Goal: Task Accomplishment & Management: Use online tool/utility

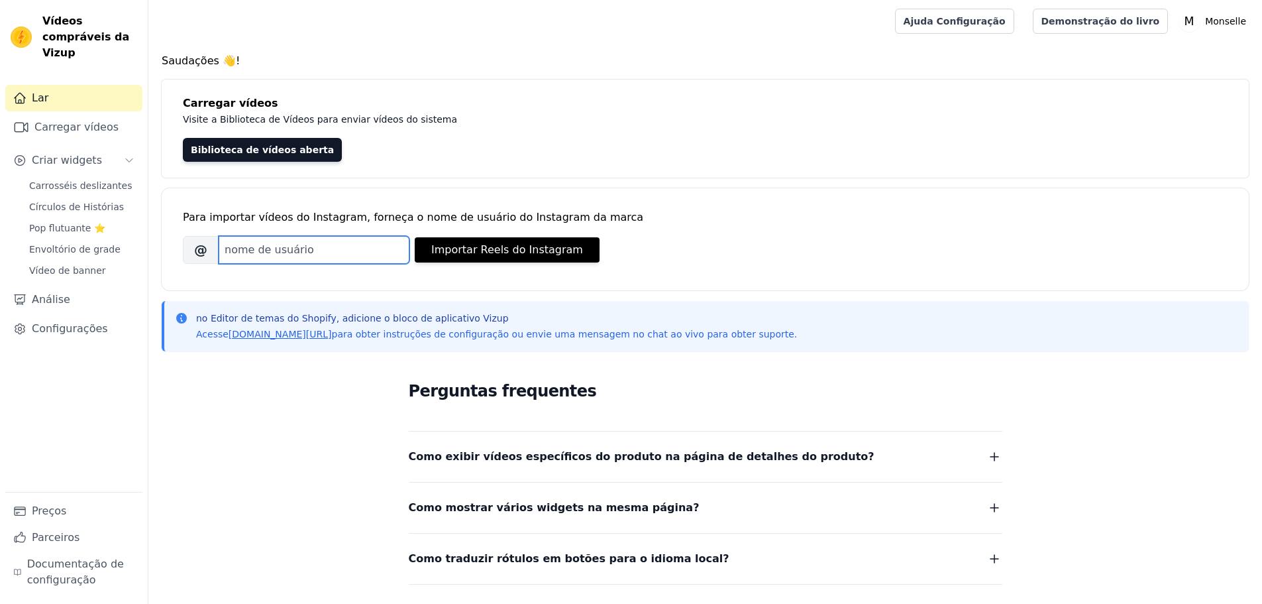
click at [268, 252] on input "Nome de usuário do Instagram da marca" at bounding box center [314, 250] width 191 height 28
click at [455, 105] on h4 "Carregar vídeos" at bounding box center [705, 103] width 1045 height 16
click at [77, 121] on font "Carregar vídeos" at bounding box center [76, 127] width 84 height 13
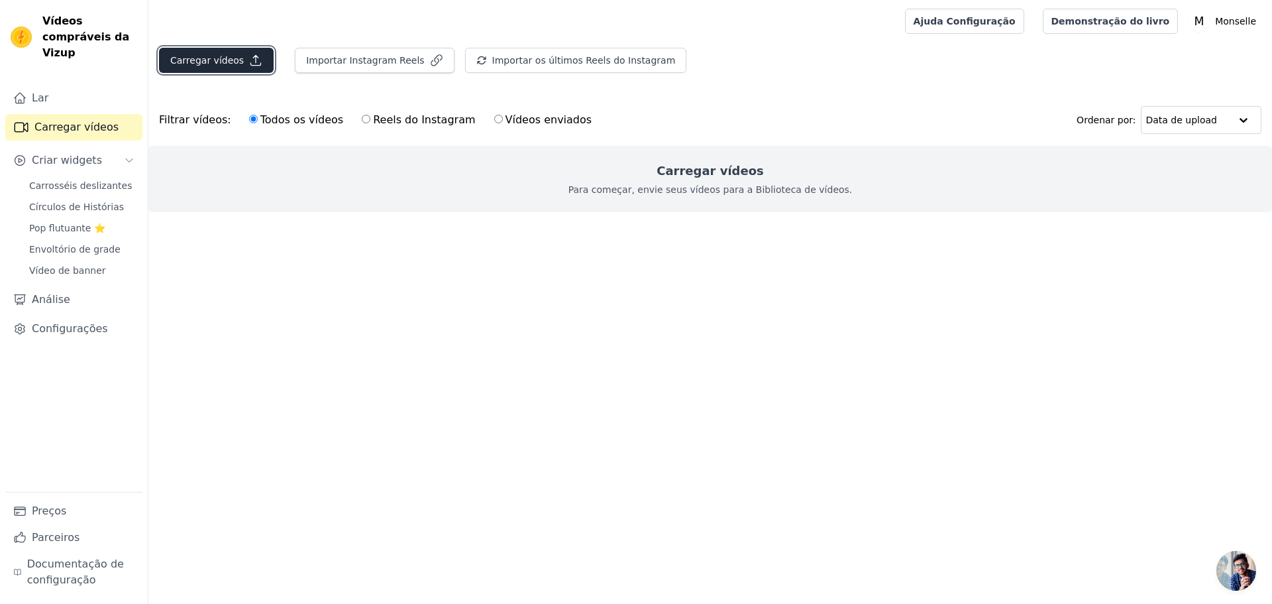
click at [250, 56] on icon "button" at bounding box center [255, 60] width 13 height 13
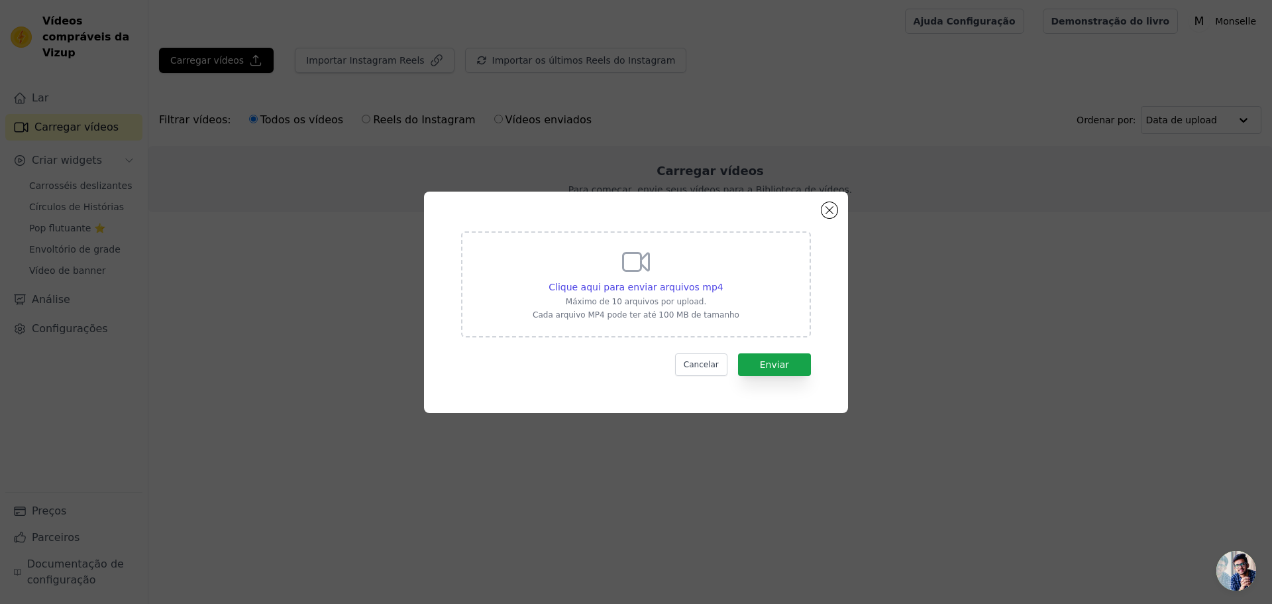
click at [694, 250] on div "Clique aqui para enviar arquivos mp4 Máximo de 10 arquivos por upload. Cada arq…" at bounding box center [636, 283] width 207 height 74
click at [723, 280] on input "Clique aqui para enviar arquivos mp4 Máximo de 10 arquivos por upload. Cada arq…" at bounding box center [723, 280] width 1 height 1
type input "C:\fakepath\0a22c34253b34a29bf3d0e9507d51e4f.HD-1080p-7.2Mbps-51392619.mp4"
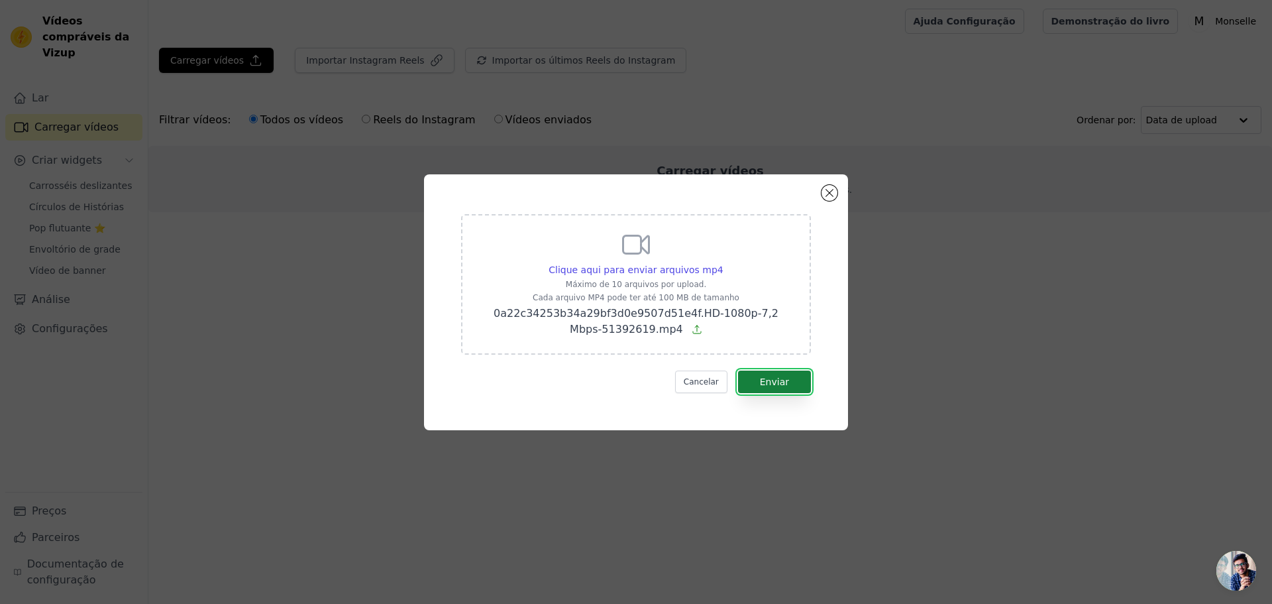
click at [775, 379] on font "Enviar" at bounding box center [774, 381] width 29 height 11
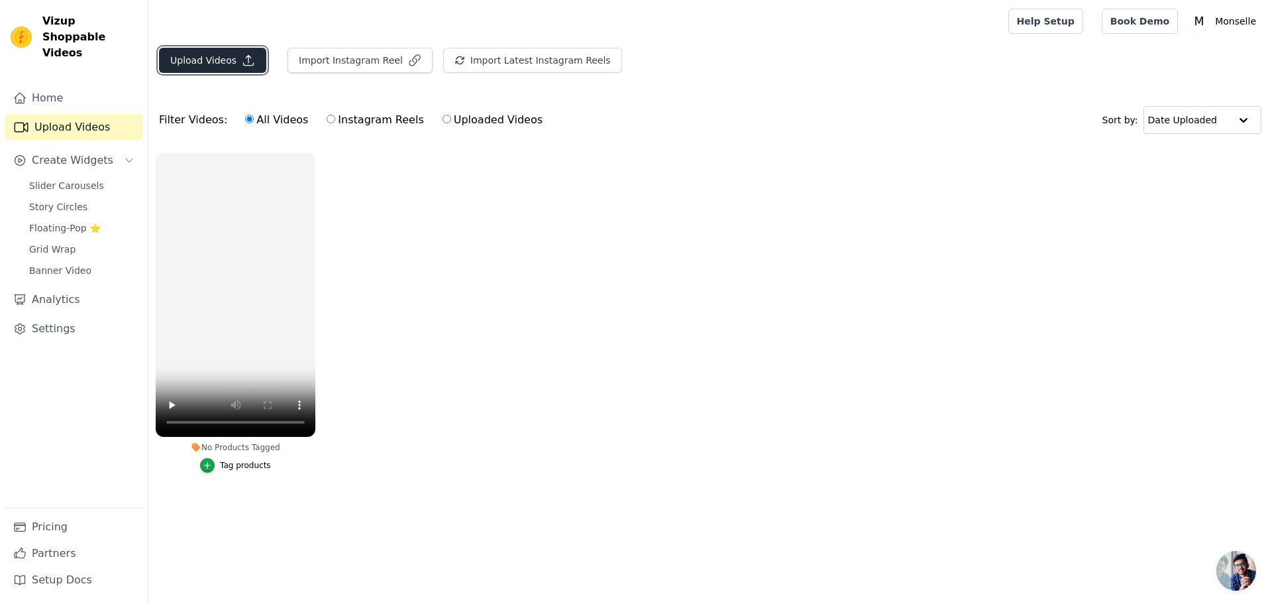
click at [244, 56] on icon "button" at bounding box center [249, 61] width 10 height 10
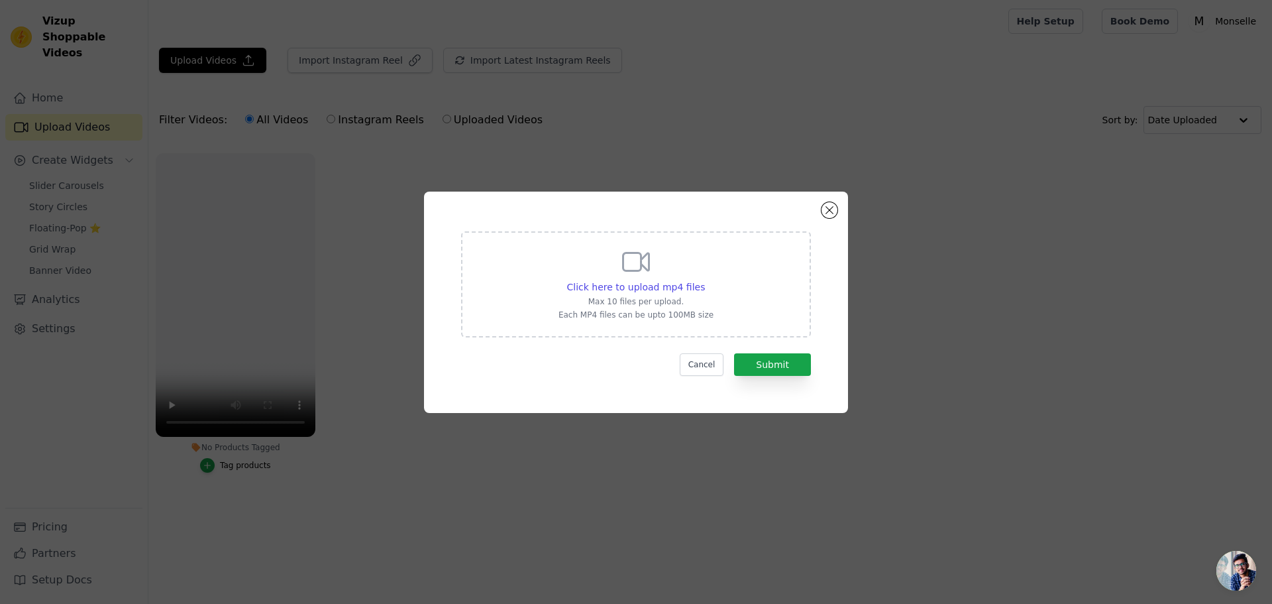
click at [618, 257] on div "Click here to upload mp4 files Max 10 files per upload. Each MP4 files can be u…" at bounding box center [636, 283] width 155 height 74
click at [704, 280] on input "Click here to upload mp4 files Max 10 files per upload. Each MP4 files can be u…" at bounding box center [704, 280] width 1 height 1
type input "C:\fakepath\897e5f6a918b484dbeee3613b4a42e7a.HD-1080p-2.5Mbps-50551598.mp4"
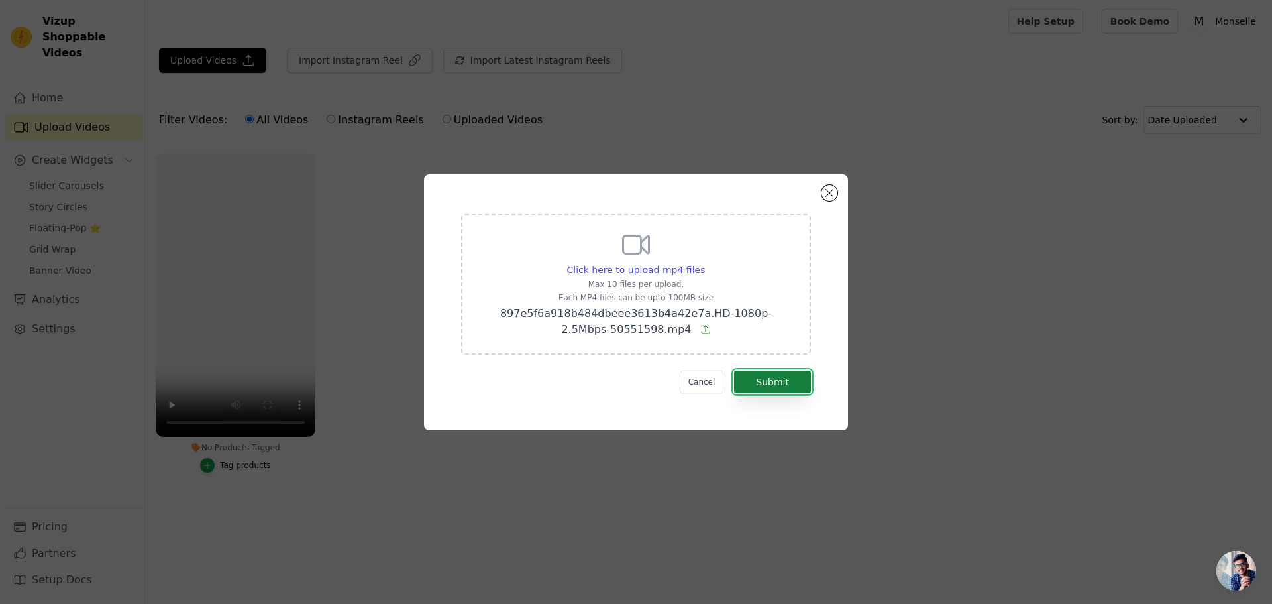
click at [795, 381] on button "Submit" at bounding box center [772, 381] width 77 height 23
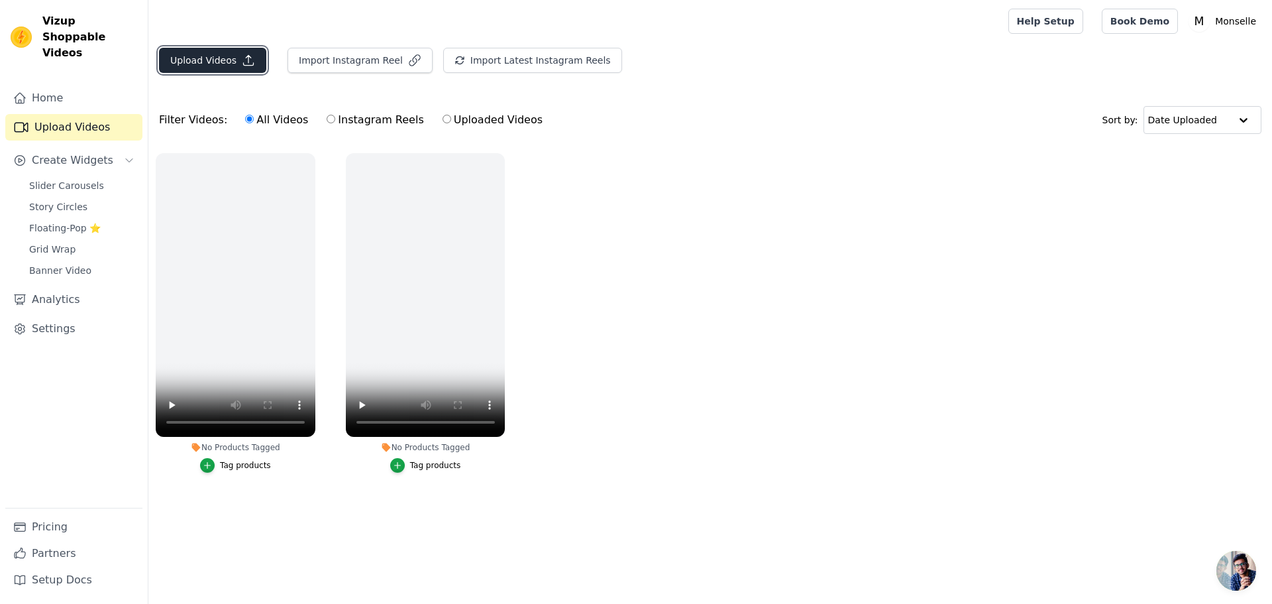
click at [225, 54] on button "Upload Videos" at bounding box center [212, 60] width 107 height 25
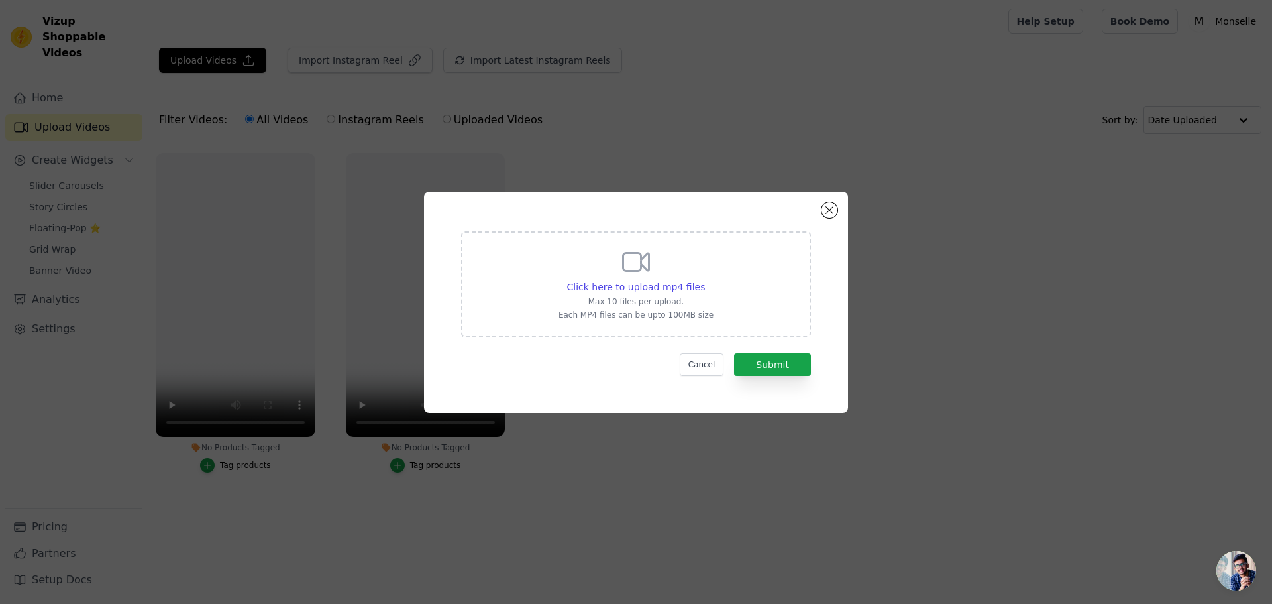
click at [590, 260] on div "Click here to upload mp4 files Max 10 files per upload. Each MP4 files can be u…" at bounding box center [636, 283] width 155 height 74
click at [704, 280] on input "Click here to upload mp4 files Max 10 files per upload. Each MP4 files can be u…" at bounding box center [704, 280] width 1 height 1
type input "C:\fakepath\369306d9a4d94c449b8bc94d36adcf2a.HD-1080p-7.2Mbps-50551601.mp4"
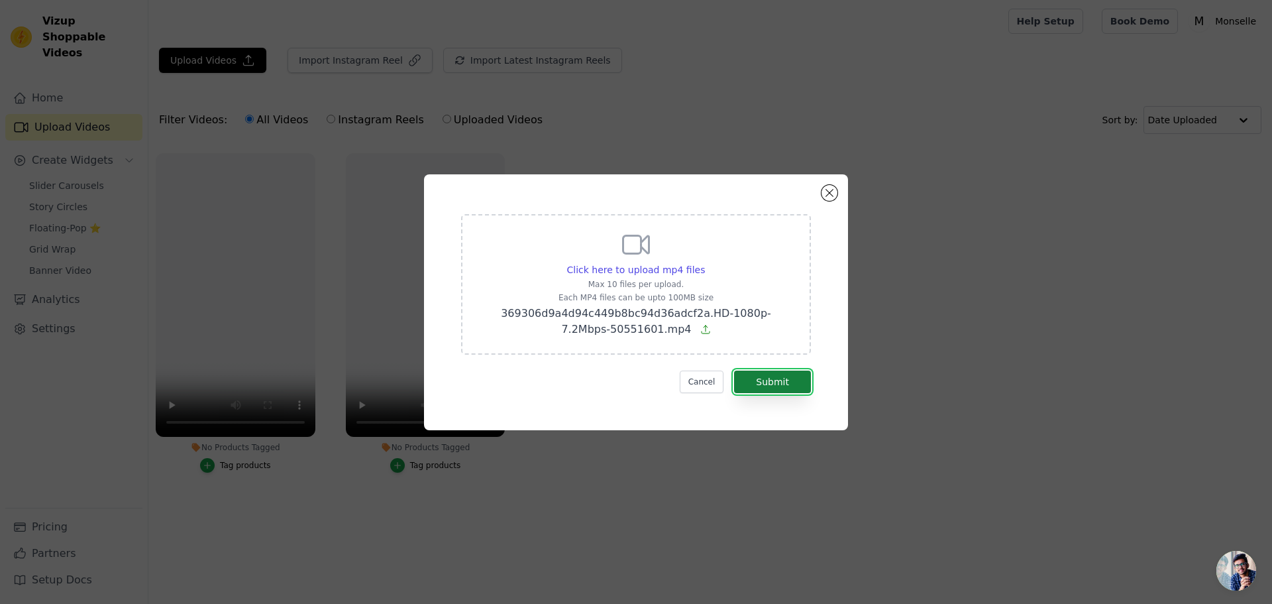
click at [794, 387] on button "Submit" at bounding box center [772, 381] width 77 height 23
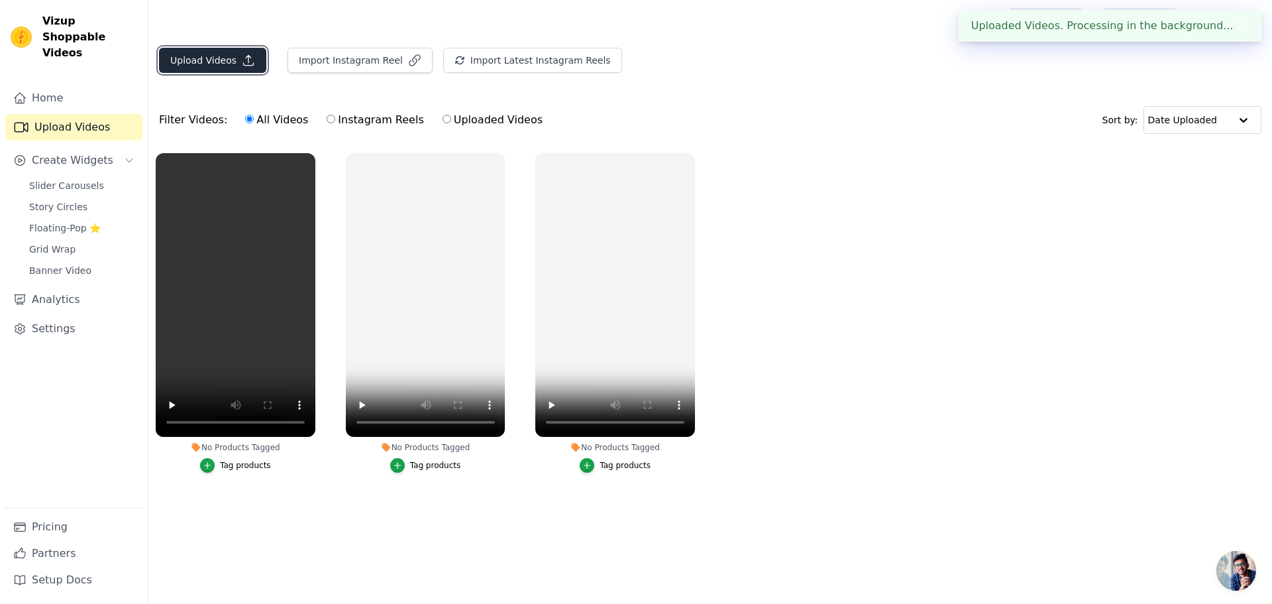
click at [231, 65] on button "Upload Videos" at bounding box center [212, 60] width 107 height 25
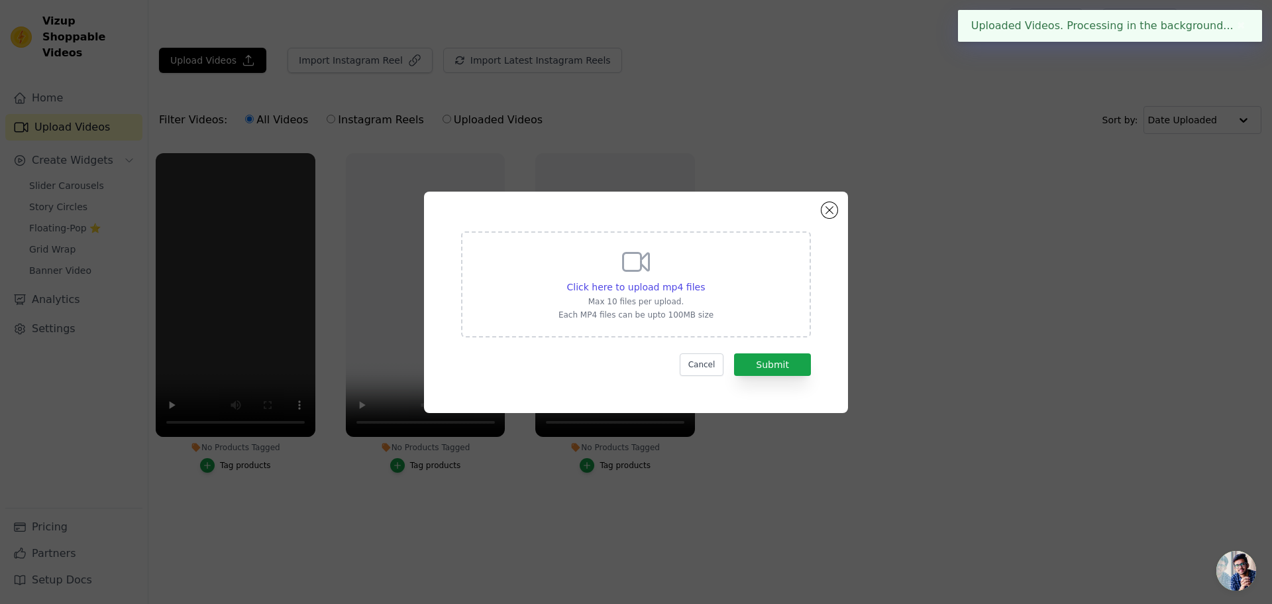
click at [609, 265] on div "Click here to upload mp4 files Max 10 files per upload. Each MP4 files can be u…" at bounding box center [636, 283] width 155 height 74
click at [704, 280] on input "Click here to upload mp4 files Max 10 files per upload. Each MP4 files can be u…" at bounding box center [704, 280] width 1 height 1
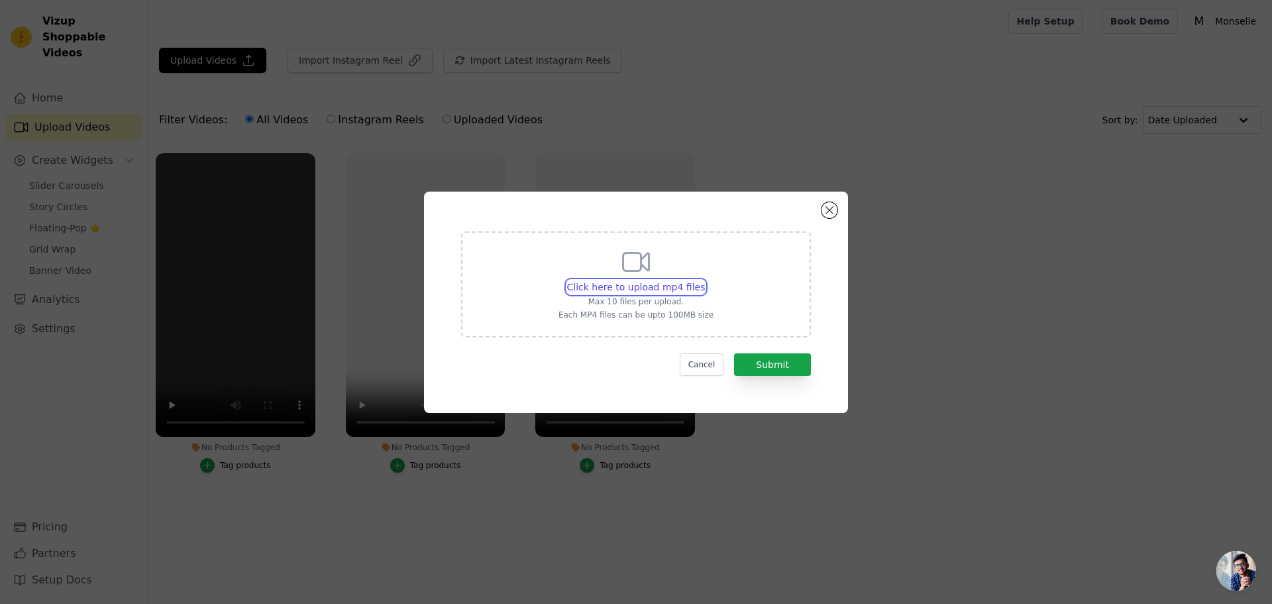
type input "C:\fakepath\b2f981de5be54fed86460c41689d3def.HD-1080p-7.2Mbps-51392633.mp4"
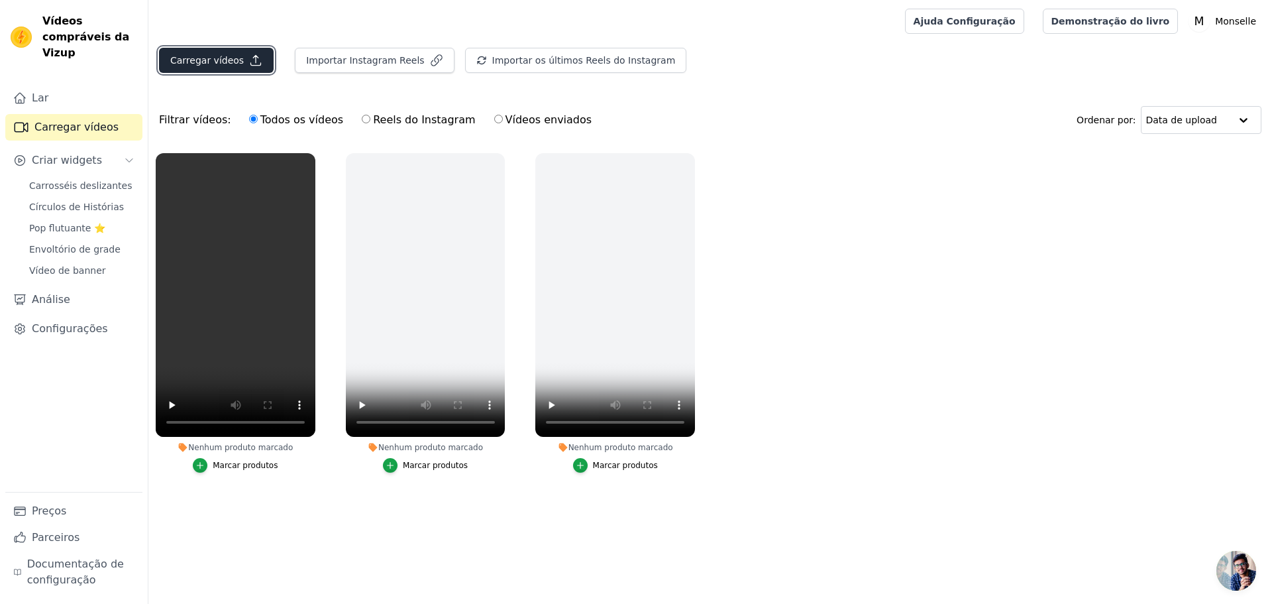
click at [251, 61] on icon "button" at bounding box center [256, 61] width 10 height 10
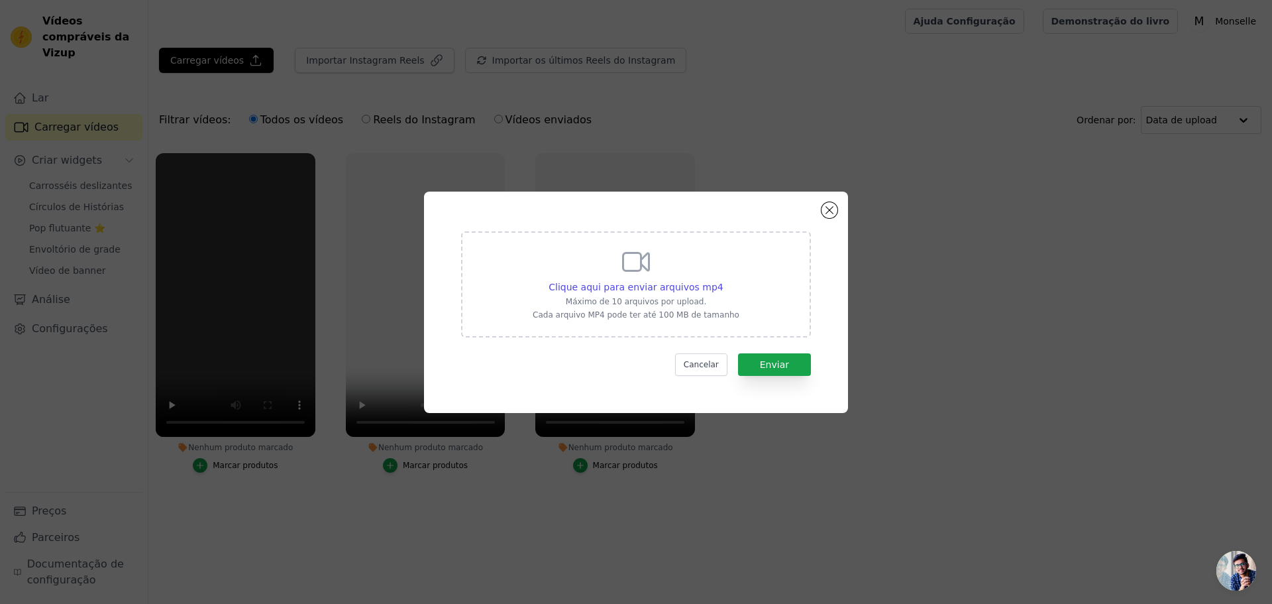
click at [617, 265] on div "Clique aqui para enviar arquivos mp4 Máximo de 10 arquivos por upload. Cada arq…" at bounding box center [636, 283] width 207 height 74
click at [723, 280] on input "Clique aqui para enviar arquivos mp4 Máximo de 10 arquivos por upload. Cada arq…" at bounding box center [723, 280] width 1 height 1
type input "C:\fakepath\b2f981de5be54fed86460c41689d3def.HD-1080p-7.2Mbps-51392633.mp4"
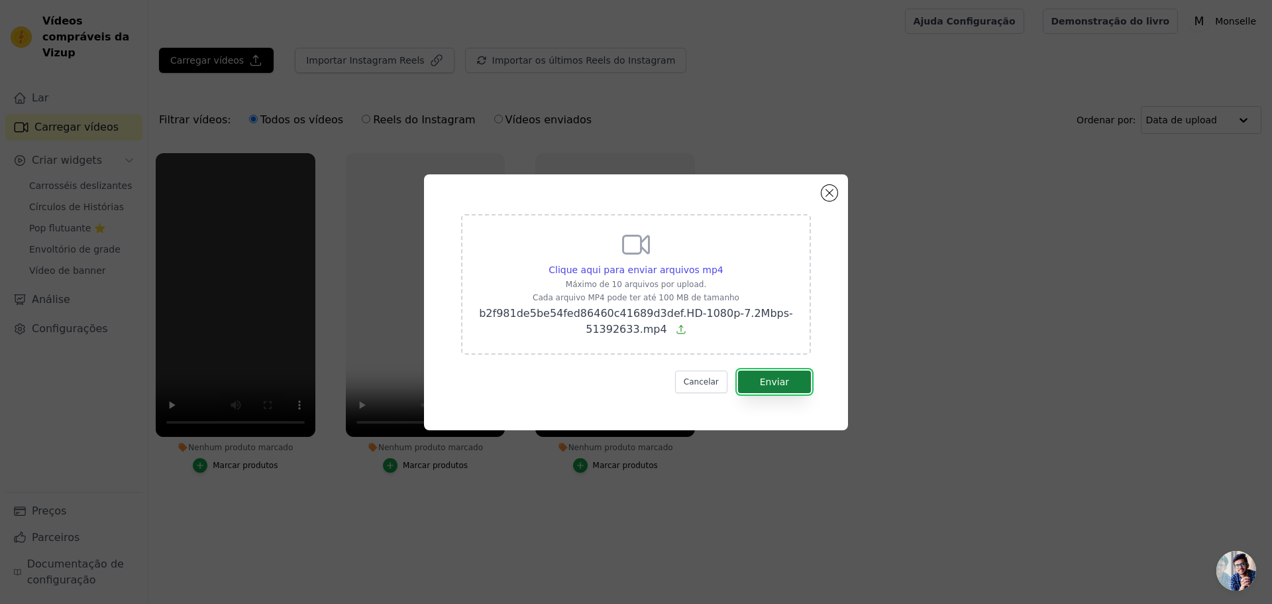
click at [794, 380] on button "Enviar" at bounding box center [774, 381] width 73 height 23
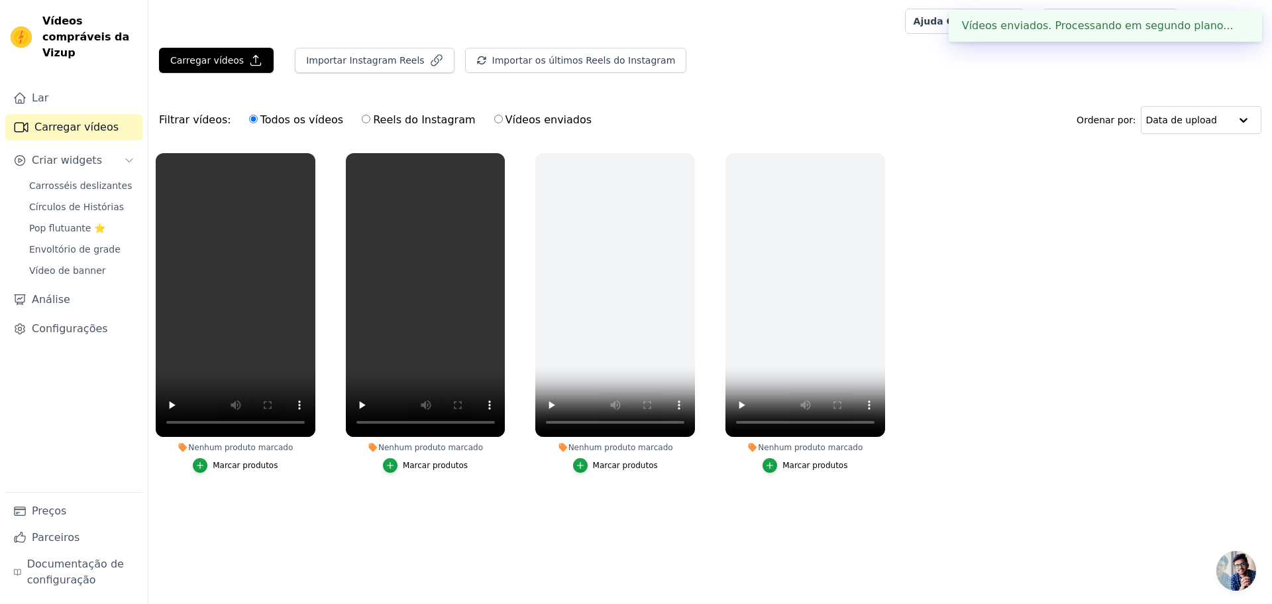
click at [1006, 362] on ul "Nenhum produto marcado Marcar produtos Nenhum produto marcado Marcar produtos N…" at bounding box center [710, 326] width 1124 height 360
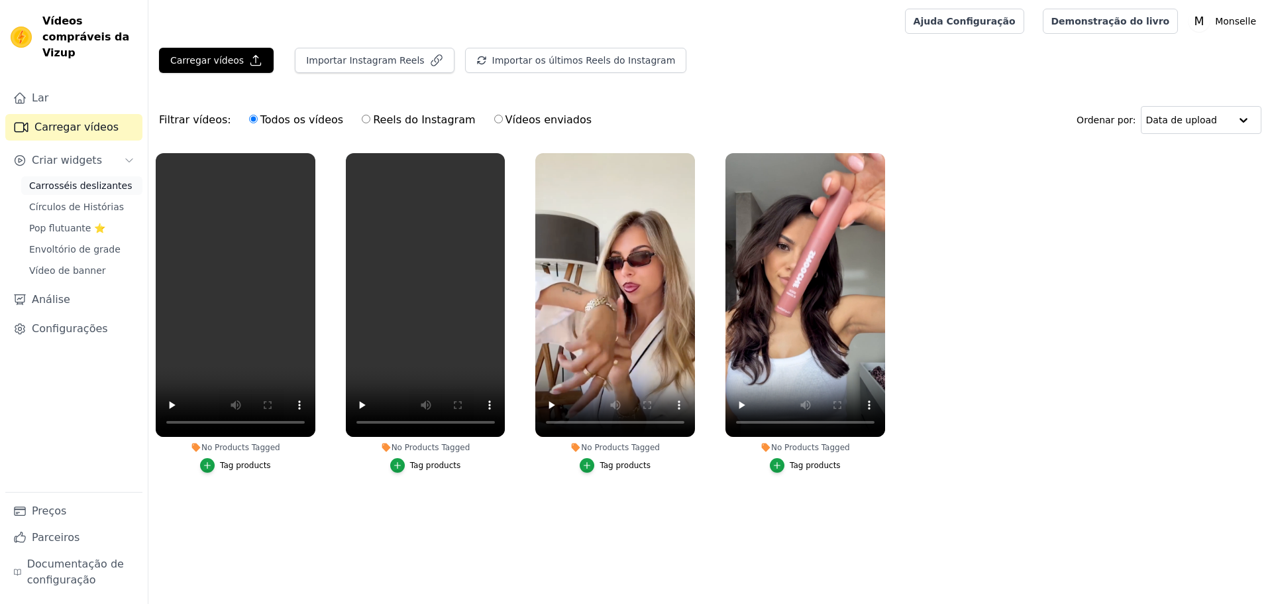
click at [82, 180] on font "Carrosséis deslizantes" at bounding box center [80, 185] width 103 height 11
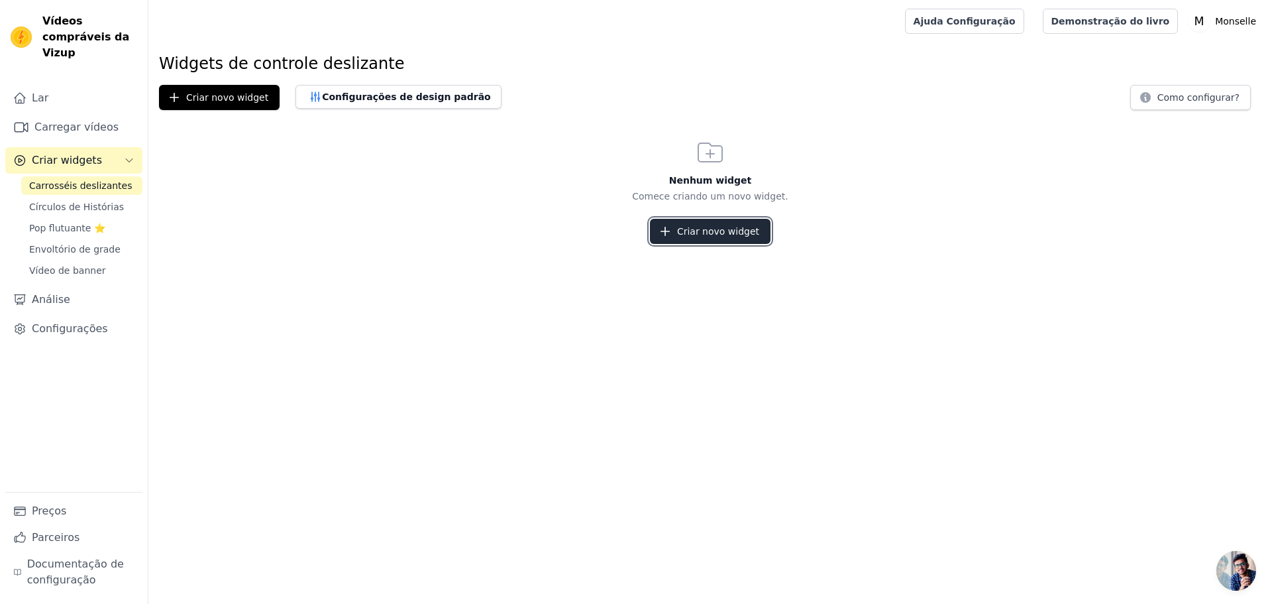
click at [722, 228] on font "Criar novo widget" at bounding box center [718, 231] width 82 height 11
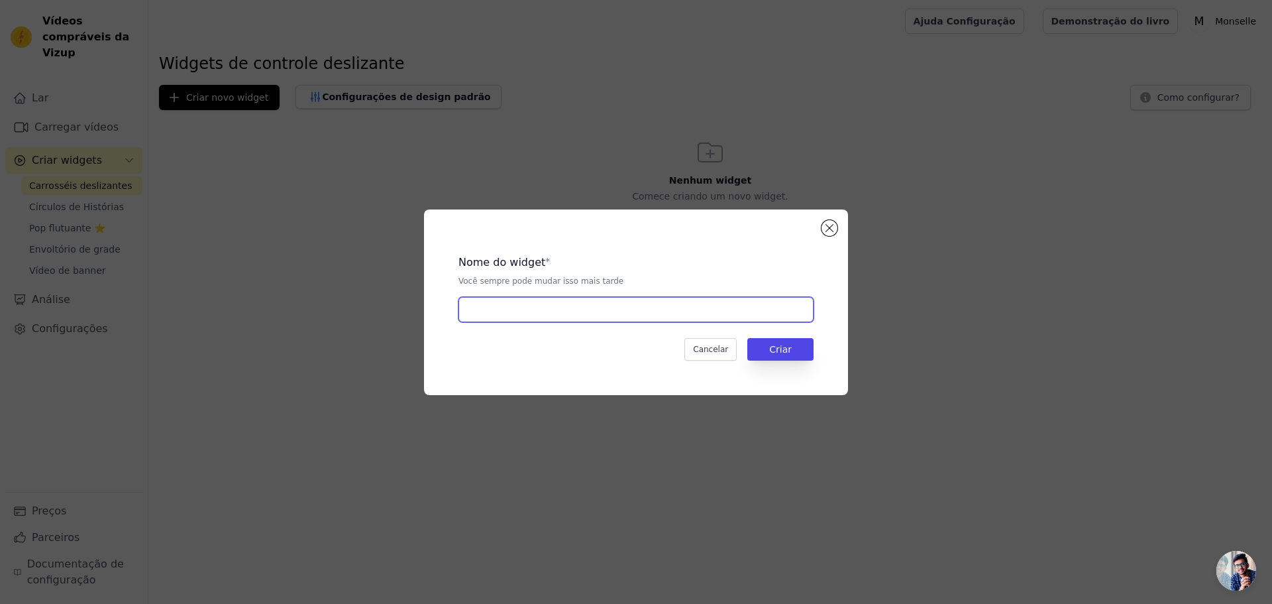
click at [555, 302] on input "text" at bounding box center [636, 309] width 355 height 25
type input "Lip Stain"
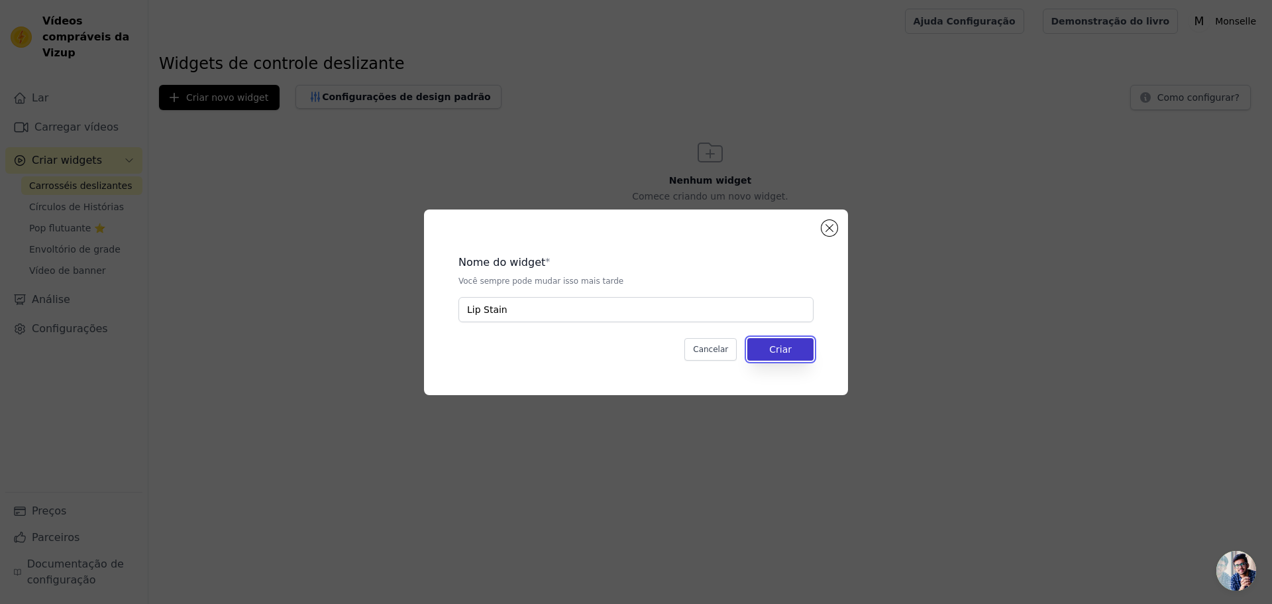
click at [782, 351] on font "Criar" at bounding box center [780, 349] width 23 height 11
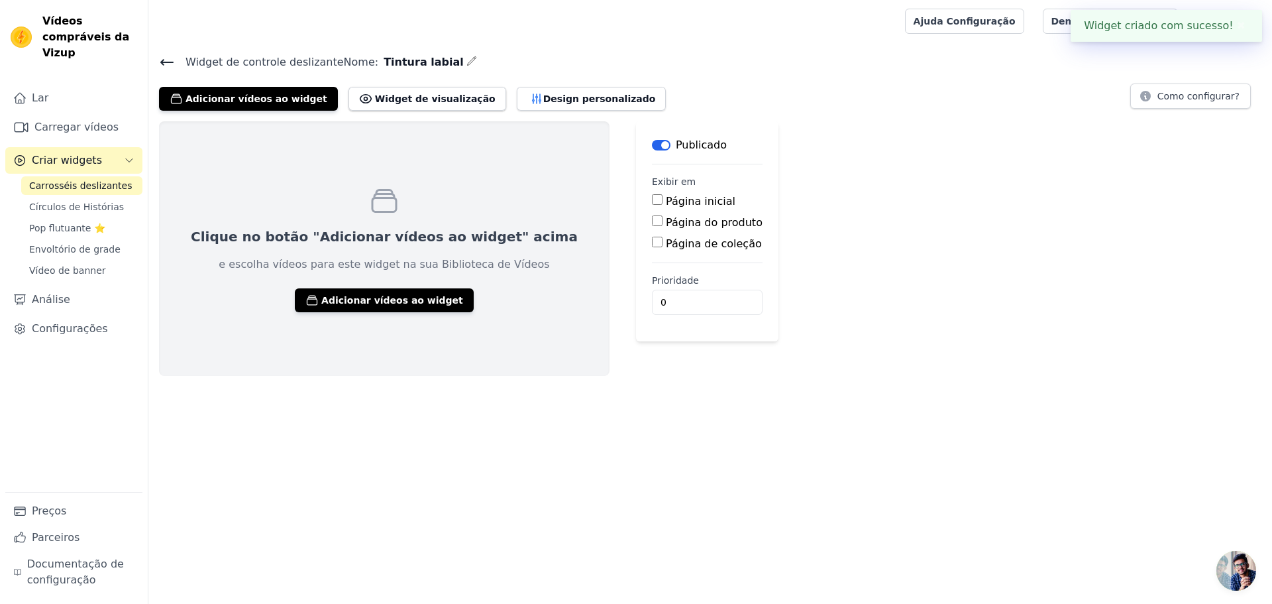
click at [666, 223] on font "Página do produto" at bounding box center [714, 222] width 97 height 13
click at [653, 223] on input "Página do produto" at bounding box center [657, 220] width 11 height 11
checkbox input "true"
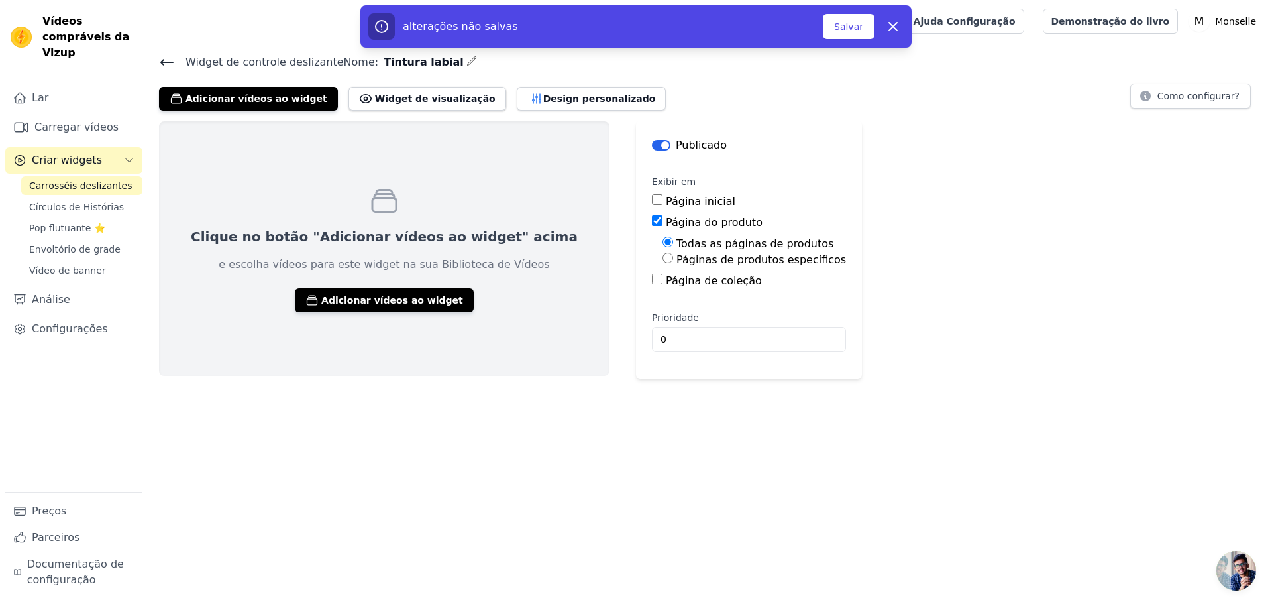
click at [663, 266] on div "Páginas de produtos específicos" at bounding box center [755, 260] width 184 height 16
click at [676, 264] on font "Páginas de produtos específicos" at bounding box center [761, 259] width 170 height 13
click at [664, 263] on input "Páginas de produtos específicos" at bounding box center [668, 257] width 11 height 11
radio input "true"
click at [671, 290] on font "Selecione Produtos" at bounding box center [715, 289] width 88 height 11
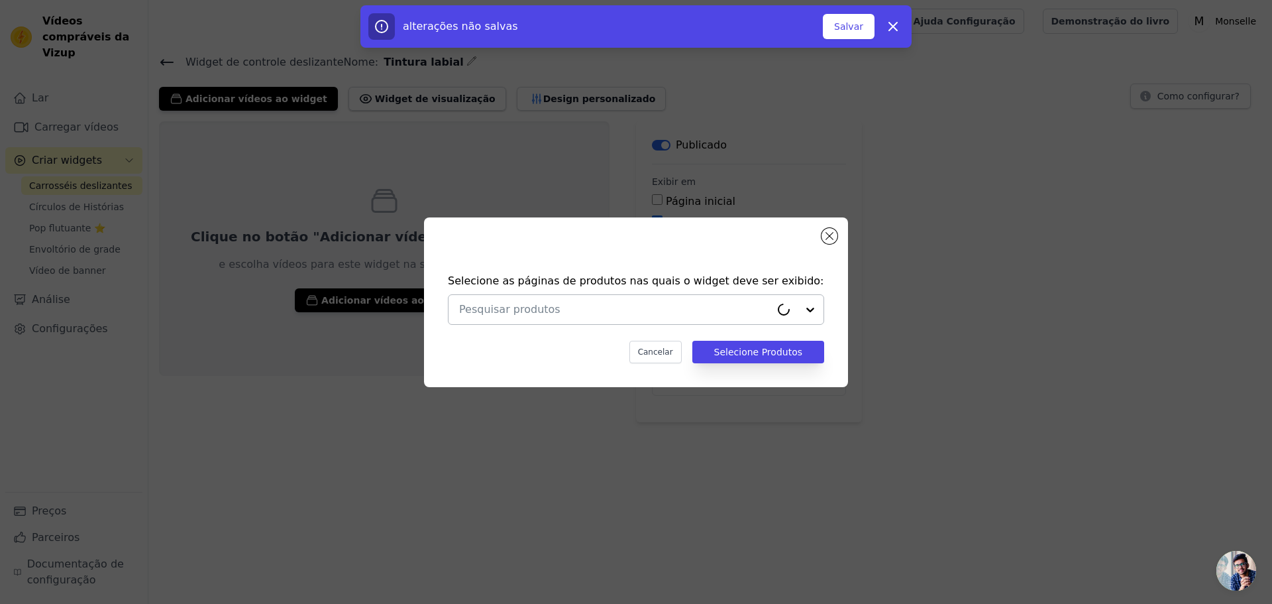
click at [621, 314] on input "text" at bounding box center [614, 309] width 311 height 16
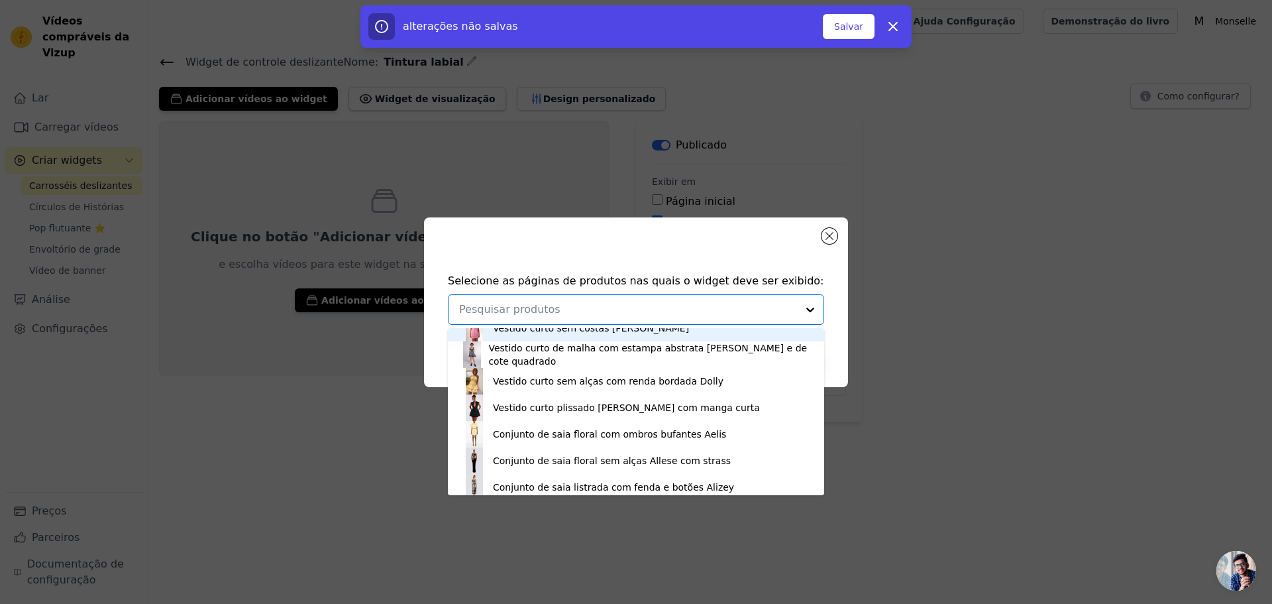
scroll to position [53, 0]
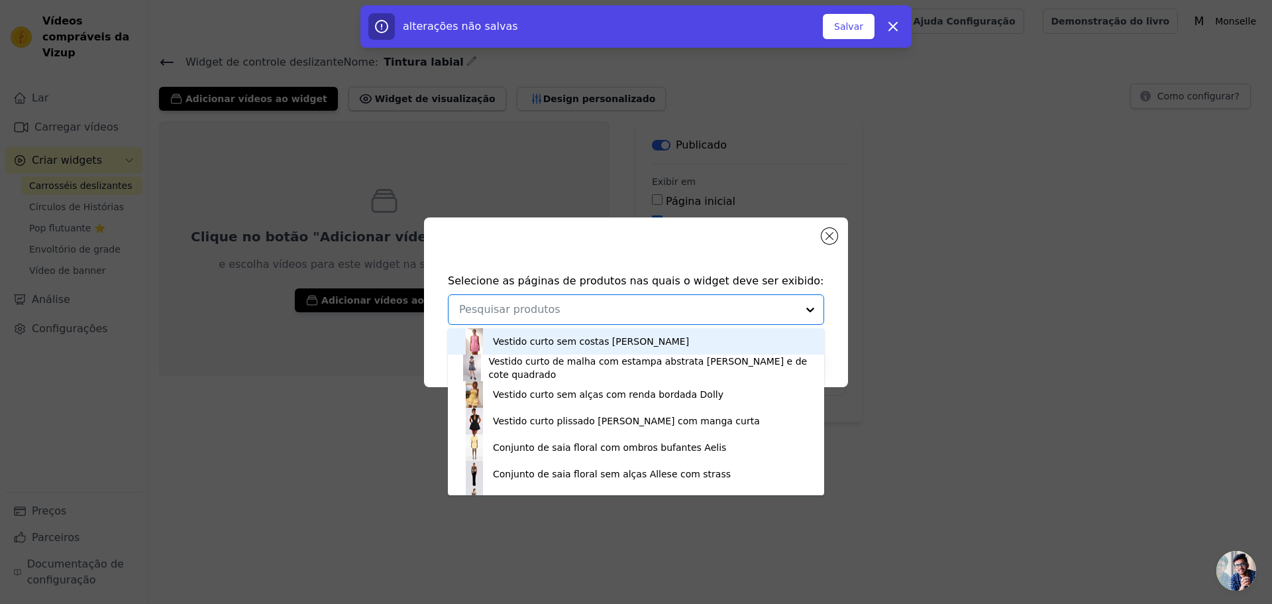
click at [582, 309] on input "text" at bounding box center [628, 309] width 338 height 16
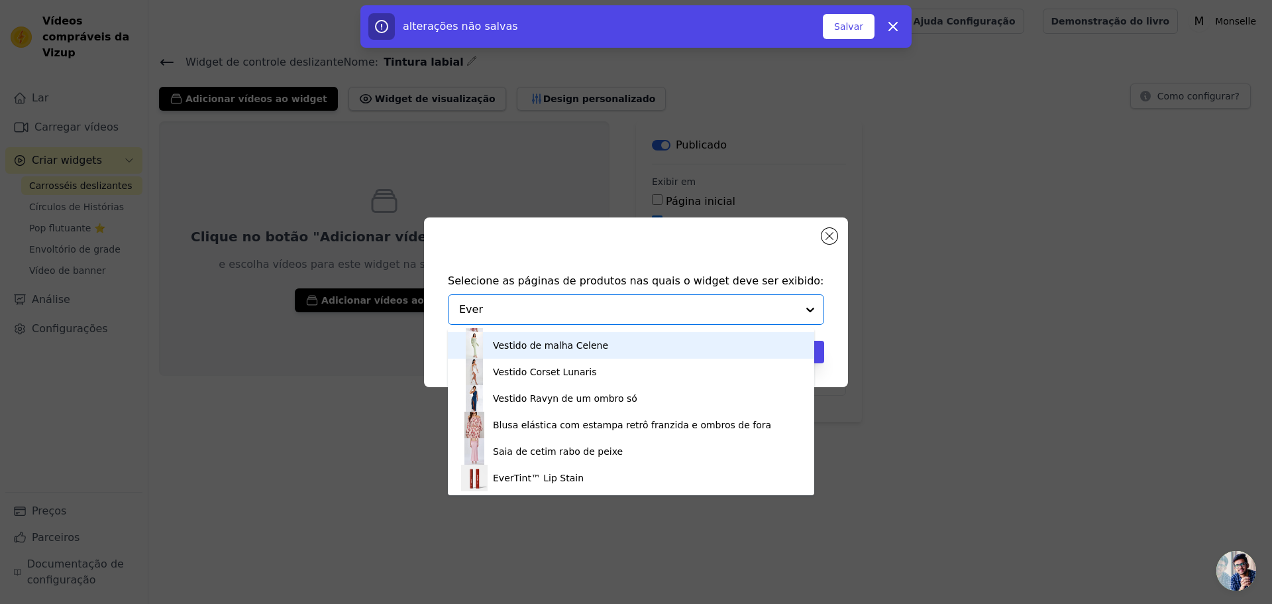
scroll to position [0, 0]
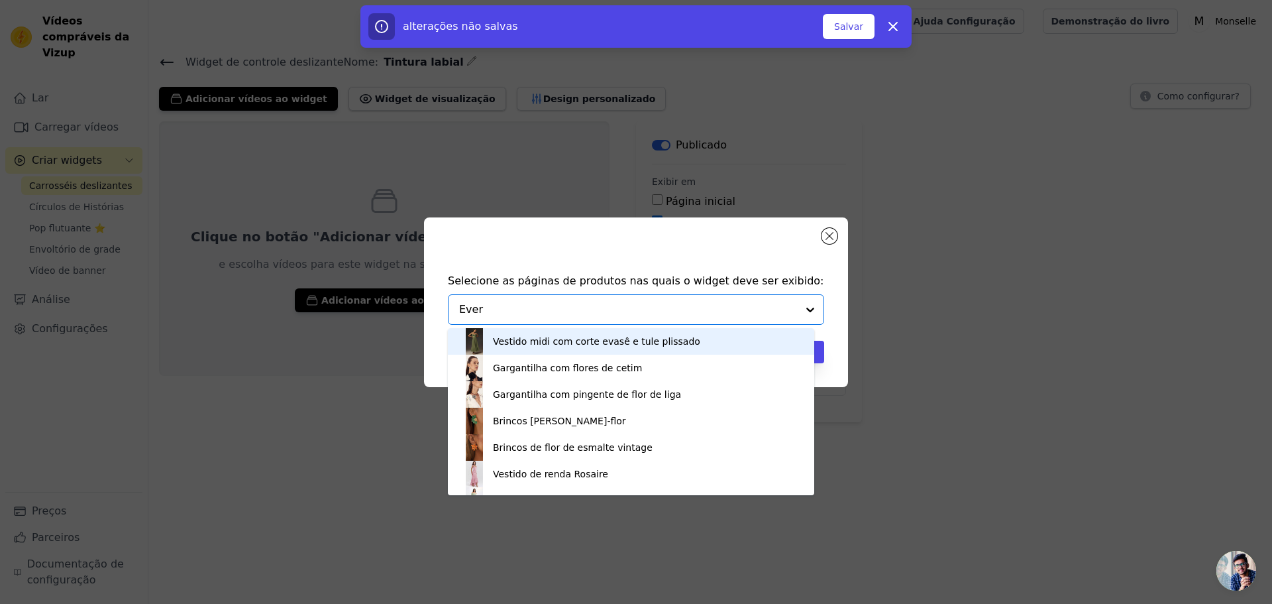
click at [563, 309] on input "Ever" at bounding box center [628, 309] width 338 height 16
type input "Ever"
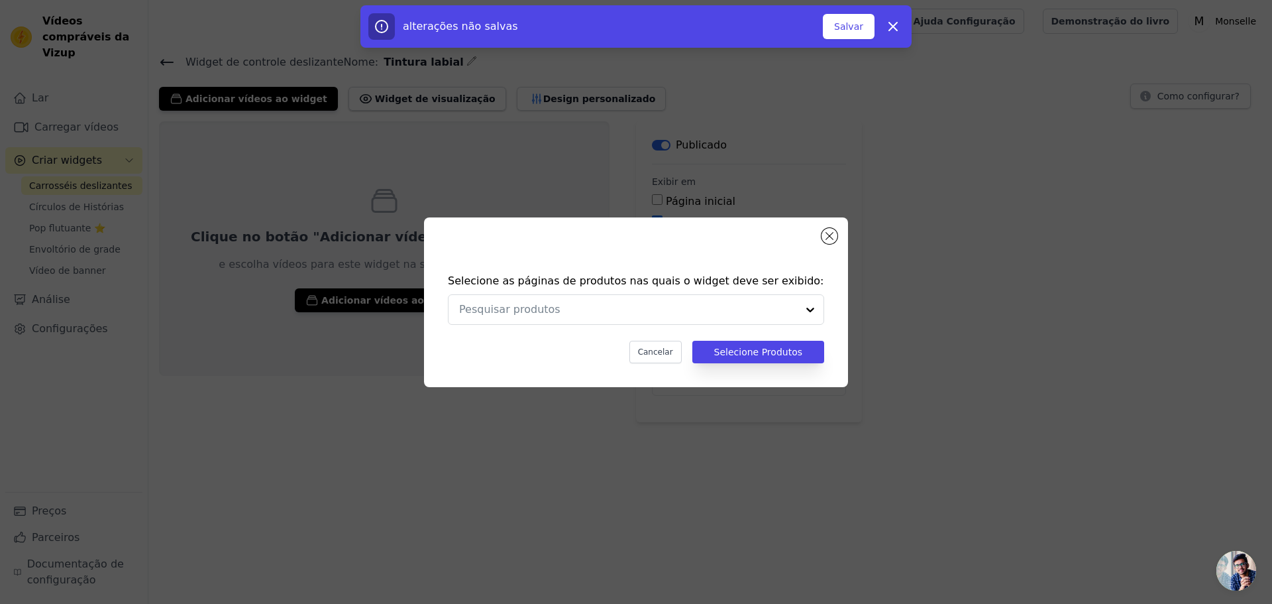
click at [750, 268] on div "Selecione as páginas de produtos nas quais o widget deve ser exibido: Cancelar …" at bounding box center [636, 318] width 403 height 117
click at [805, 313] on div at bounding box center [797, 309] width 53 height 29
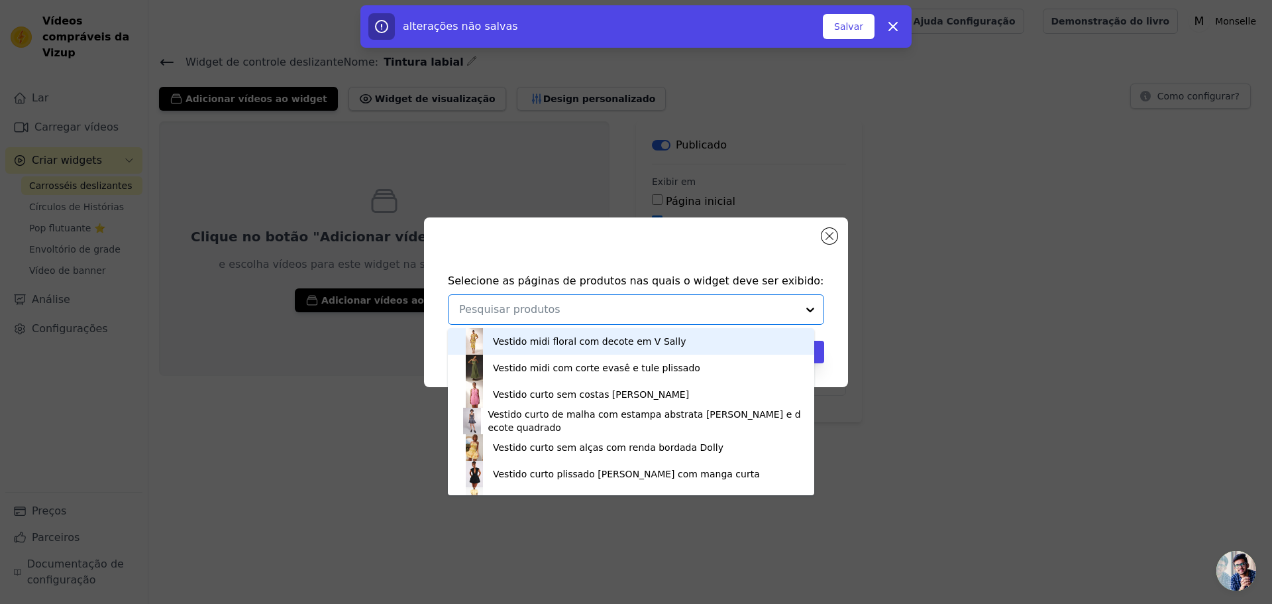
click at [480, 309] on input "text" at bounding box center [628, 309] width 338 height 16
type input "EverTint"
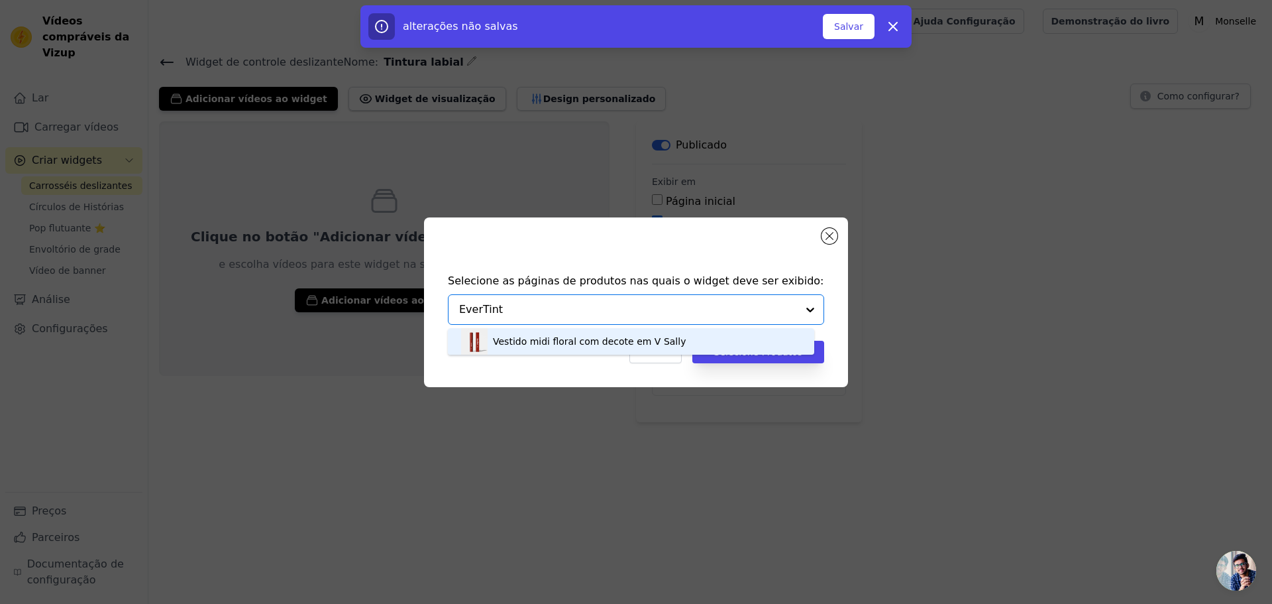
click at [511, 343] on font "Vestido midi floral com decote em V Sally" at bounding box center [589, 341] width 193 height 11
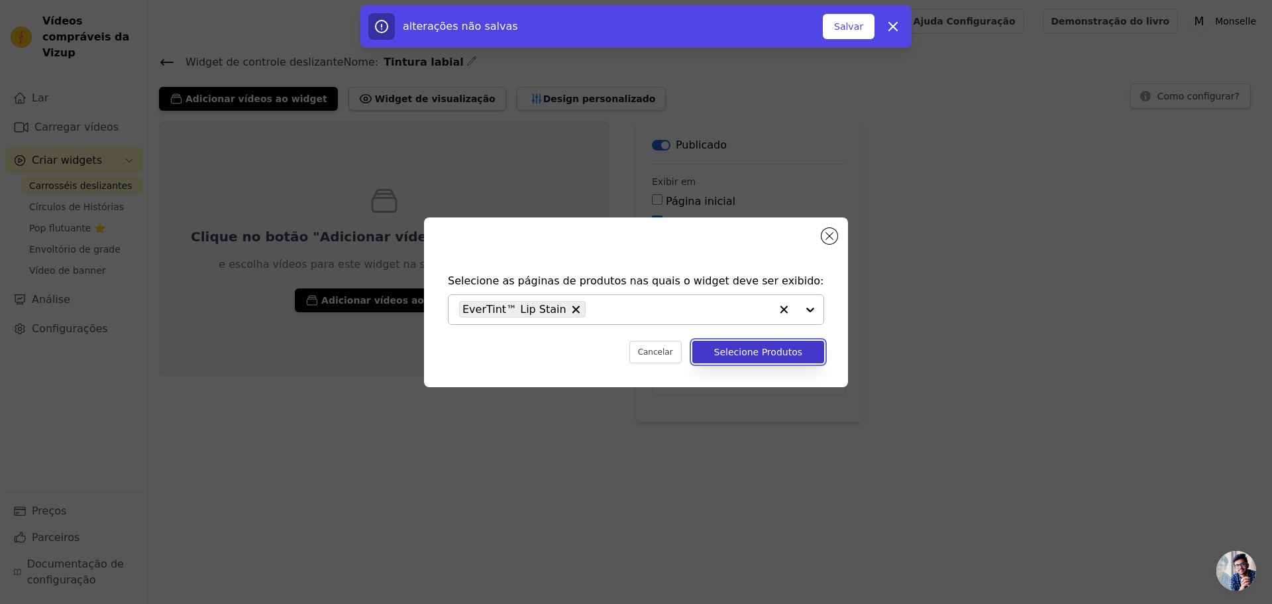
click at [784, 357] on font "Selecione Produtos" at bounding box center [758, 352] width 88 height 11
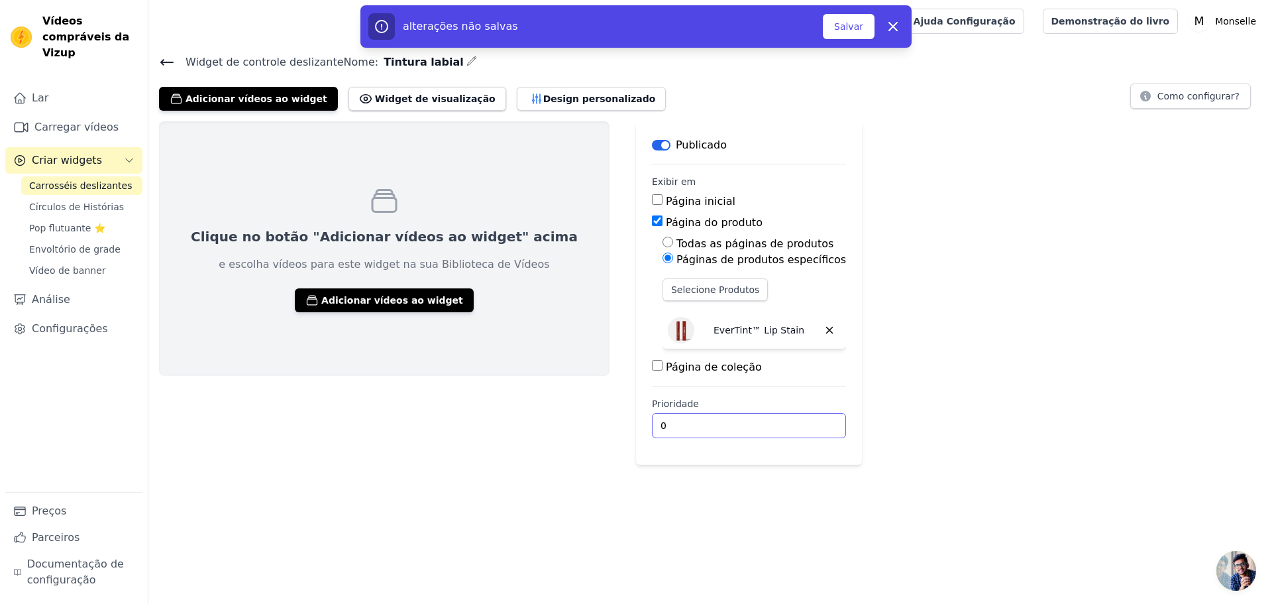
click at [652, 437] on input "0" at bounding box center [749, 425] width 194 height 25
click at [823, 392] on div "Clique no botão "Adicionar vídeos ao widget" acima e escolha vídeos para este w…" at bounding box center [710, 292] width 1124 height 343
click at [851, 28] on font "Salvar" at bounding box center [848, 26] width 29 height 11
click at [848, 28] on font "Salvar" at bounding box center [848, 26] width 29 height 11
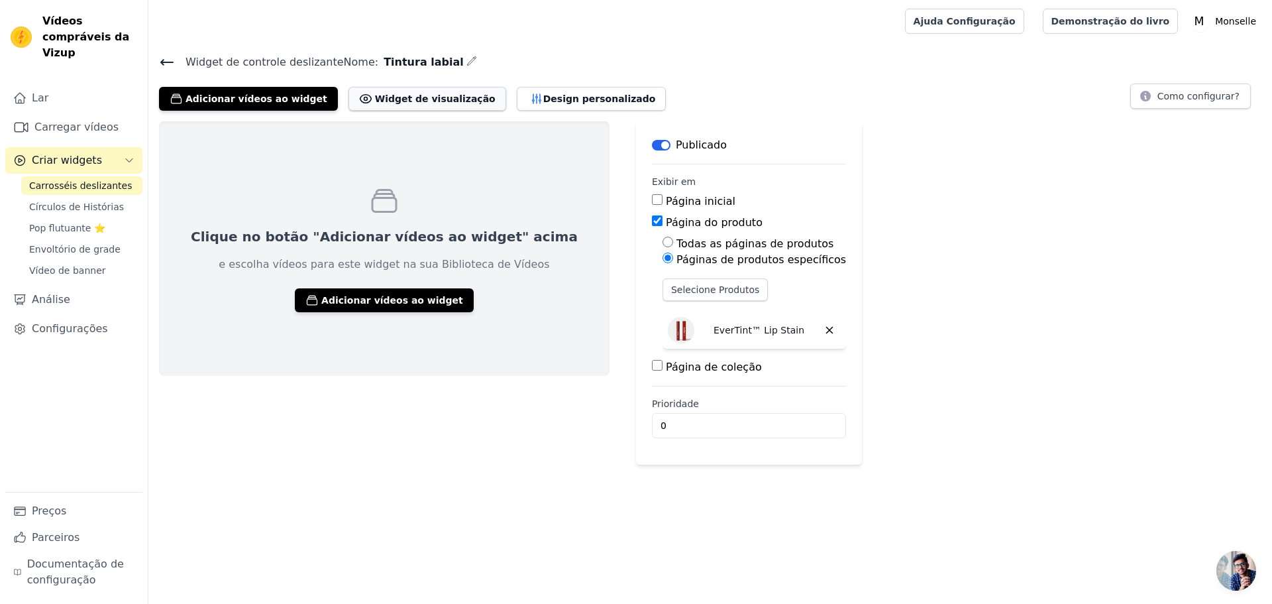
click at [390, 97] on font "Widget de visualização" at bounding box center [435, 98] width 121 height 11
click at [352, 298] on font "Adicionar vídeos ao widget" at bounding box center [392, 300] width 142 height 11
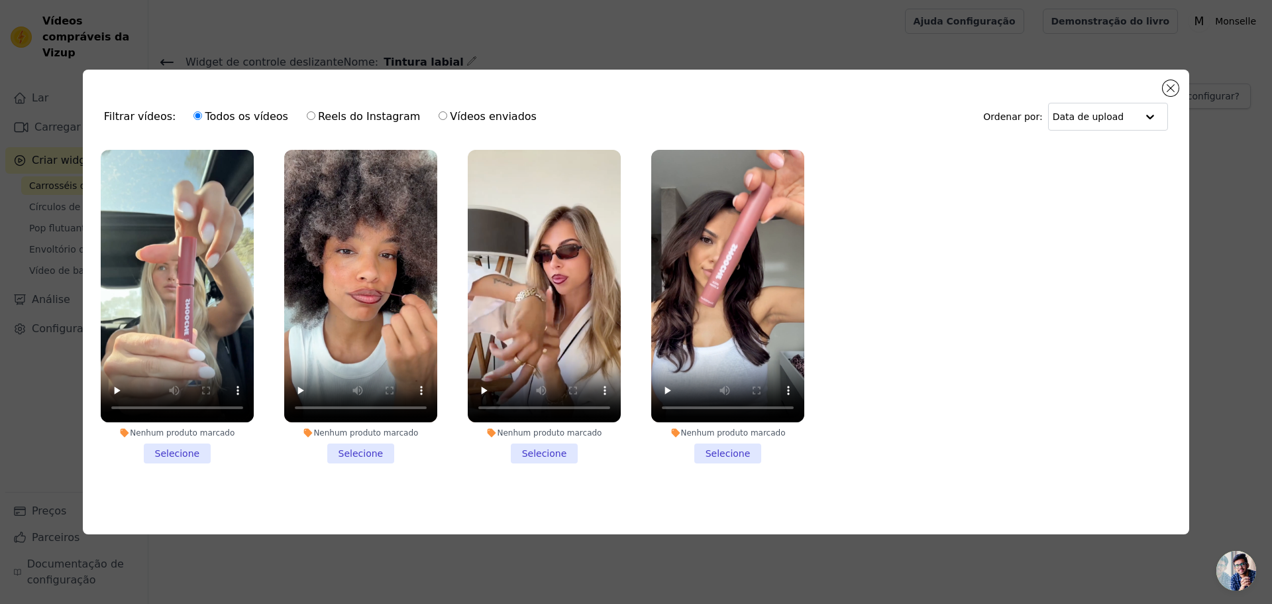
click at [716, 452] on li "Nenhum produto marcado Selecione" at bounding box center [727, 306] width 153 height 313
click at [0, 0] on input "Nenhum produto marcado Selecione" at bounding box center [0, 0] width 0 height 0
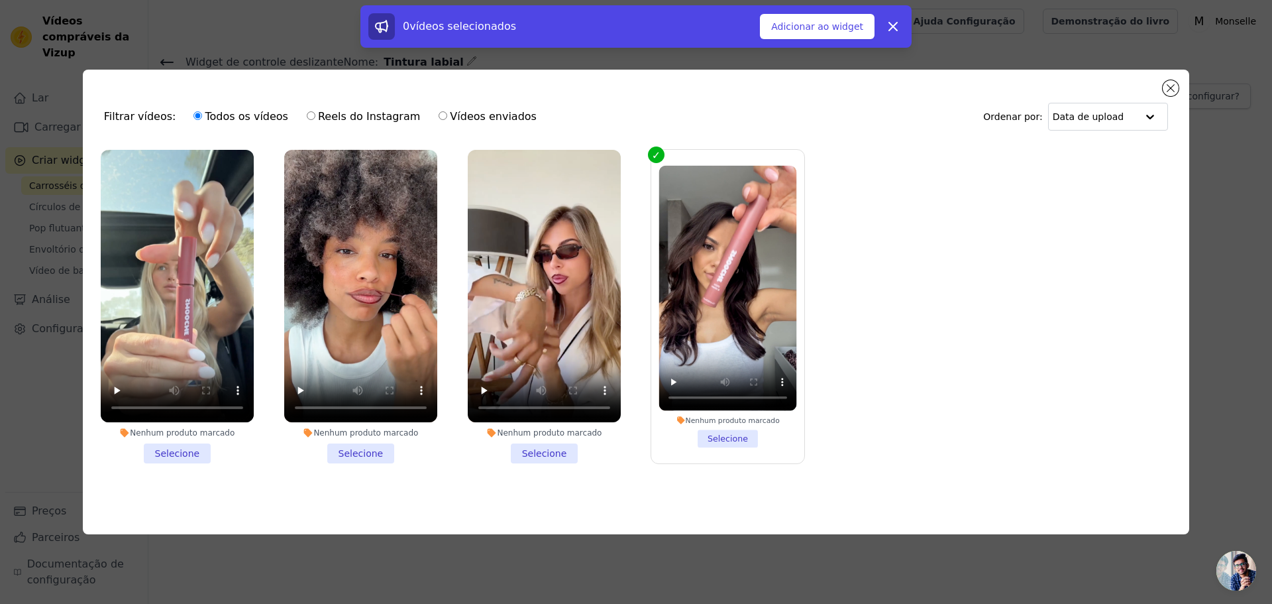
click at [561, 453] on li "Nenhum produto marcado Selecione" at bounding box center [544, 306] width 153 height 313
click at [0, 0] on input "Nenhum produto marcado Selecione" at bounding box center [0, 0] width 0 height 0
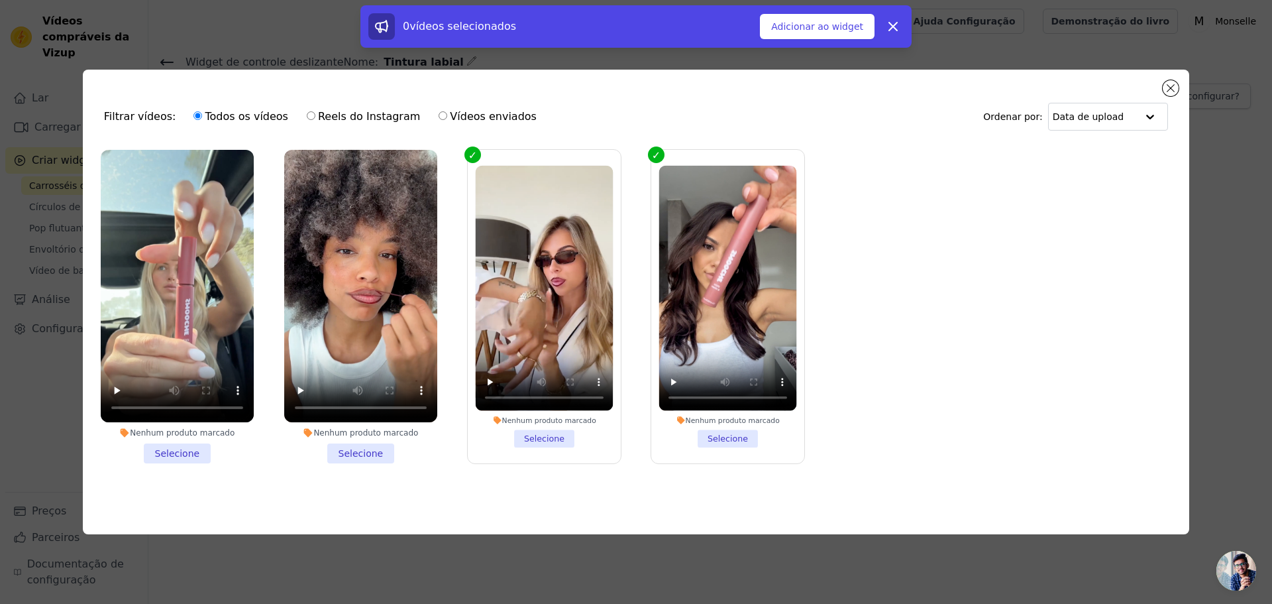
click at [351, 448] on li "Nenhum produto marcado Selecione" at bounding box center [360, 306] width 153 height 313
click at [0, 0] on input "Nenhum produto marcado Selecione" at bounding box center [0, 0] width 0 height 0
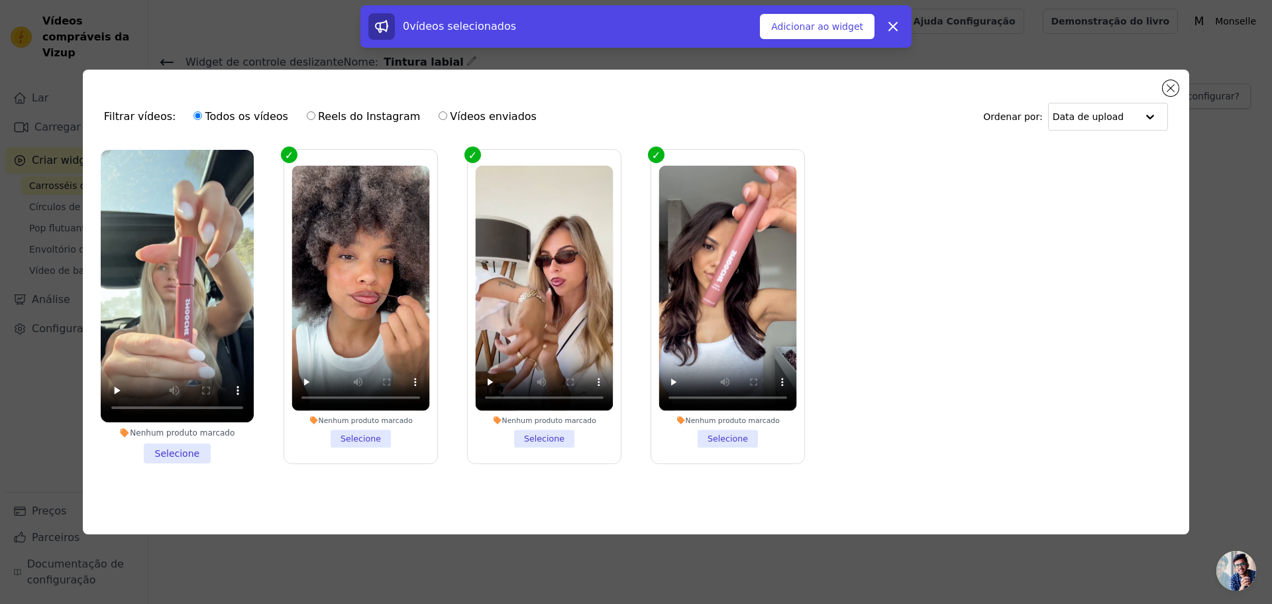
click at [182, 451] on li "Nenhum produto marcado Selecione" at bounding box center [177, 306] width 153 height 313
click at [0, 0] on input "Nenhum produto marcado Selecione" at bounding box center [0, 0] width 0 height 0
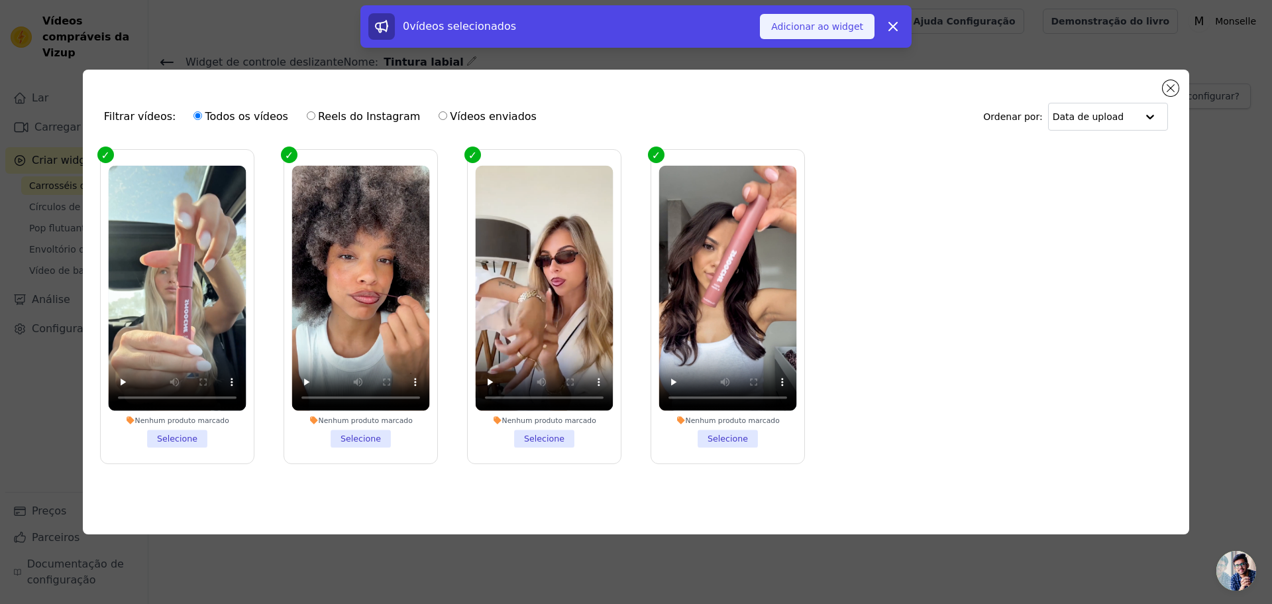
click at [807, 22] on font "Adicionar ao widget" at bounding box center [817, 26] width 92 height 11
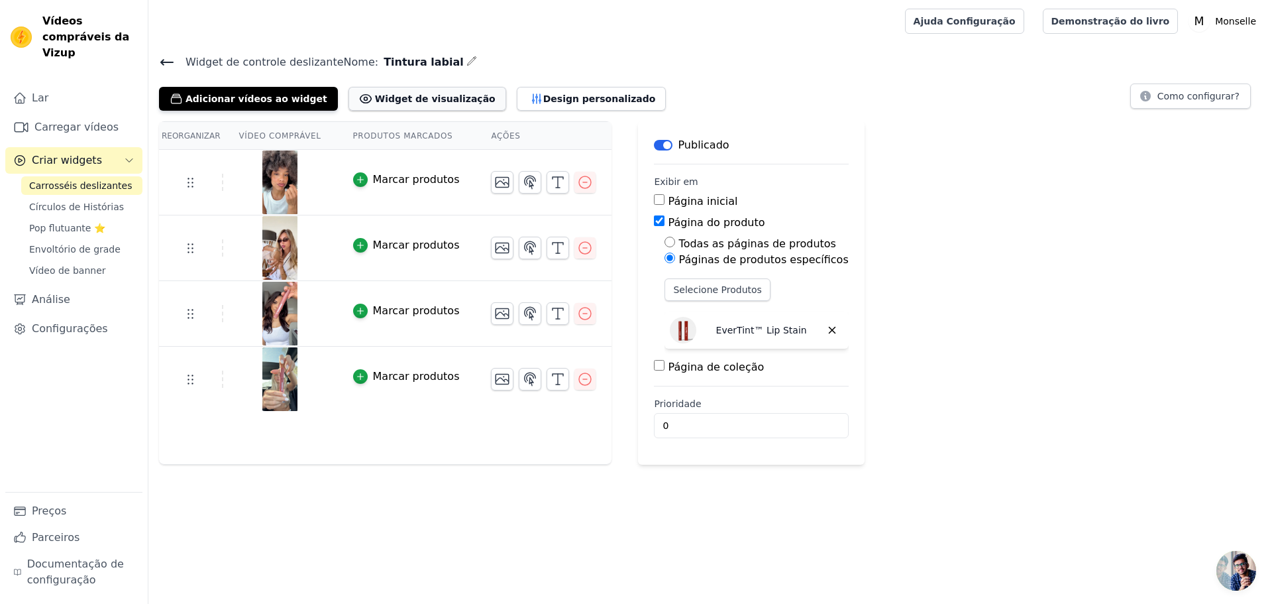
click at [392, 98] on font "Widget de visualização" at bounding box center [435, 98] width 121 height 11
click at [543, 100] on font "Design personalizado" at bounding box center [599, 98] width 113 height 11
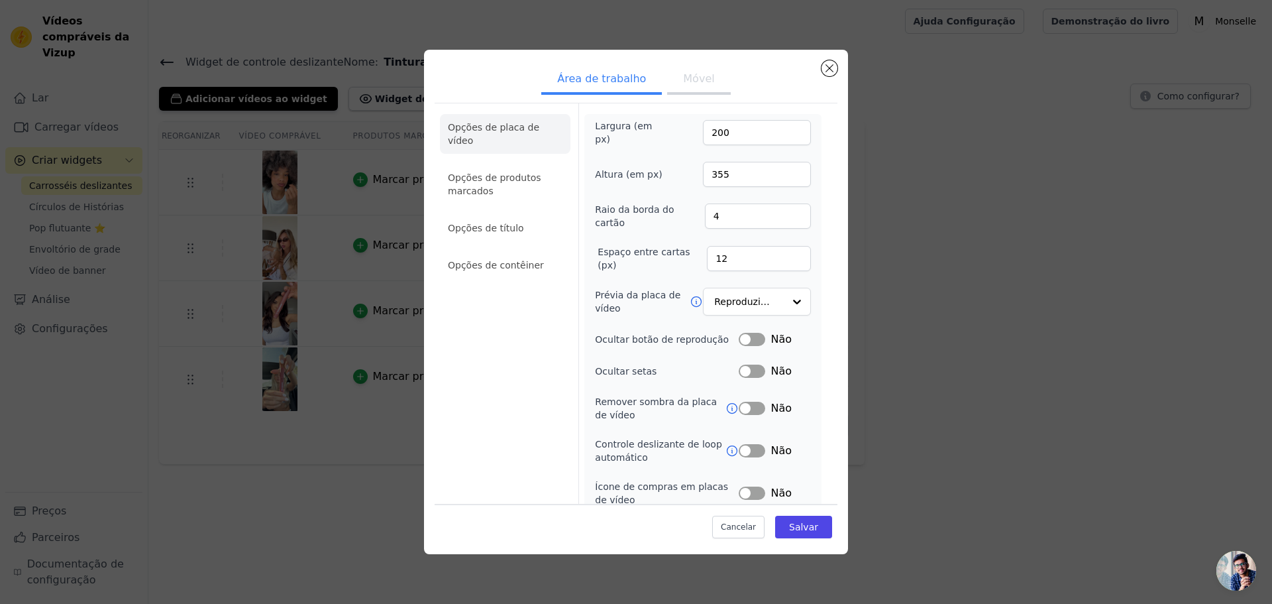
click at [709, 83] on button "Móvel" at bounding box center [698, 80] width 63 height 29
click at [830, 63] on button "Fechar modal" at bounding box center [830, 68] width 16 height 16
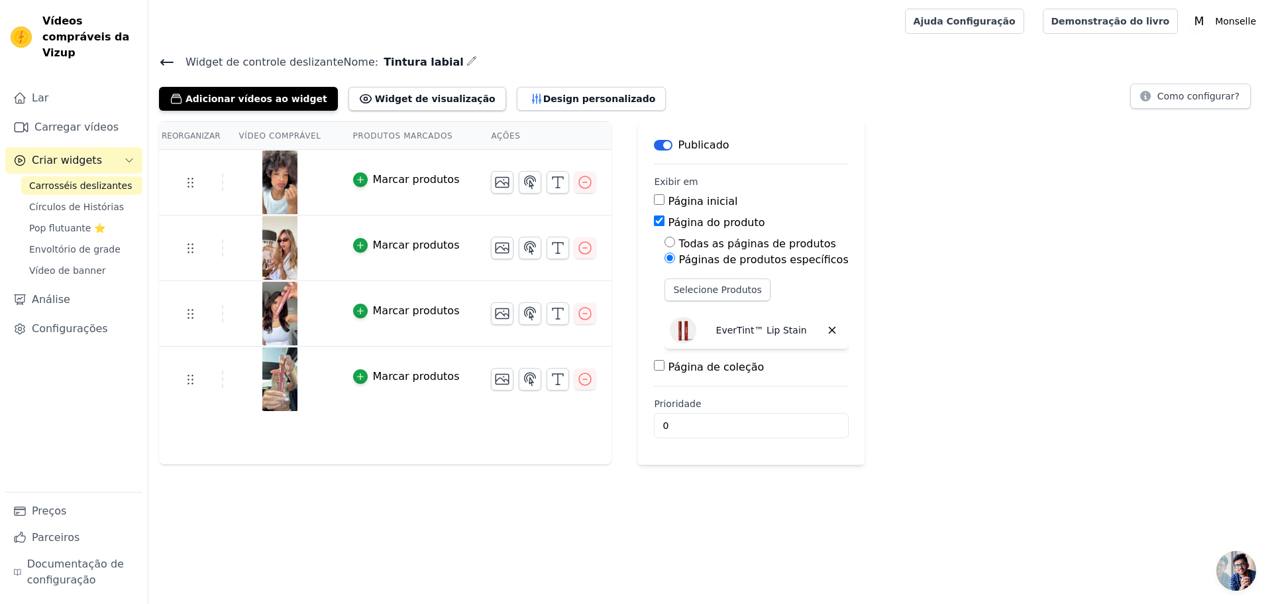
click at [1038, 371] on div "Reorganizar Vídeo comprável Produtos marcados Ações Marcar produtos Marcar prod…" at bounding box center [710, 292] width 1124 height 343
click at [84, 180] on font "Carrosséis deslizantes" at bounding box center [80, 185] width 103 height 11
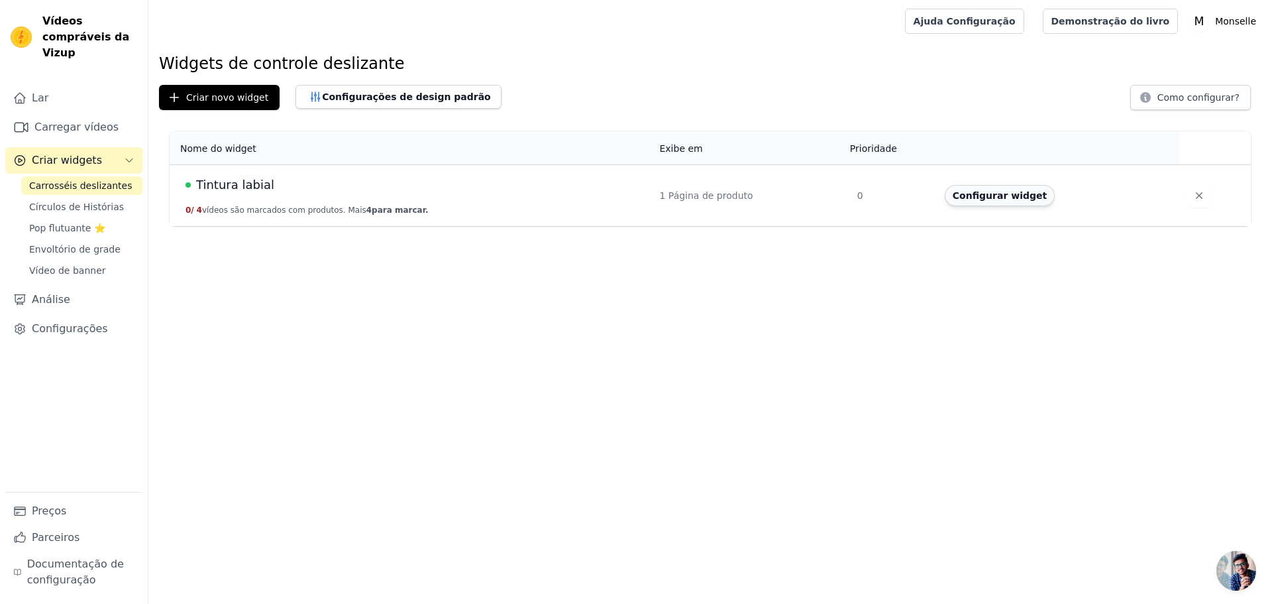
click at [990, 193] on font "Configurar widget" at bounding box center [1000, 195] width 94 height 11
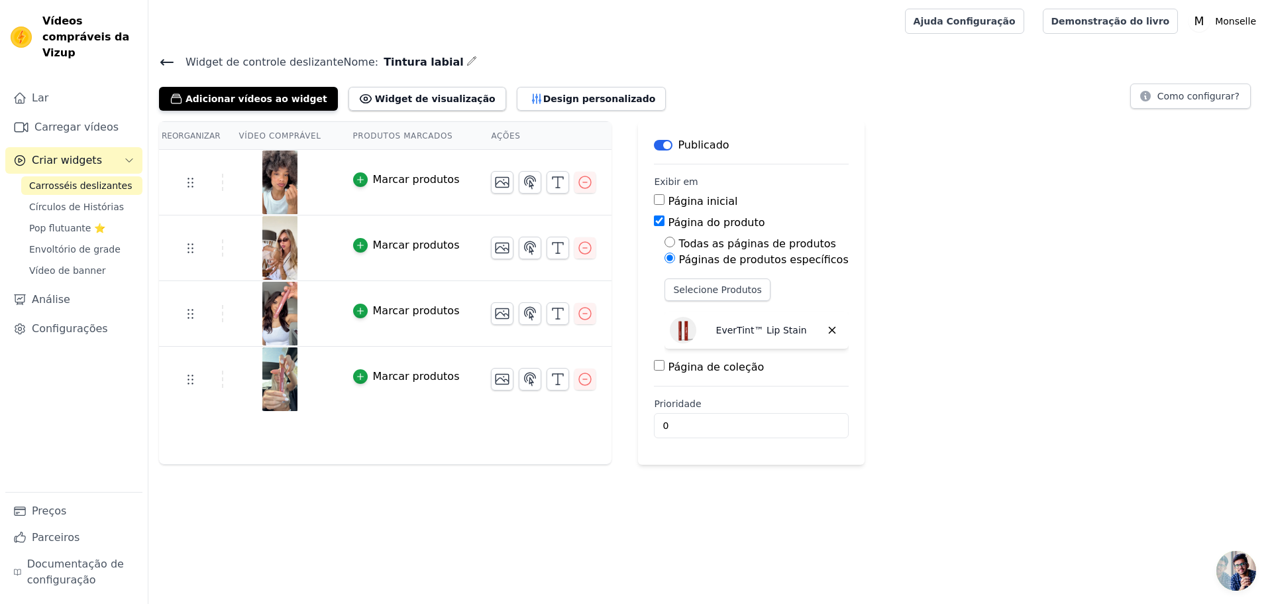
click at [720, 335] on p "EverTint™ Lip Stain" at bounding box center [761, 329] width 91 height 13
click at [908, 235] on div "Reorganizar Vídeo comprável Produtos marcados Ações Marcar produtos Marcar prod…" at bounding box center [710, 292] width 1124 height 343
click at [409, 96] on font "Widget de visualização" at bounding box center [435, 98] width 121 height 11
click at [716, 414] on input "0" at bounding box center [751, 425] width 194 height 25
click at [936, 339] on div "Reorganizar Vídeo comprável Produtos marcados Ações Marcar produtos Marcar prod…" at bounding box center [710, 292] width 1124 height 343
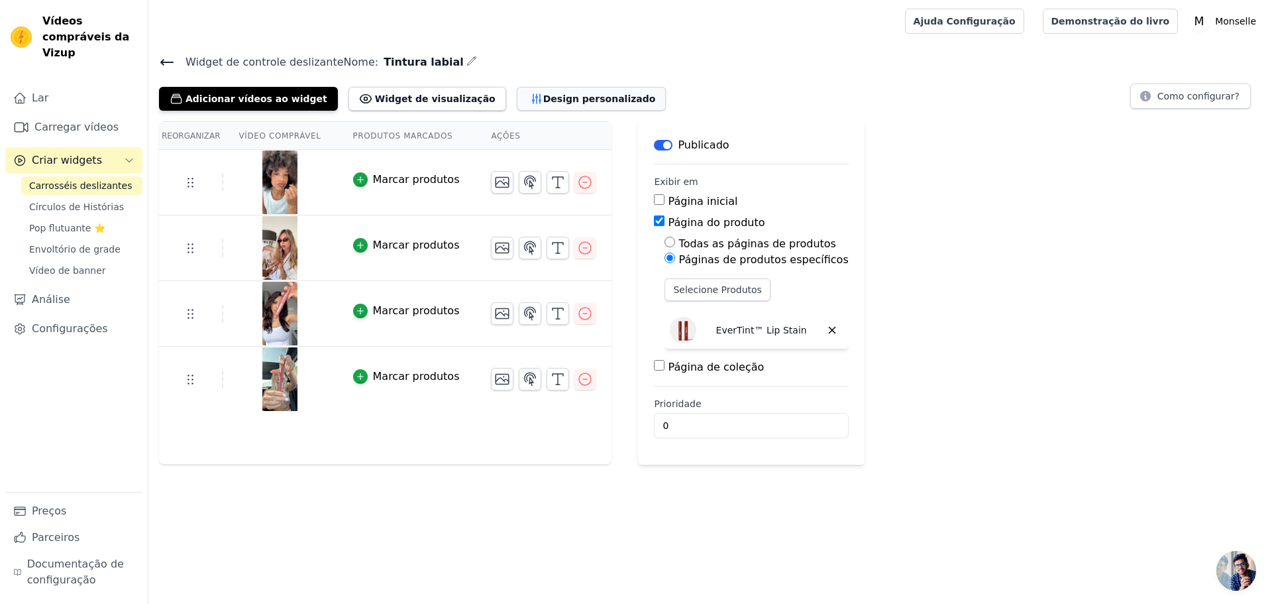
click at [576, 98] on font "Design personalizado" at bounding box center [599, 98] width 113 height 11
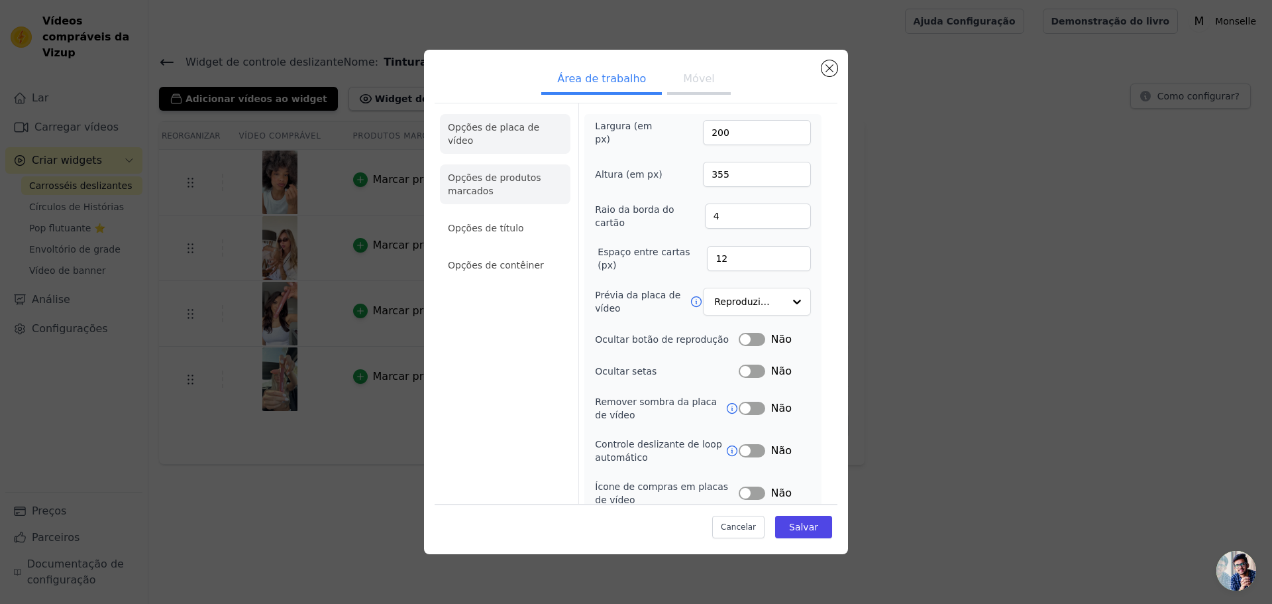
click at [510, 172] on font "Opções de produtos marcados" at bounding box center [494, 184] width 93 height 24
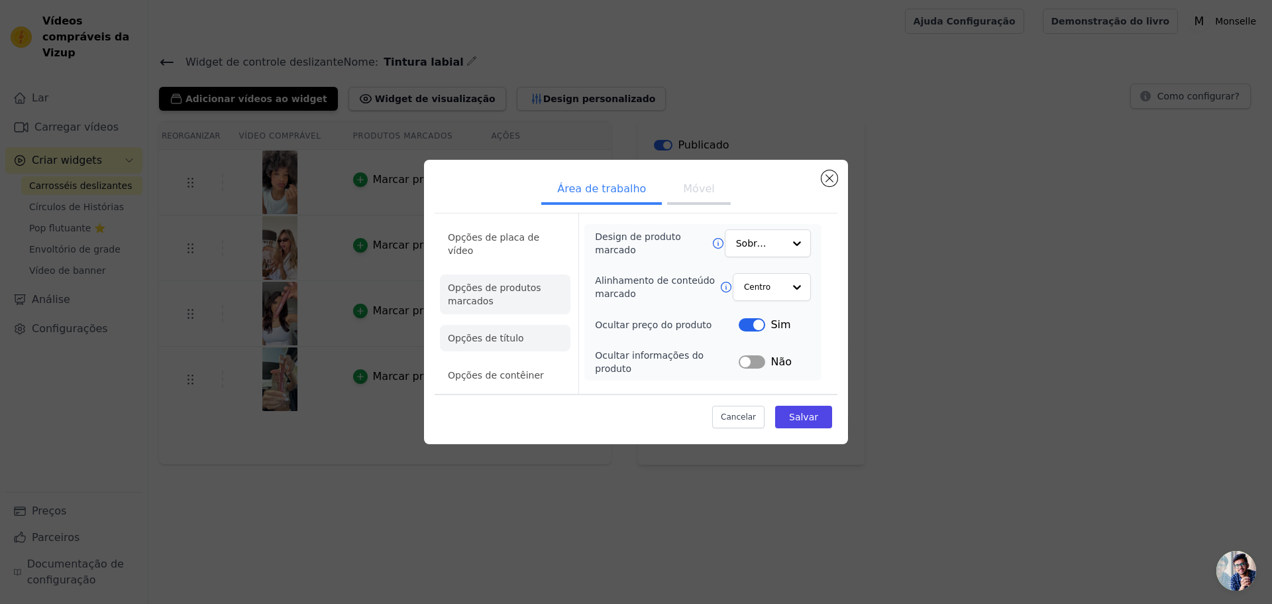
click at [500, 333] on font "Opções de título" at bounding box center [486, 338] width 76 height 11
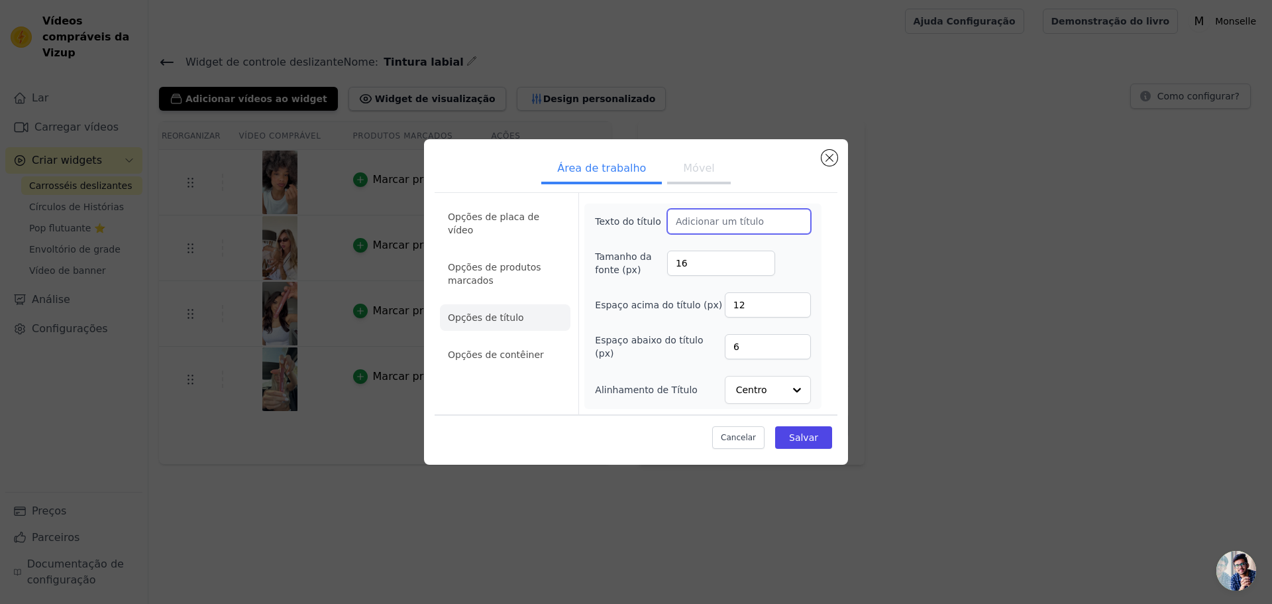
click at [730, 224] on input "Texto do título" at bounding box center [739, 221] width 144 height 25
paste input "Loved by 100.000+ happy lips"
click at [725, 220] on input "Loved by 100.000+ happy lips" at bounding box center [739, 221] width 144 height 25
type input "Loved by 10.000+ happy lips"
click at [782, 199] on form "Texto do título Loved by 10.000+ happy lips Tamanho da fonte (px) 16 Espaço aci…" at bounding box center [702, 303] width 248 height 221
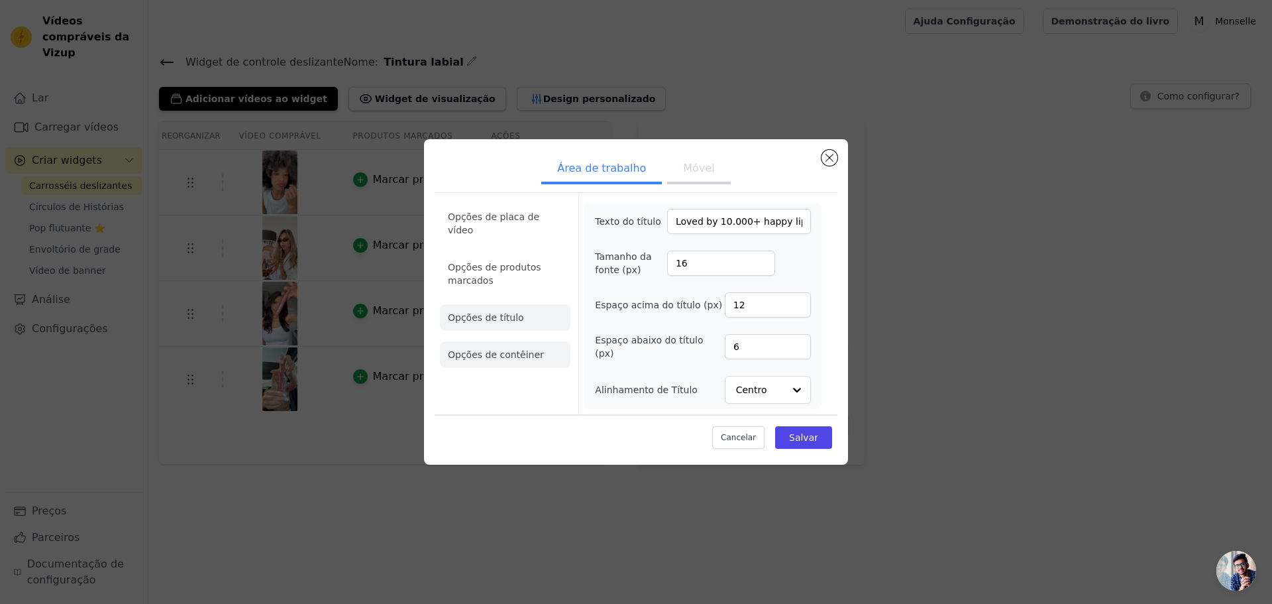
click at [488, 349] on font "Opções de contêiner" at bounding box center [496, 354] width 96 height 11
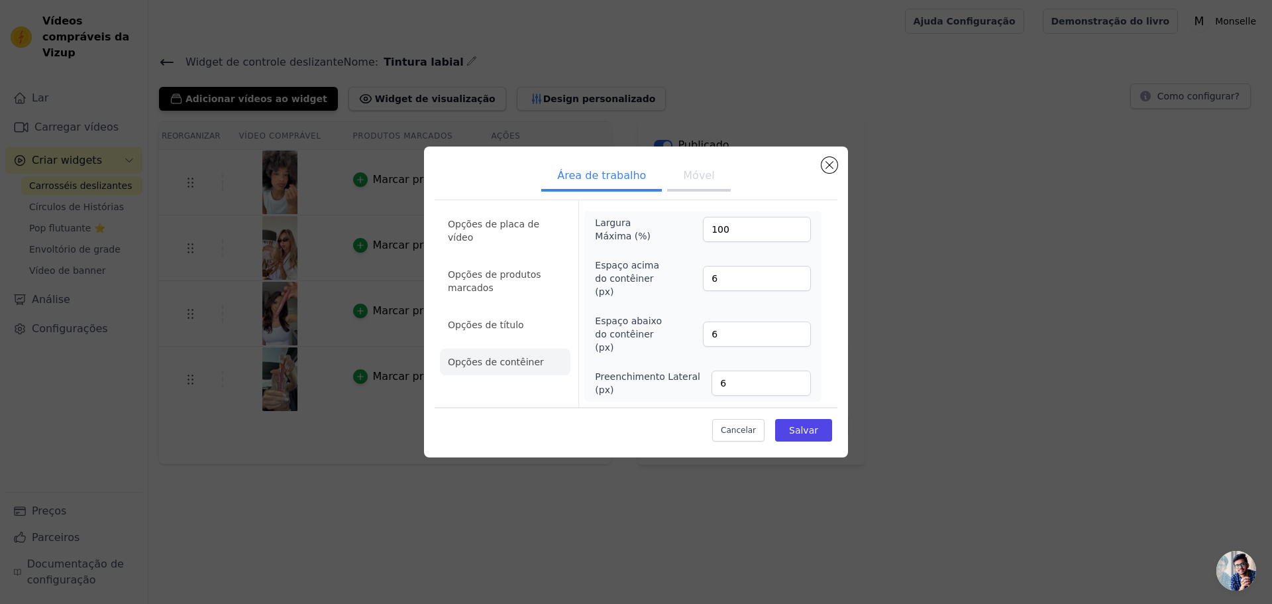
click at [692, 182] on font "Móvel" at bounding box center [698, 175] width 31 height 13
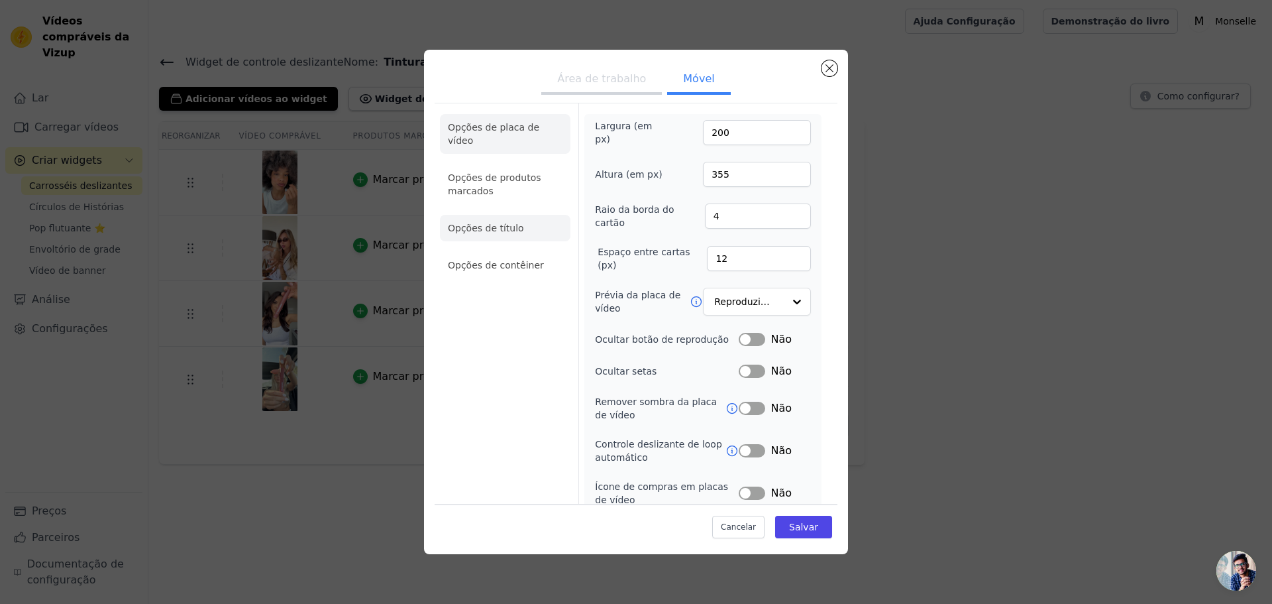
click at [502, 223] on font "Opções de título" at bounding box center [486, 228] width 76 height 11
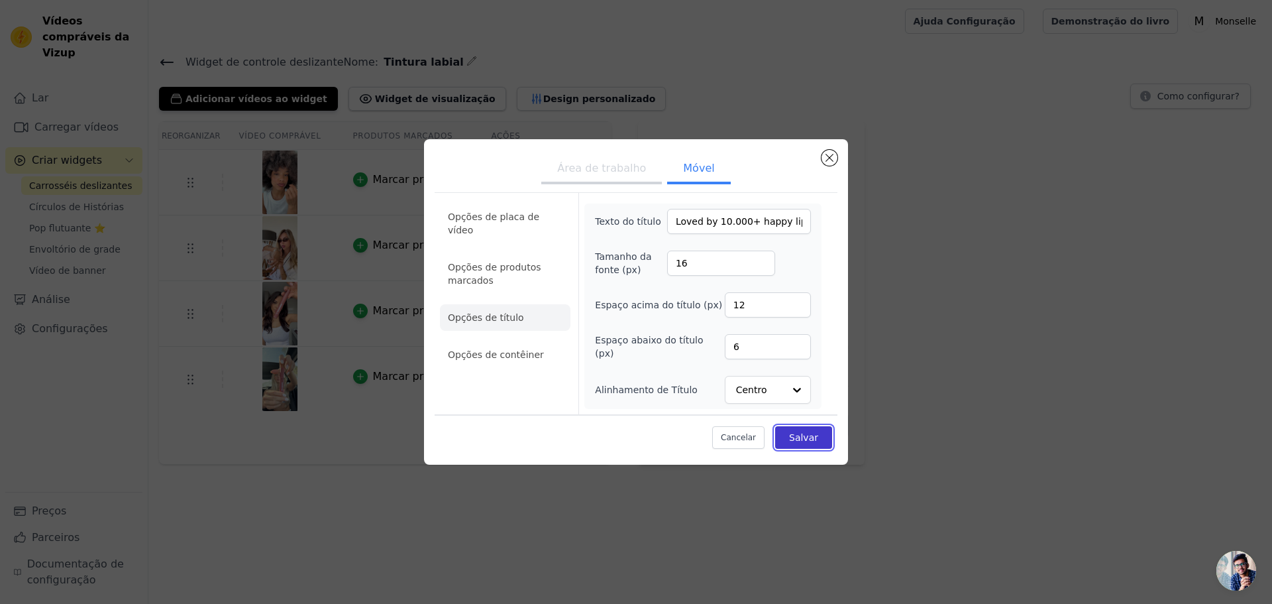
click at [820, 435] on button "Salvar" at bounding box center [803, 437] width 57 height 23
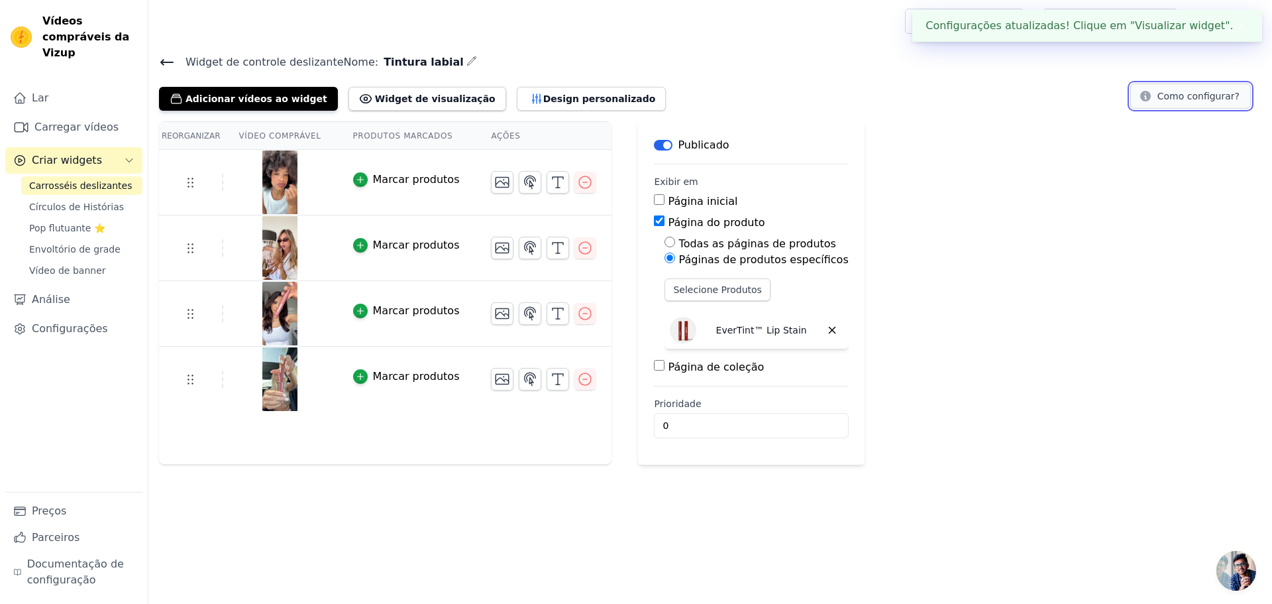
click at [1150, 95] on icon at bounding box center [1145, 96] width 11 height 11
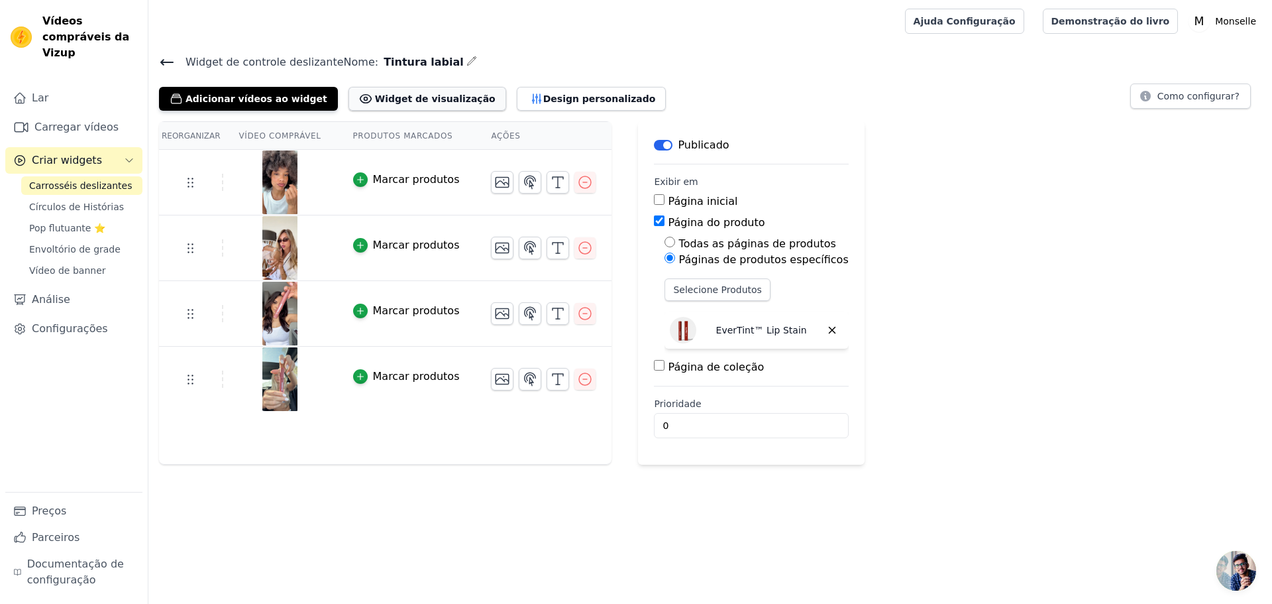
click at [417, 99] on font "Widget de visualização" at bounding box center [435, 98] width 121 height 11
click at [543, 100] on font "Design personalizado" at bounding box center [599, 98] width 113 height 11
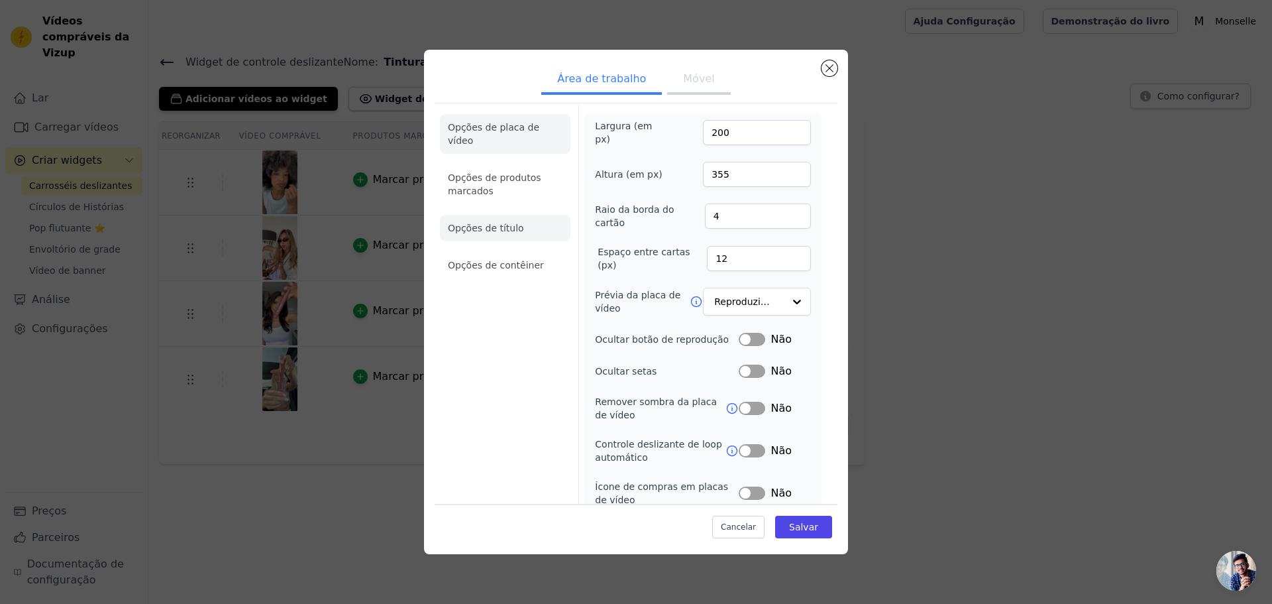
click at [498, 223] on font "Opções de título" at bounding box center [486, 228] width 76 height 11
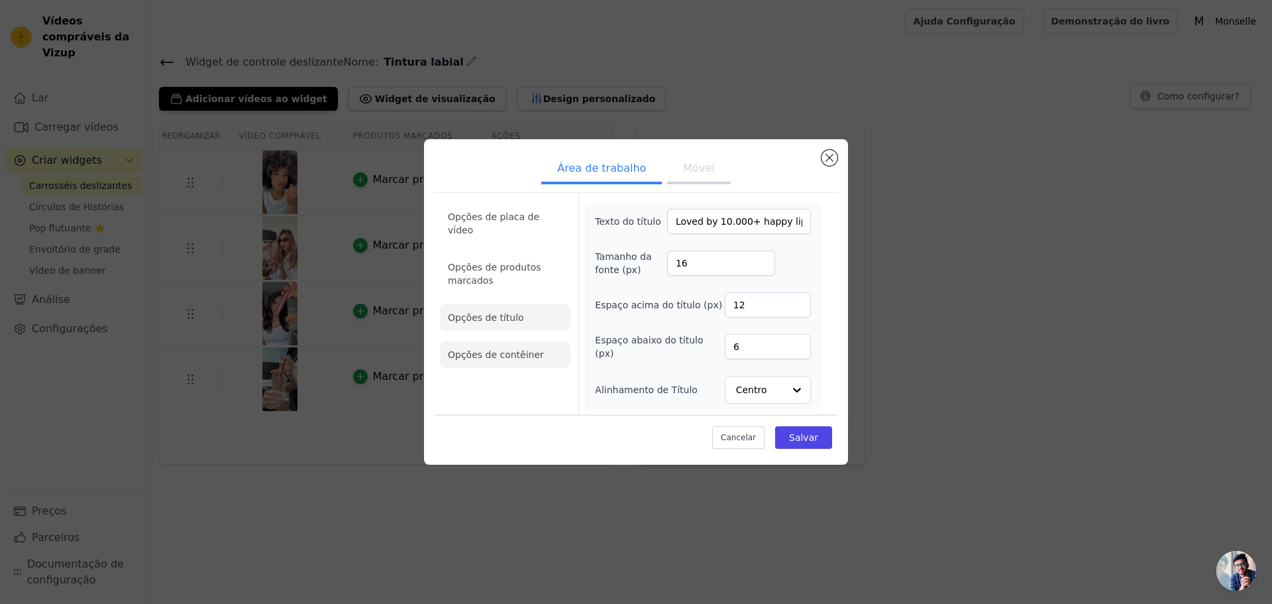
click at [544, 344] on li "Opções de contêiner" at bounding box center [505, 354] width 131 height 27
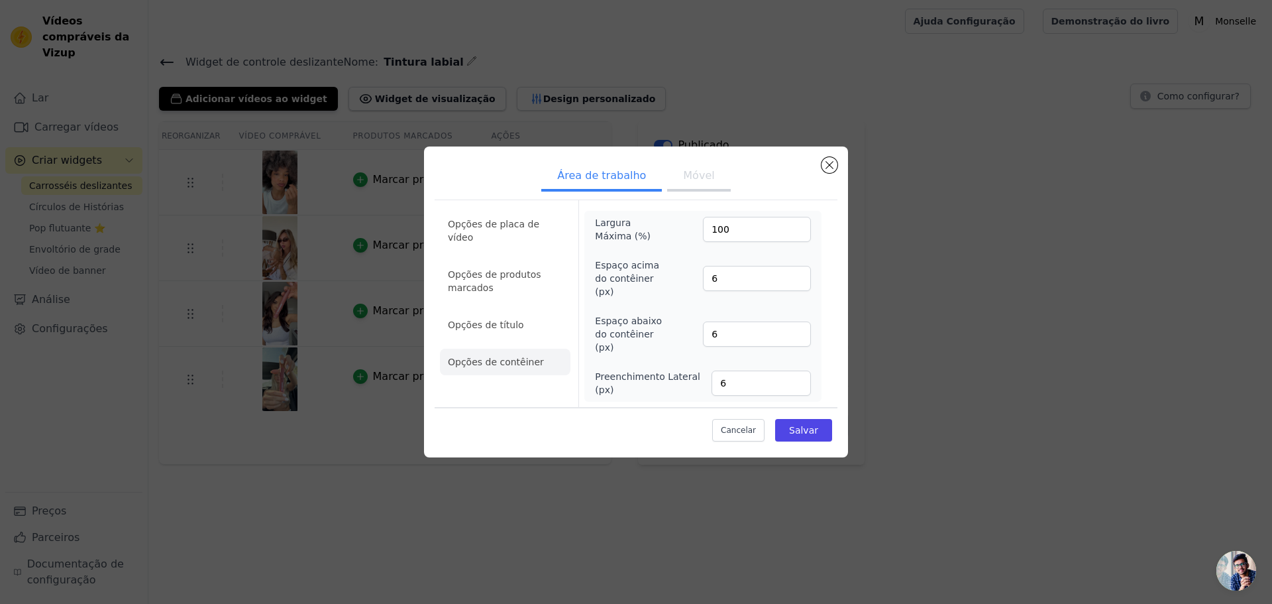
click at [497, 299] on ul "Opções de placa de vídeo Opções de produtos marcados Opções de título Opções de…" at bounding box center [505, 292] width 131 height 175
click at [496, 272] on font "Opções de produtos marcados" at bounding box center [494, 281] width 93 height 24
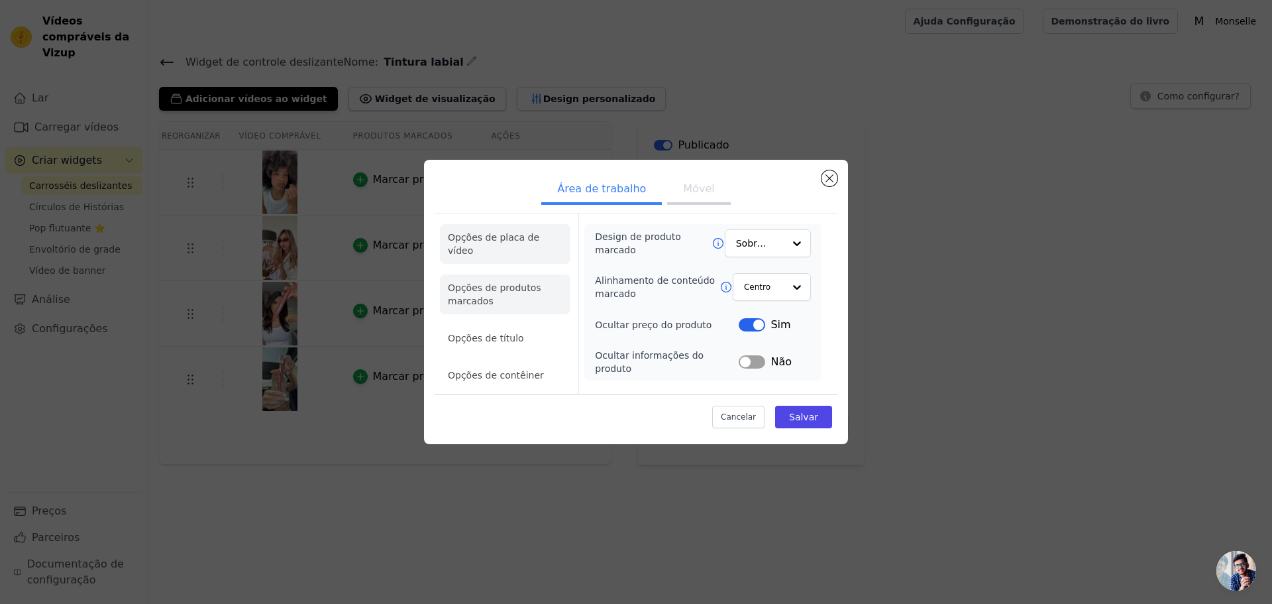
click at [508, 274] on li "Opções de placa de vídeo" at bounding box center [505, 294] width 131 height 40
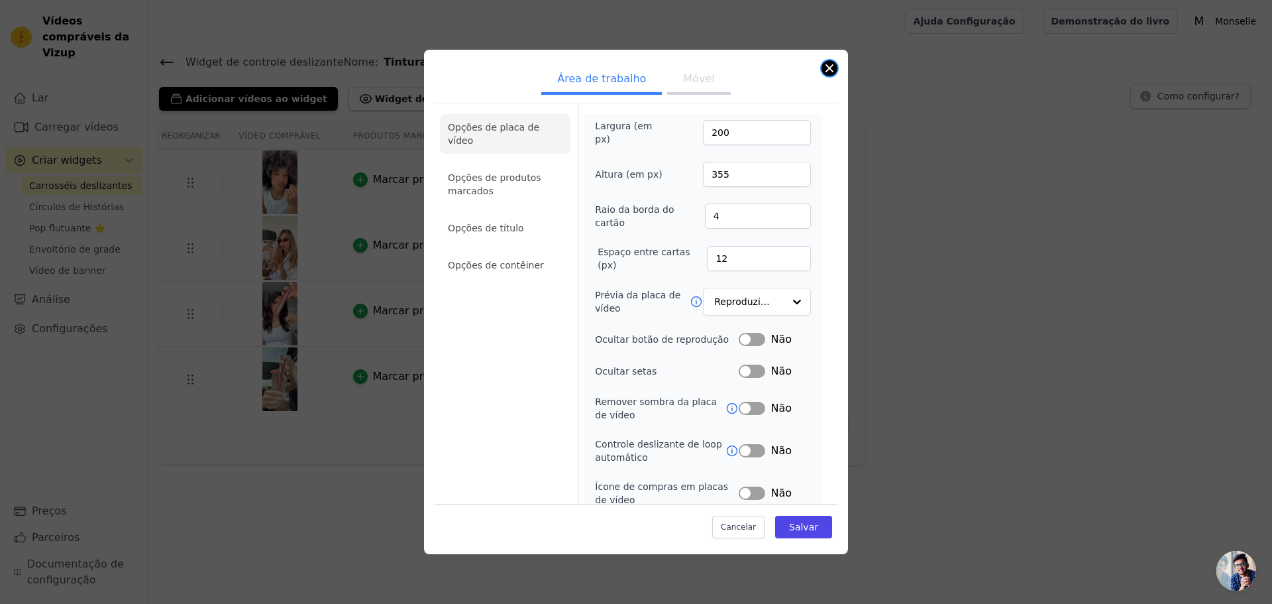
click at [833, 72] on button "Fechar modal" at bounding box center [830, 68] width 16 height 16
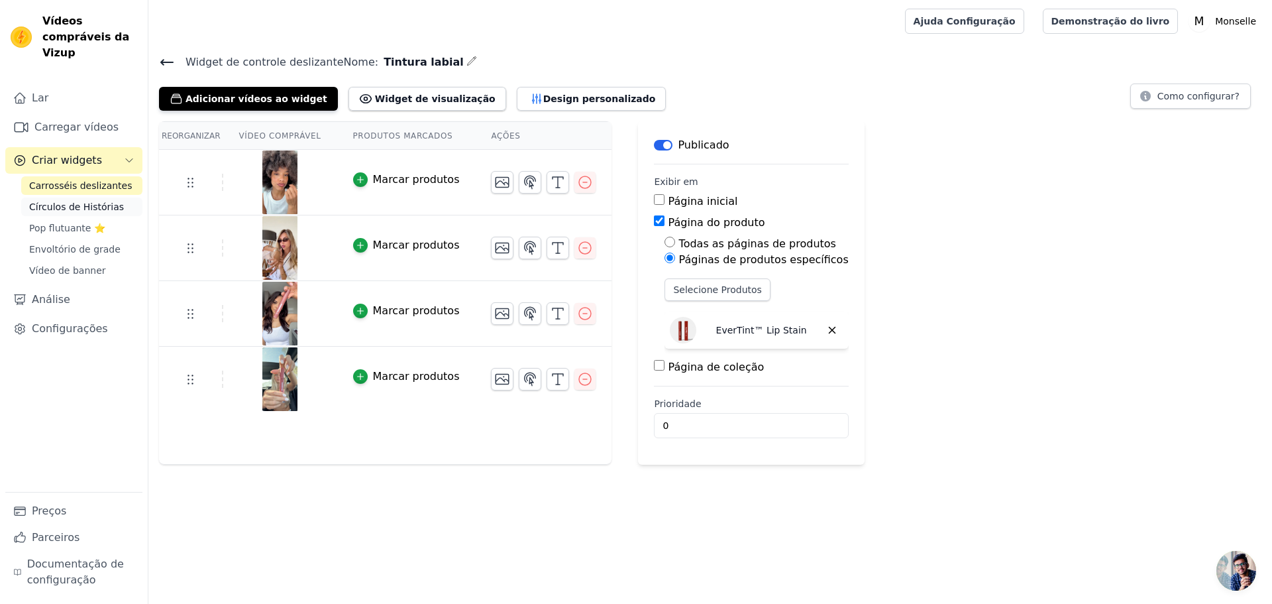
click at [86, 201] on font "Círculos de Histórias" at bounding box center [76, 206] width 95 height 11
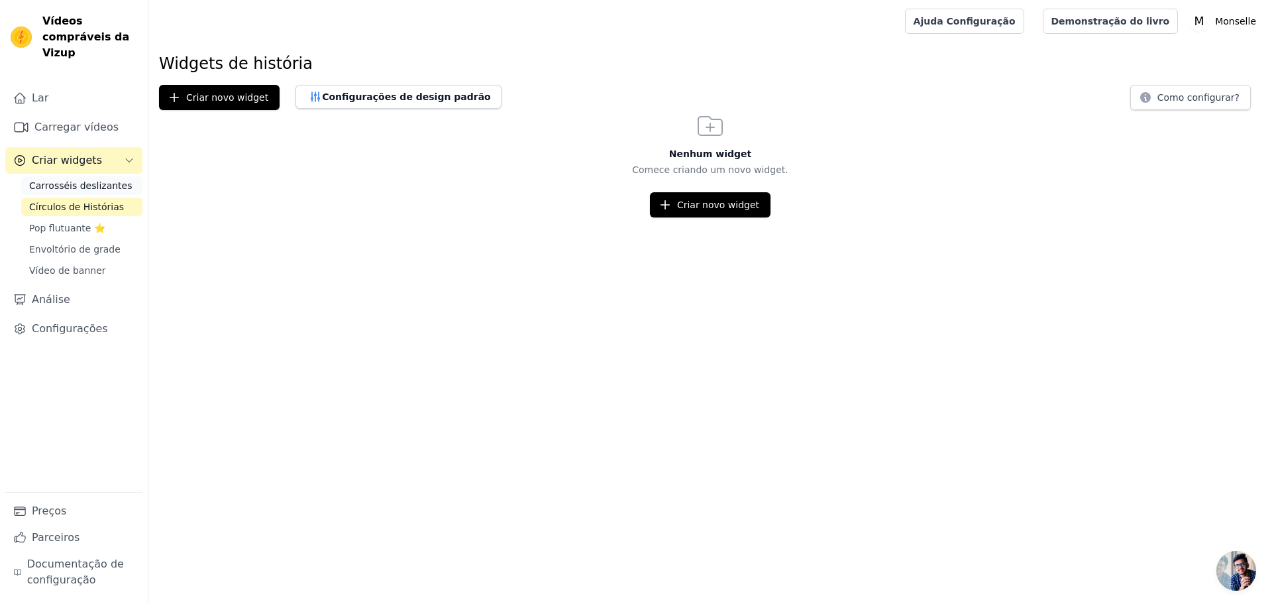
click at [102, 180] on font "Carrosséis deslizantes" at bounding box center [80, 185] width 103 height 11
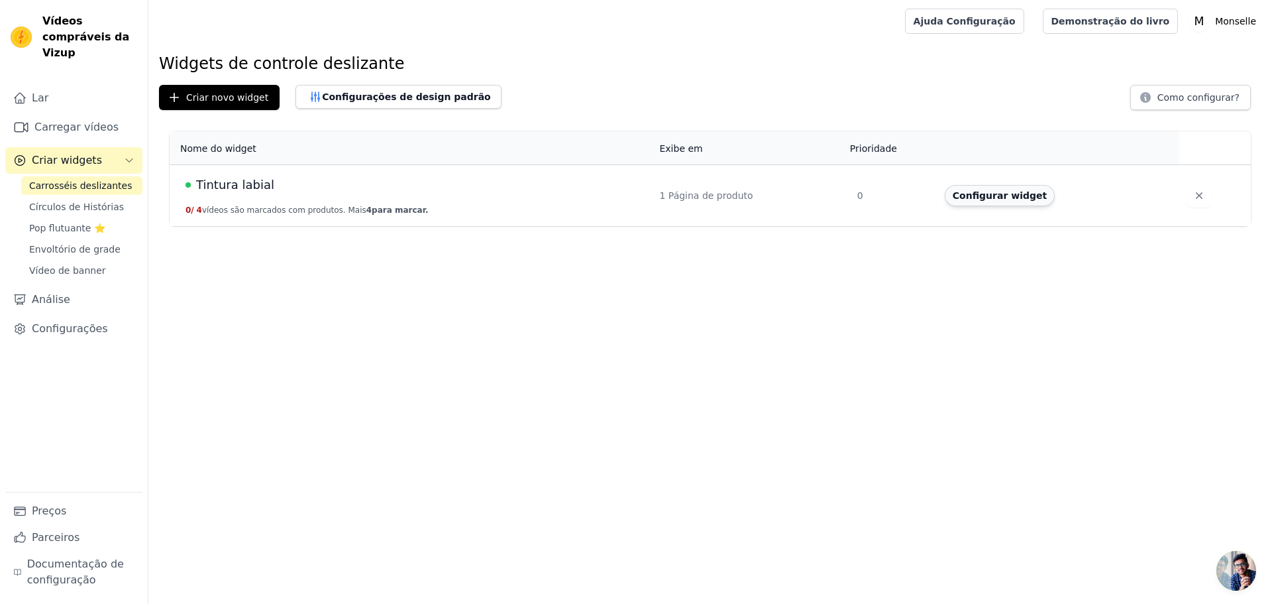
click at [1001, 197] on font "Configurar widget" at bounding box center [1000, 195] width 94 height 11
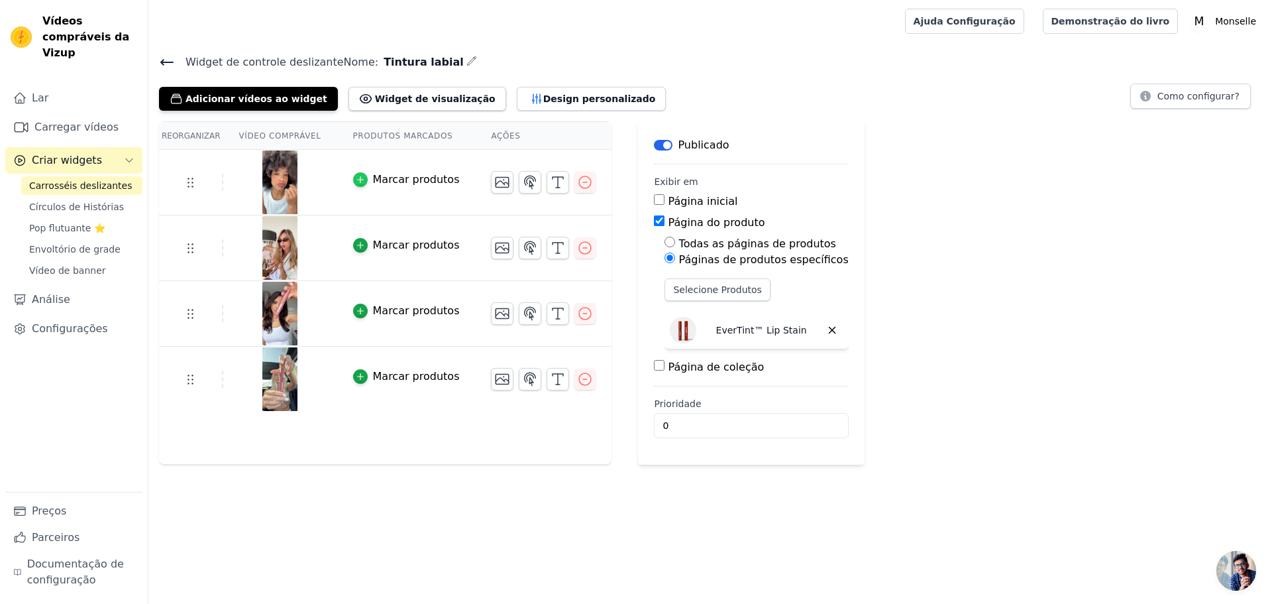
click at [355, 186] on div "button" at bounding box center [360, 179] width 15 height 15
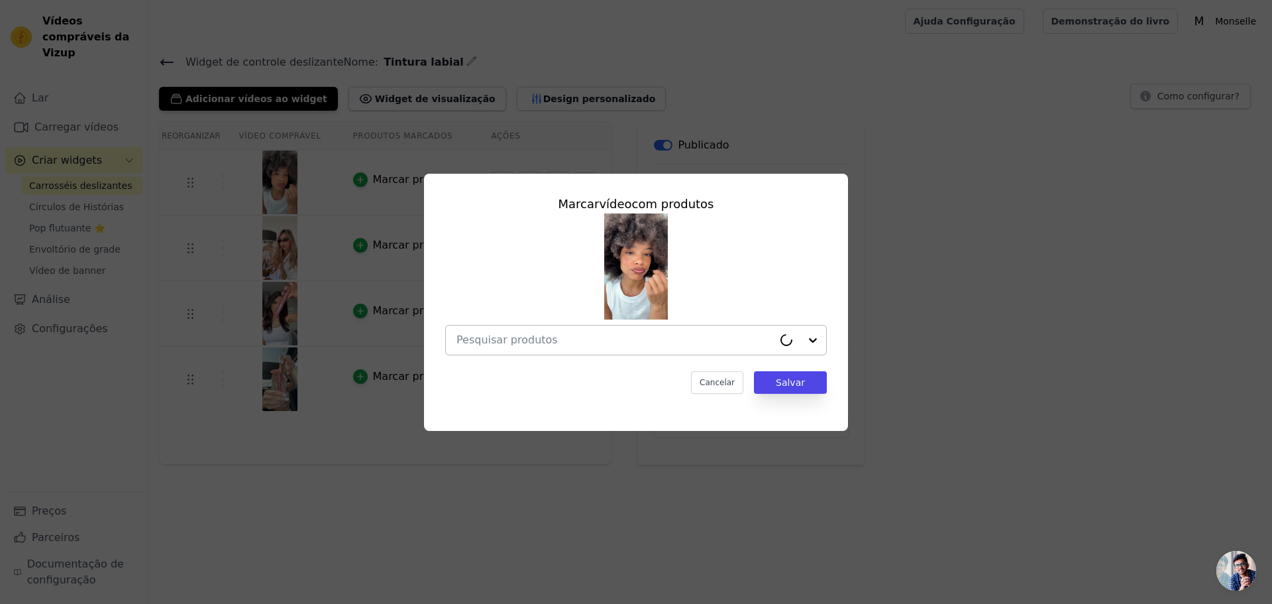
click at [547, 342] on input "text" at bounding box center [615, 340] width 317 height 16
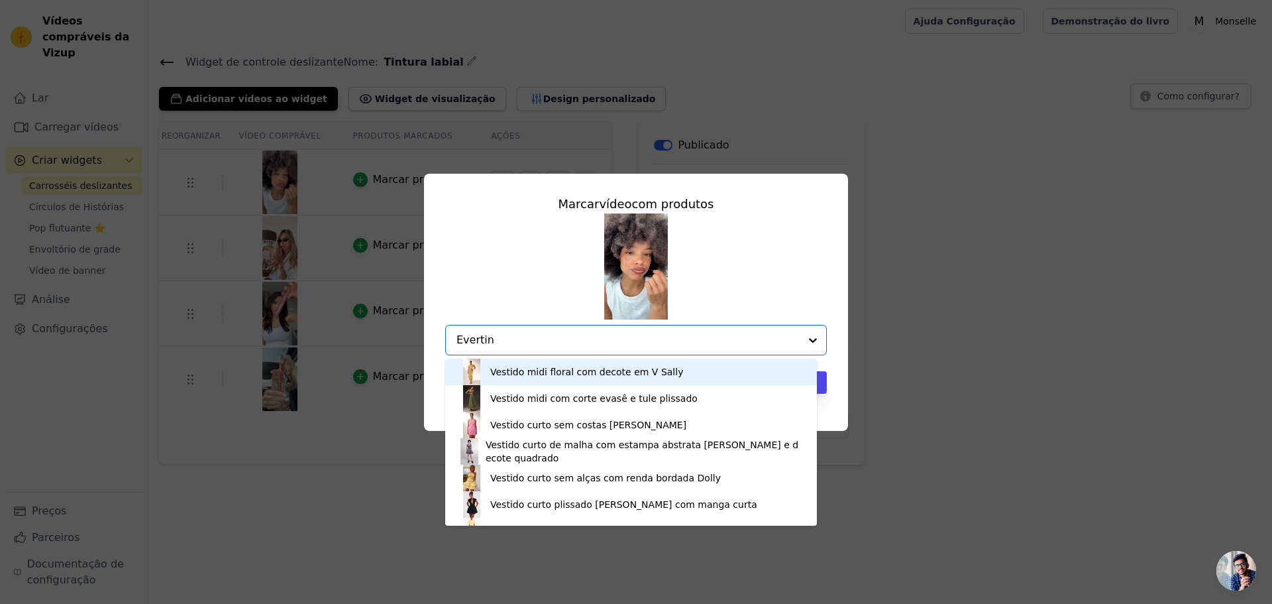
type input "Evertint"
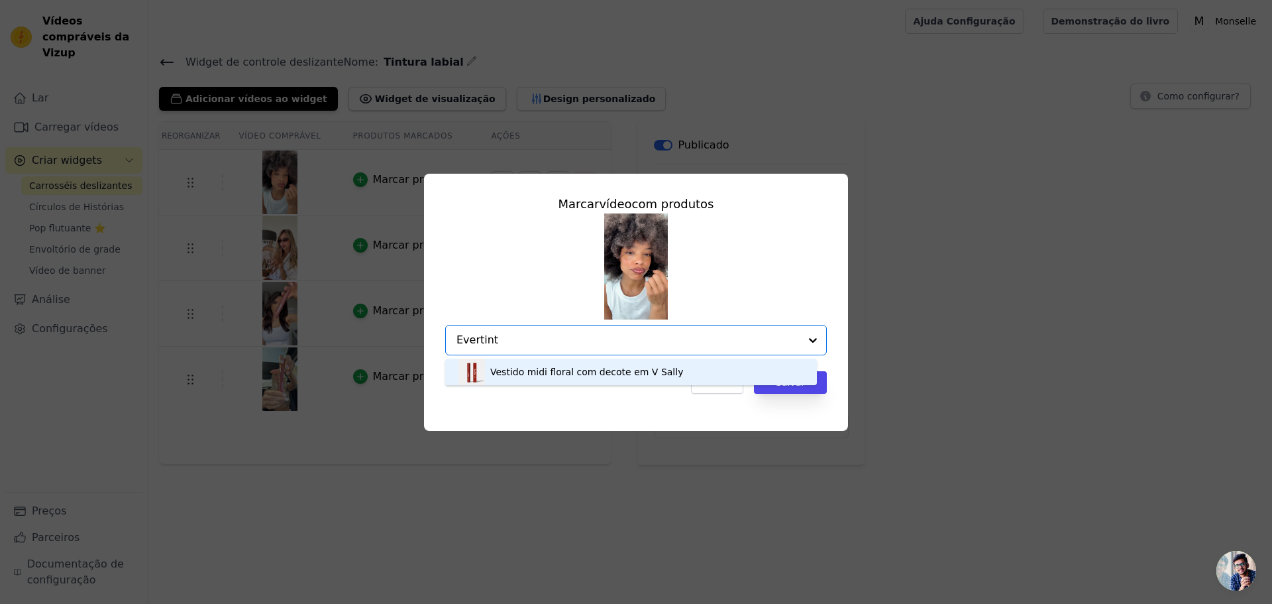
click at [555, 369] on font "Vestido midi floral com decote em V Sally" at bounding box center [586, 371] width 193 height 11
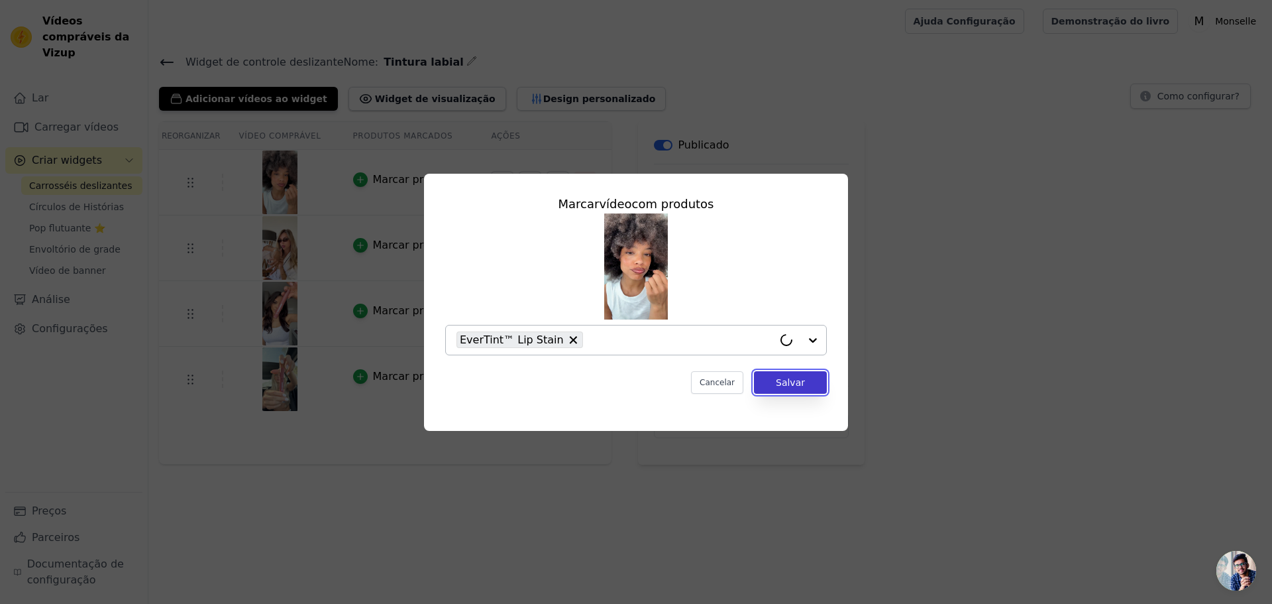
click at [788, 391] on button "Salvar" at bounding box center [790, 382] width 73 height 23
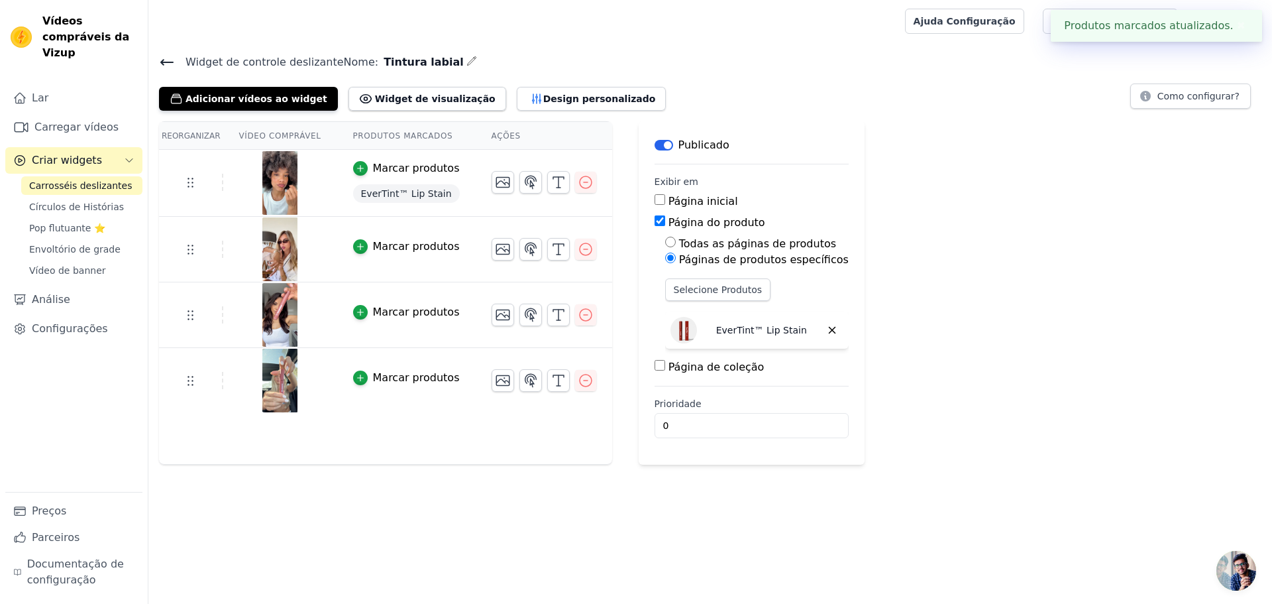
click at [376, 252] on font "Marcar produtos" at bounding box center [416, 246] width 87 height 13
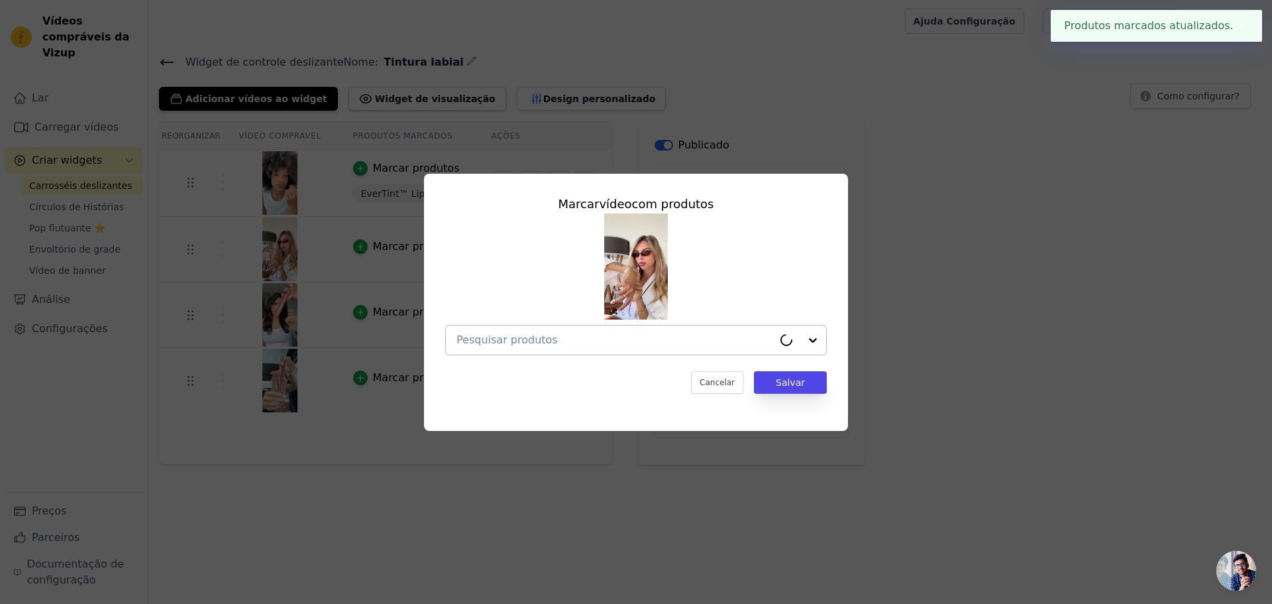
click at [521, 346] on input "text" at bounding box center [615, 340] width 317 height 16
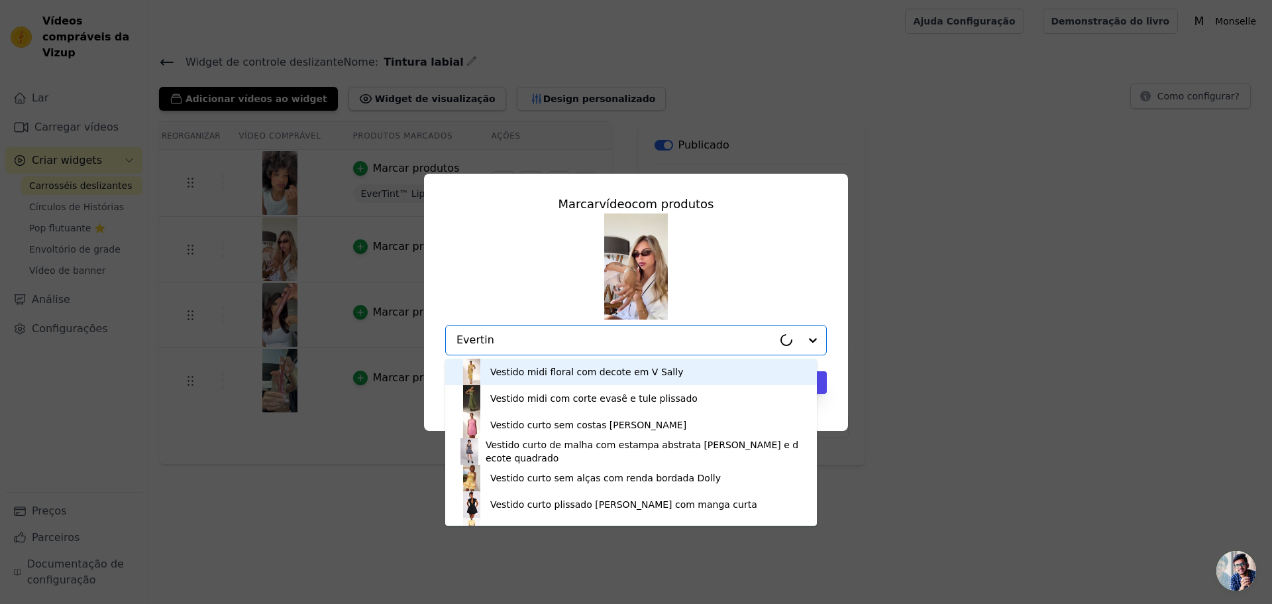
type input "Evertint"
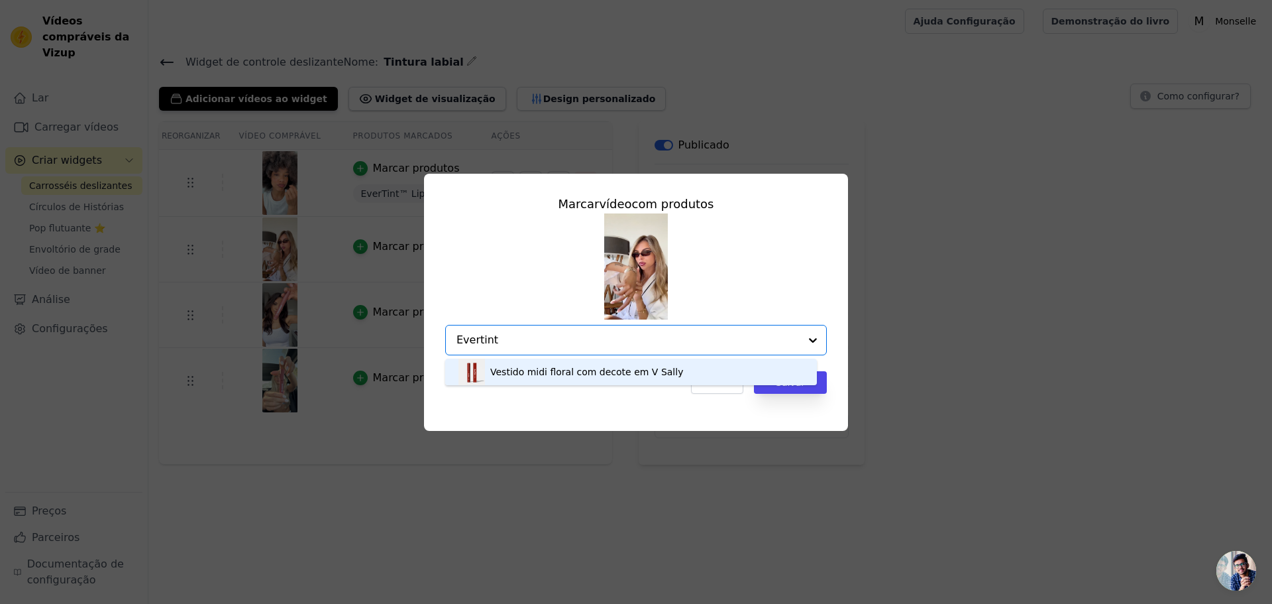
click at [545, 370] on font "Vestido midi floral com decote em V Sally" at bounding box center [586, 371] width 193 height 11
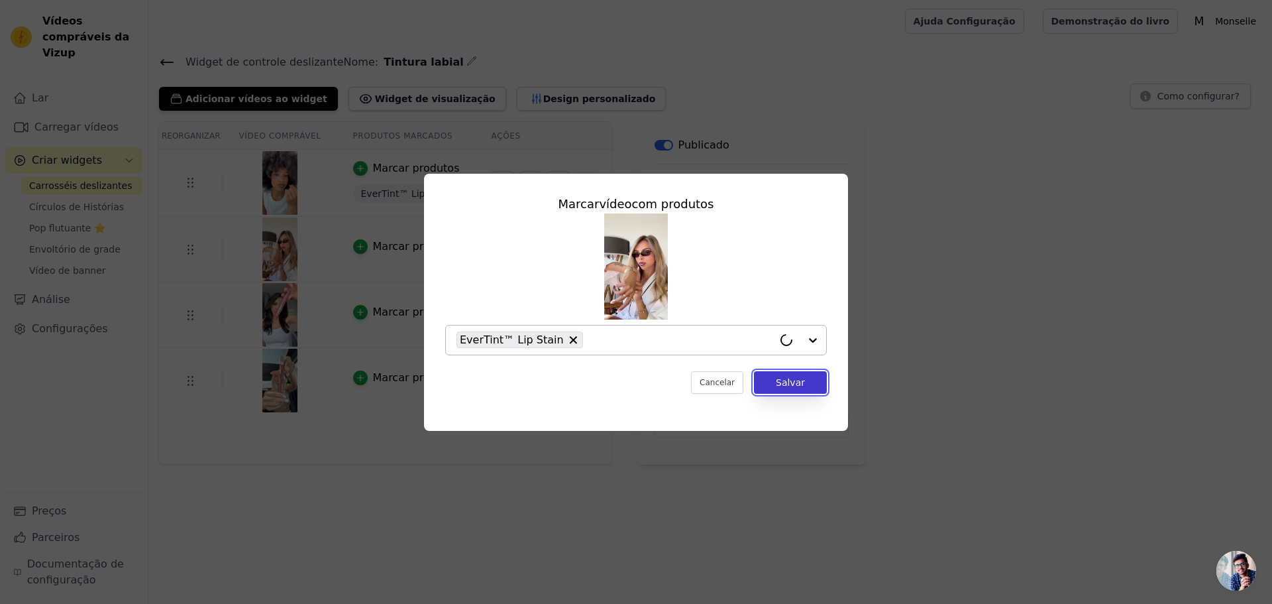
click at [788, 377] on font "Salvar" at bounding box center [790, 382] width 29 height 11
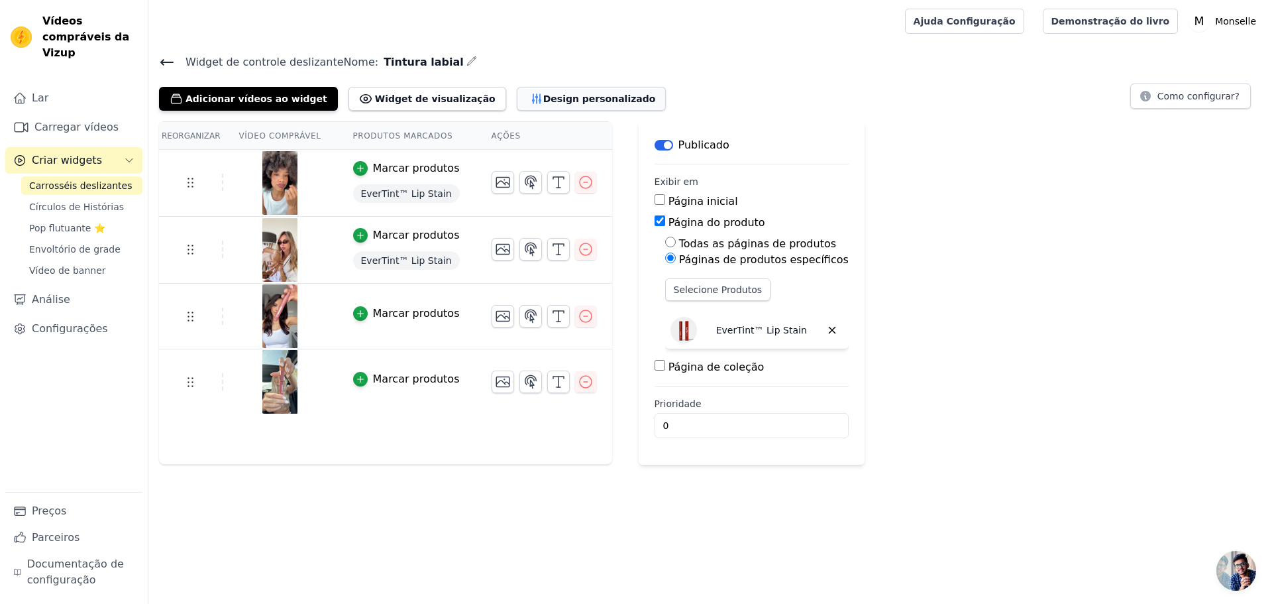
click at [543, 95] on font "Design personalizado" at bounding box center [599, 98] width 113 height 11
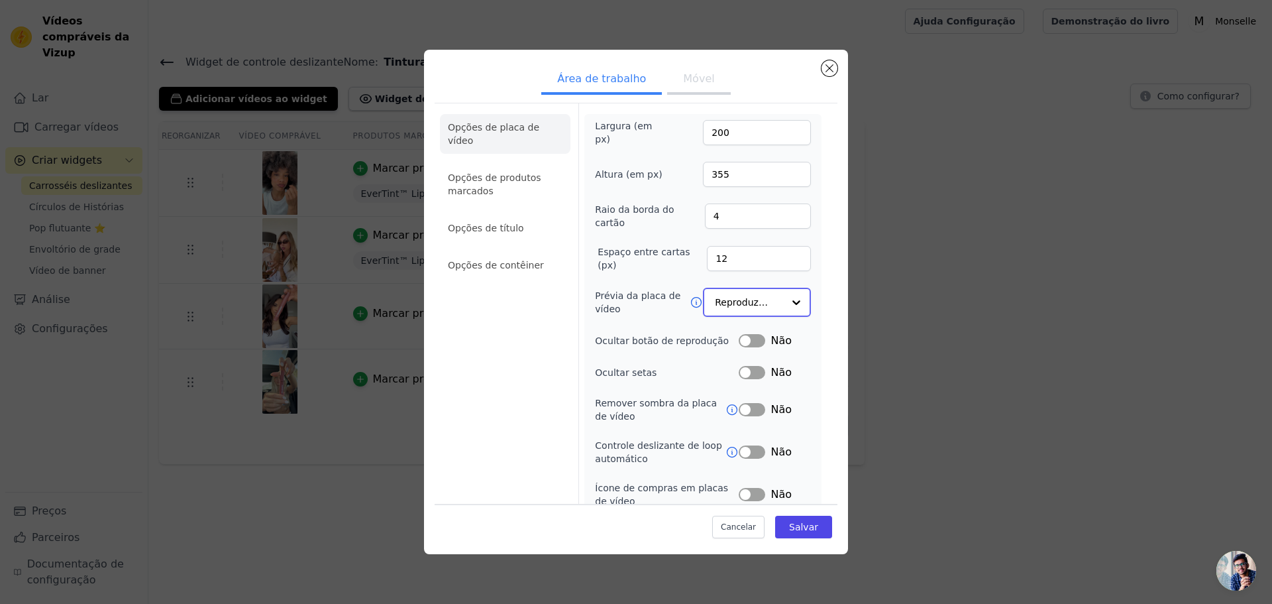
click at [749, 302] on input "Prévia da placa de vídeo" at bounding box center [749, 302] width 68 height 27
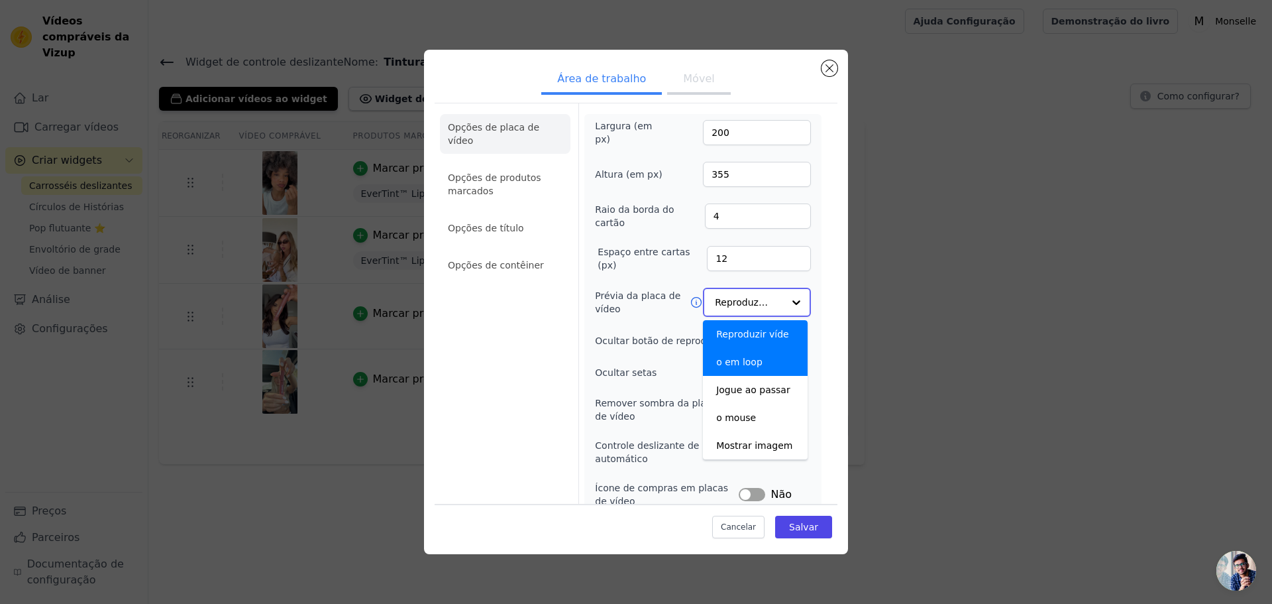
click at [743, 292] on input "Prévia da placa de vídeo" at bounding box center [749, 302] width 68 height 27
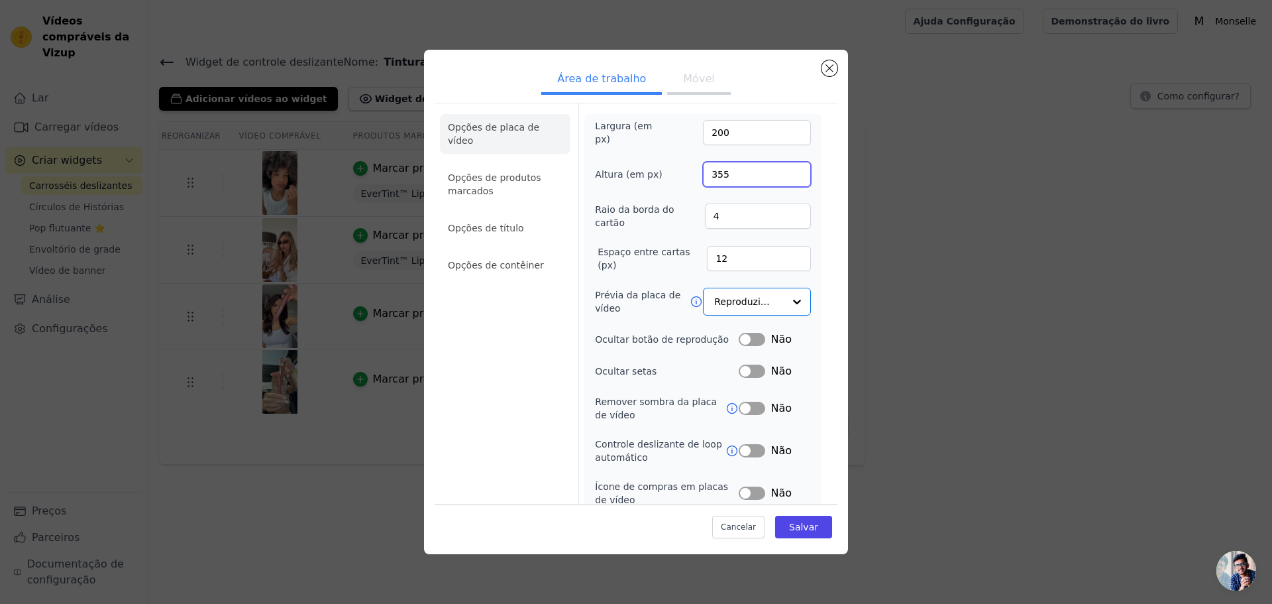
click at [732, 170] on input "355" at bounding box center [757, 174] width 108 height 25
click at [726, 134] on input "200" at bounding box center [757, 132] width 108 height 25
click at [733, 135] on input "200" at bounding box center [757, 132] width 108 height 25
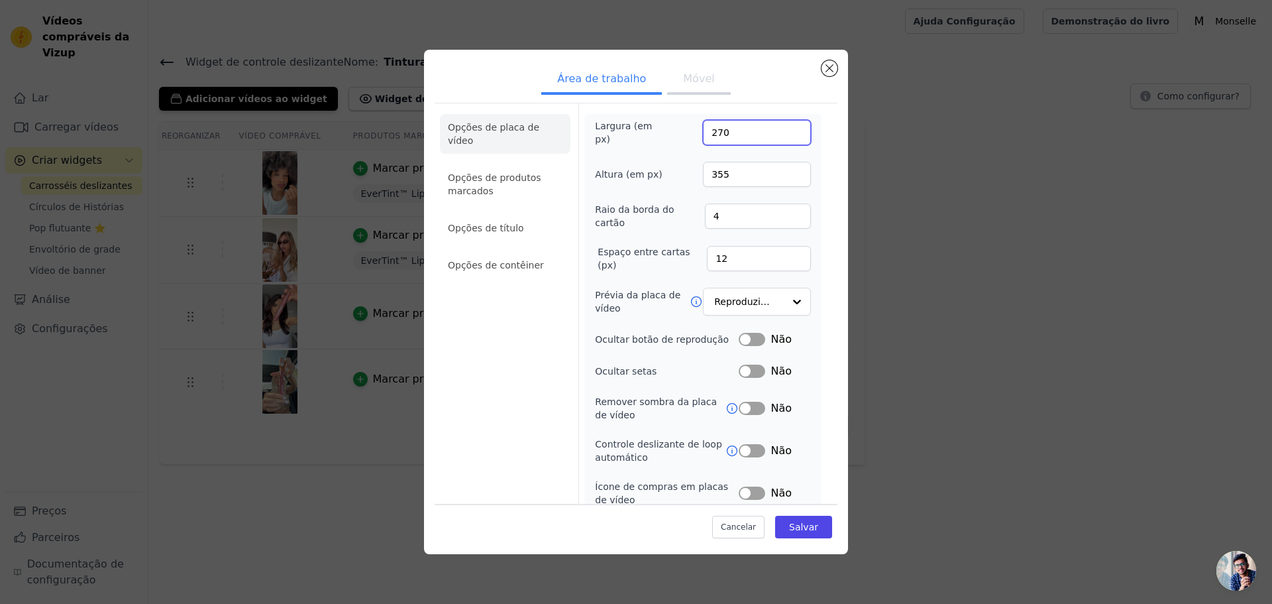
type input "270"
click at [743, 168] on input "355" at bounding box center [757, 174] width 108 height 25
click at [786, 177] on input "265" at bounding box center [757, 174] width 108 height 25
click at [786, 177] on input "264" at bounding box center [757, 174] width 108 height 25
click at [786, 177] on input "263" at bounding box center [757, 174] width 108 height 25
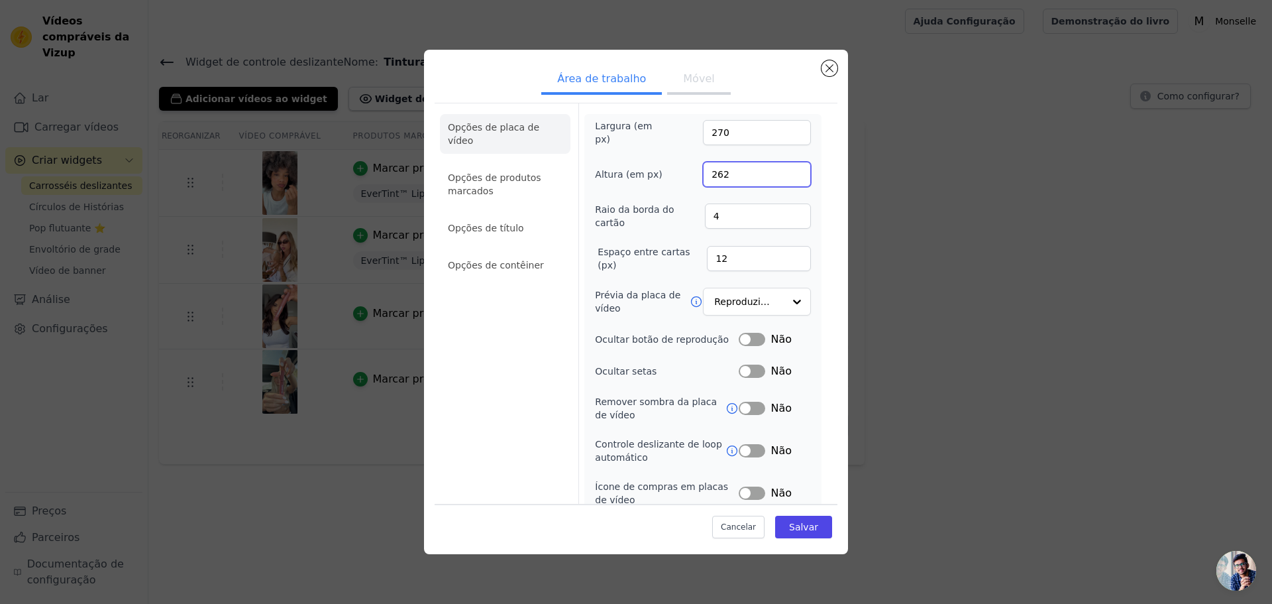
click at [786, 177] on input "262" at bounding box center [757, 174] width 108 height 25
click at [786, 177] on input "261" at bounding box center [757, 174] width 108 height 25
type input "260"
click at [786, 177] on input "260" at bounding box center [757, 174] width 108 height 25
click at [733, 121] on input "270" at bounding box center [757, 132] width 108 height 25
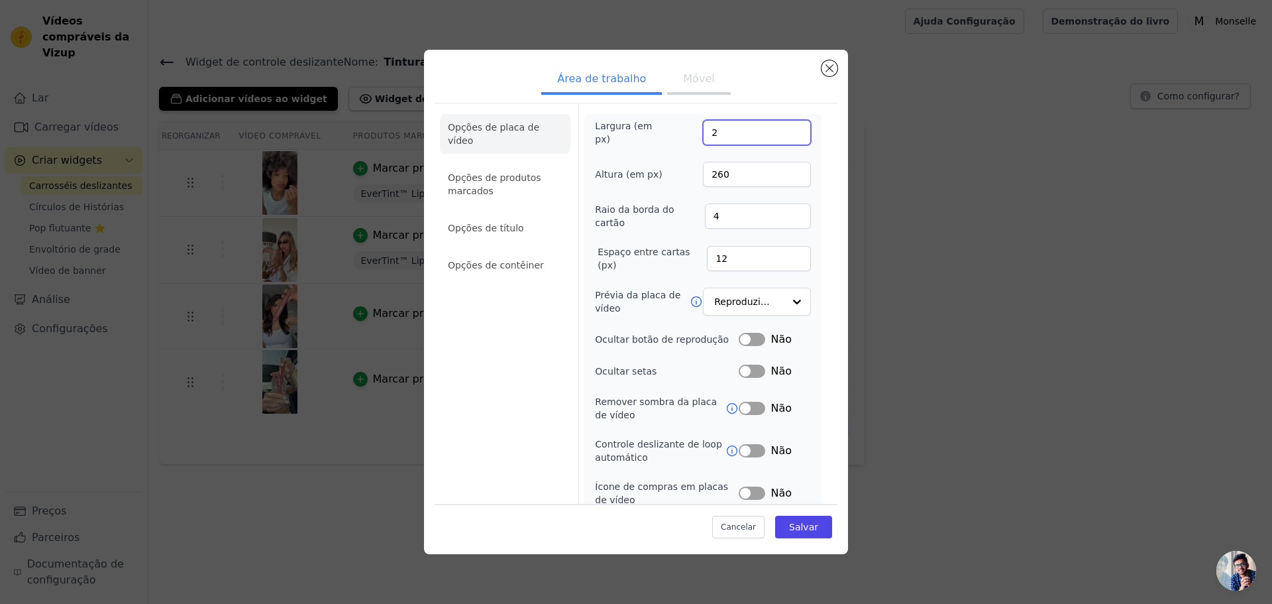
click at [790, 135] on input "2" at bounding box center [757, 132] width 108 height 25
click at [784, 118] on div "Largura (em px) 2 Altura (em px) 260 Raio da borda do cartão 4 Espaço entre car…" at bounding box center [702, 334] width 237 height 440
click at [756, 123] on input "2" at bounding box center [757, 132] width 108 height 25
click at [715, 132] on input "2250" at bounding box center [757, 132] width 108 height 25
click at [712, 132] on input "2150" at bounding box center [757, 132] width 108 height 25
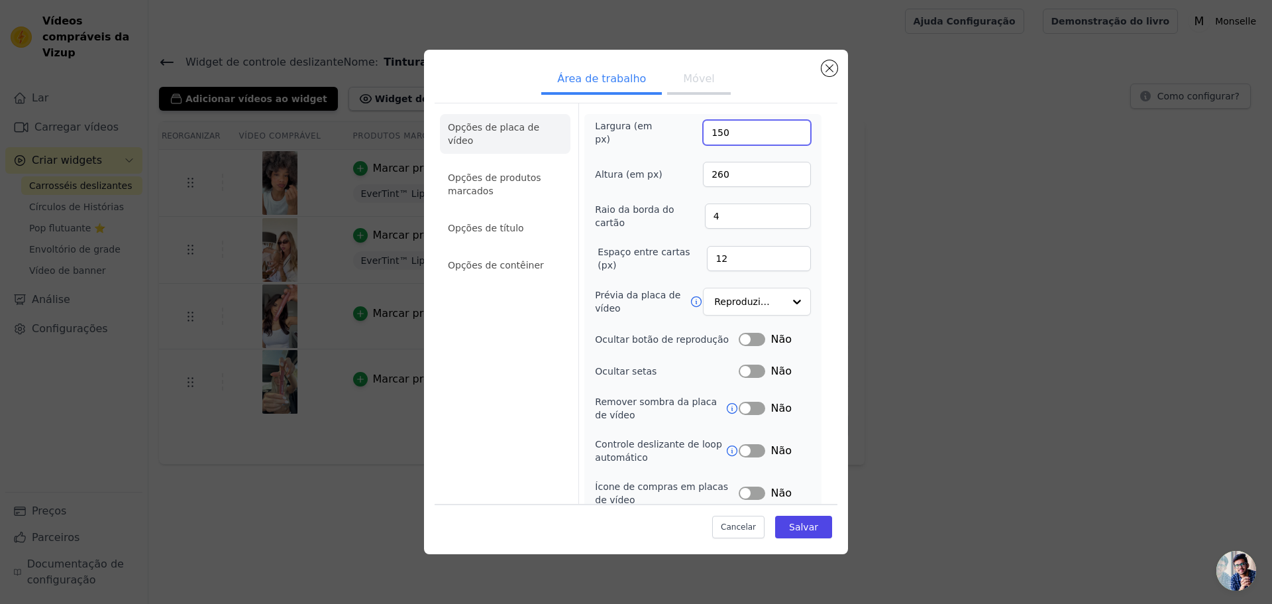
type input "150"
click at [769, 94] on ul "Área de trabalho Móvel" at bounding box center [636, 80] width 403 height 40
click at [729, 167] on input "260" at bounding box center [757, 174] width 108 height 25
type input "250"
click at [771, 68] on ul "Área de trabalho Móvel" at bounding box center [636, 80] width 403 height 40
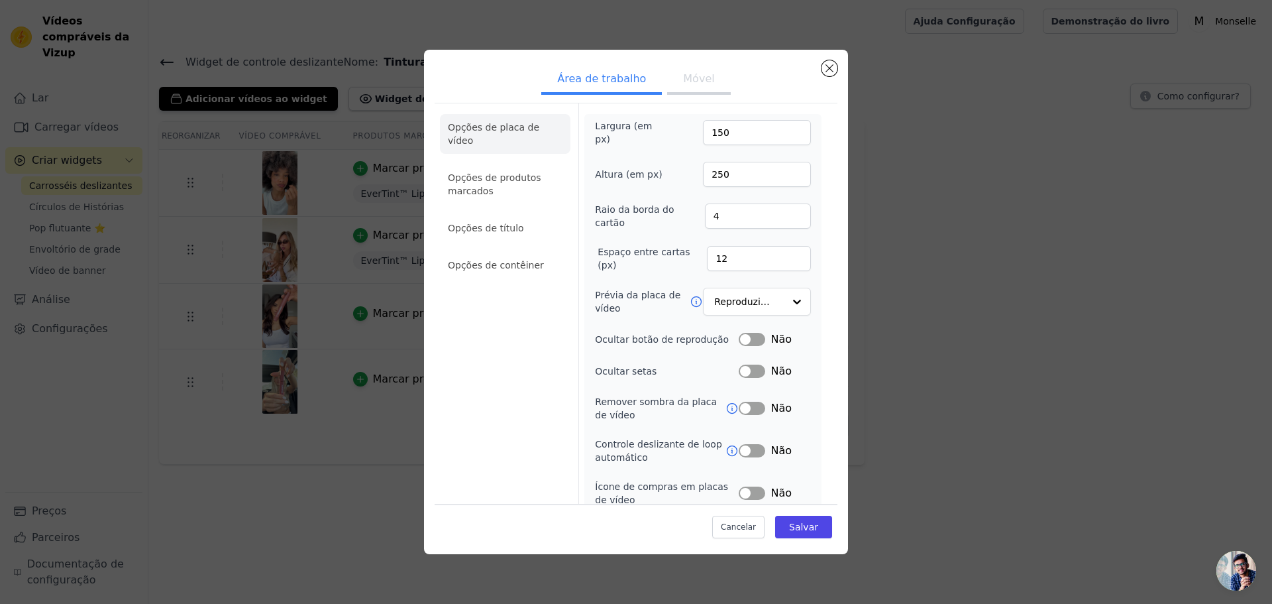
click at [694, 71] on button "Móvel" at bounding box center [698, 80] width 63 height 29
click at [615, 83] on font "Área de trabalho" at bounding box center [601, 78] width 89 height 13
click at [797, 519] on button "Salvar" at bounding box center [803, 526] width 57 height 23
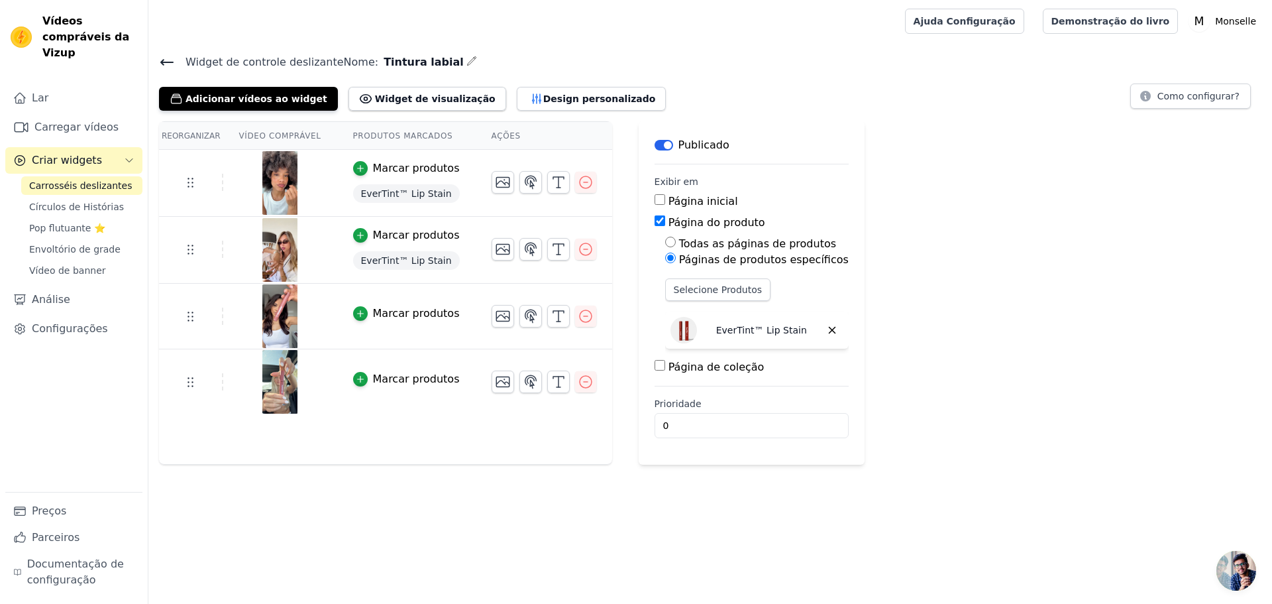
click at [553, 84] on div "Adicionar vídeos ao widget Widget de visualização Design personalizado" at bounding box center [417, 95] width 517 height 29
click at [546, 97] on font "Design personalizado" at bounding box center [599, 98] width 113 height 11
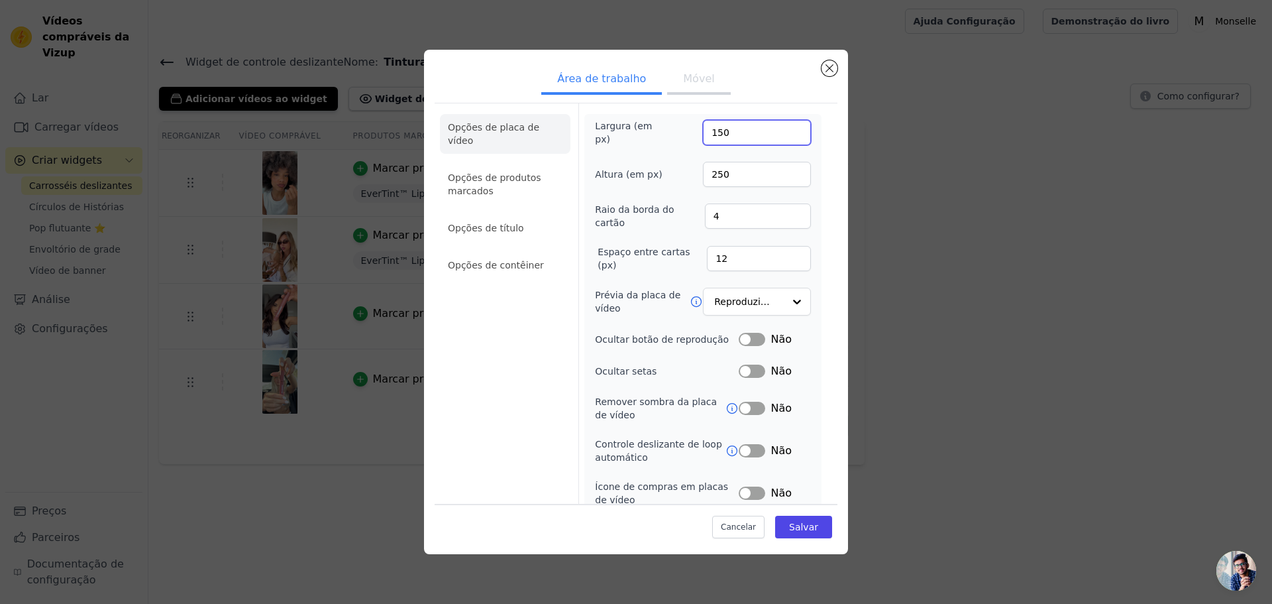
click at [729, 136] on input "150" at bounding box center [757, 132] width 108 height 25
type input "100"
click at [772, 84] on ul "Área de trabalho Móvel" at bounding box center [636, 80] width 403 height 40
click at [818, 530] on button "Salvar" at bounding box center [803, 526] width 57 height 23
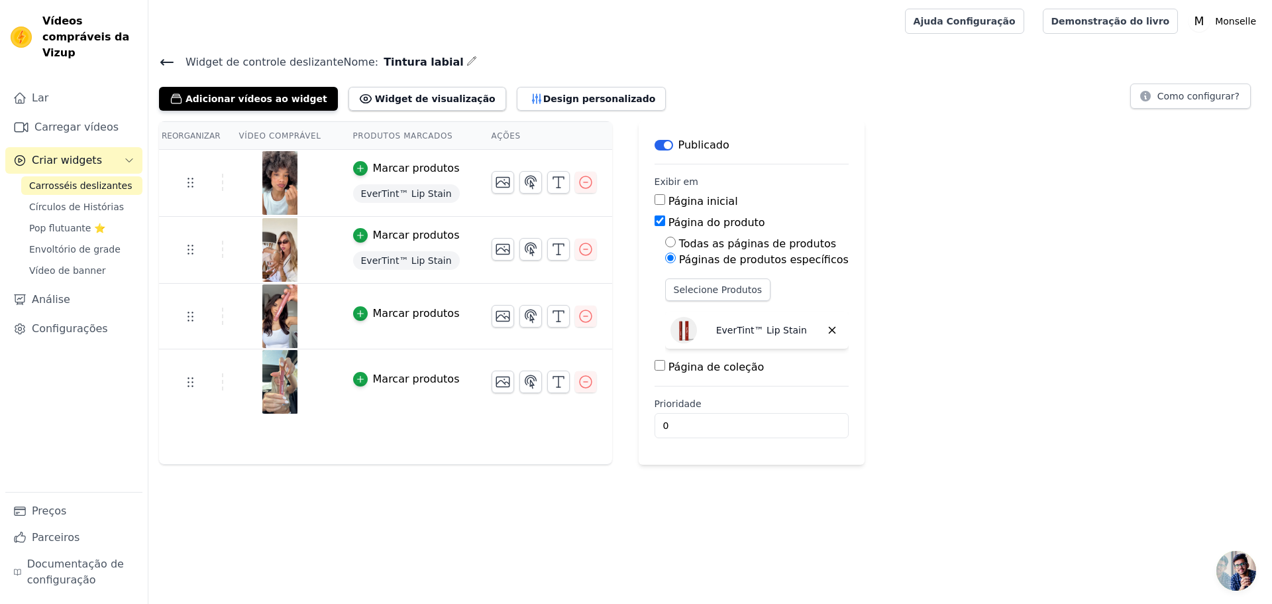
click at [486, 84] on div "Adicionar vídeos ao widget Widget de visualização Design personalizado" at bounding box center [417, 95] width 517 height 29
click at [543, 97] on font "Design personalizado" at bounding box center [599, 98] width 113 height 11
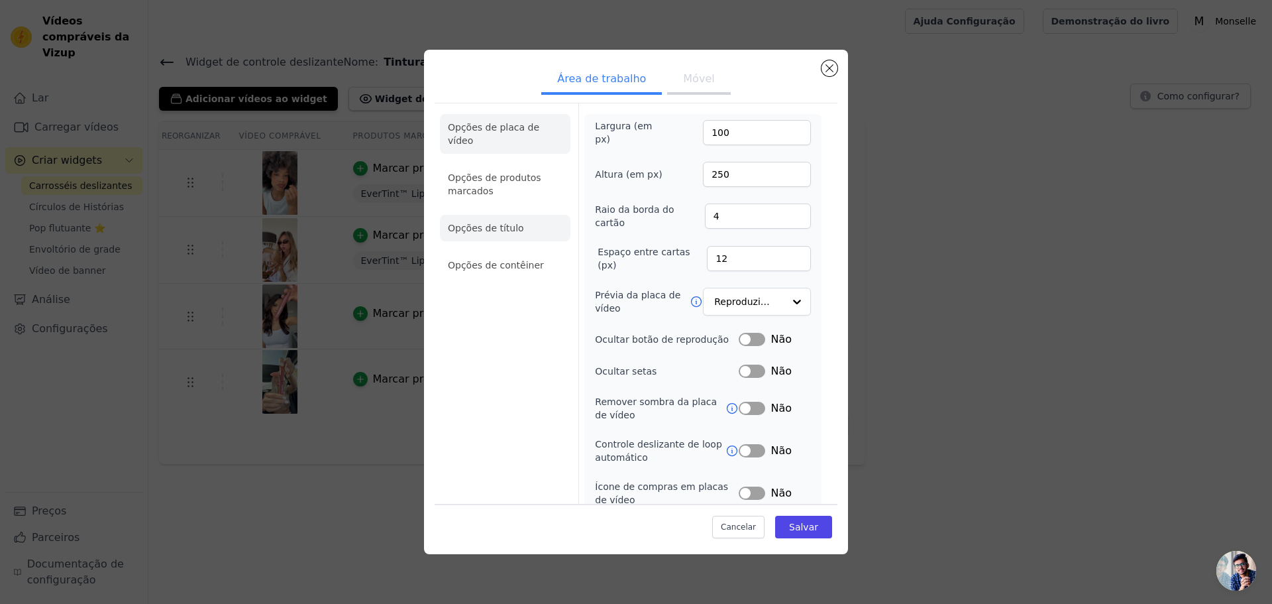
click at [519, 215] on li "Opções de título" at bounding box center [505, 228] width 131 height 27
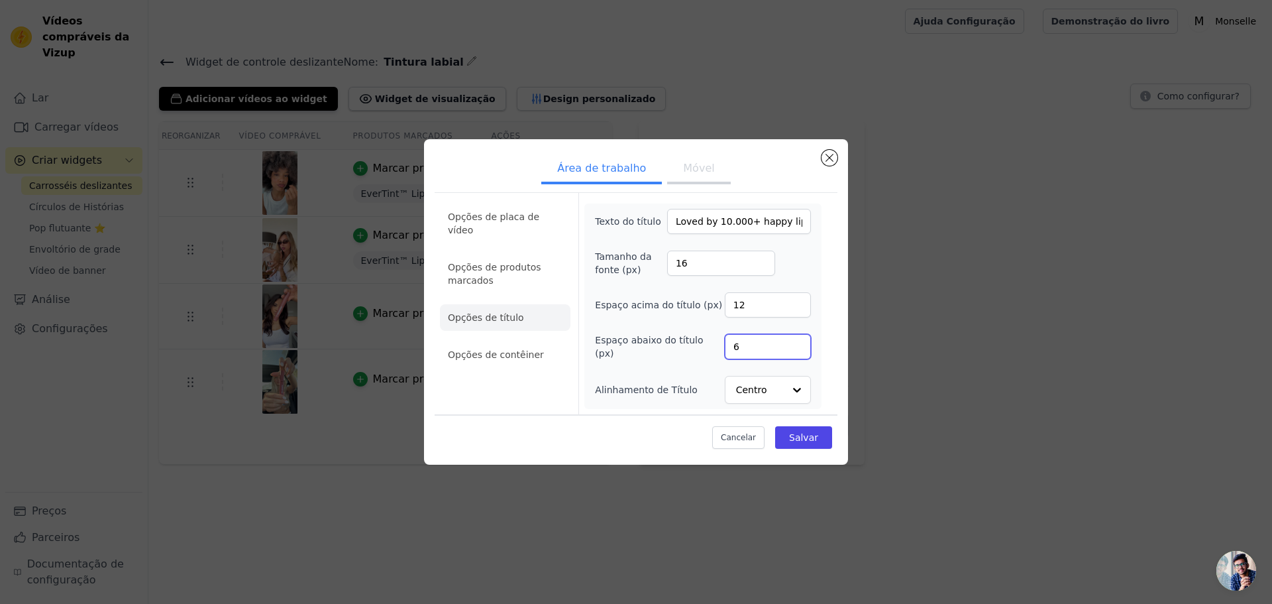
click at [764, 343] on input "6" at bounding box center [768, 346] width 86 height 25
type input "12"
click at [842, 376] on div "Área de trabalho Móvel Opções de placa de vídeo Opções de produtos marcados Opç…" at bounding box center [636, 301] width 424 height 325
click at [809, 433] on font "Salvar" at bounding box center [803, 437] width 29 height 11
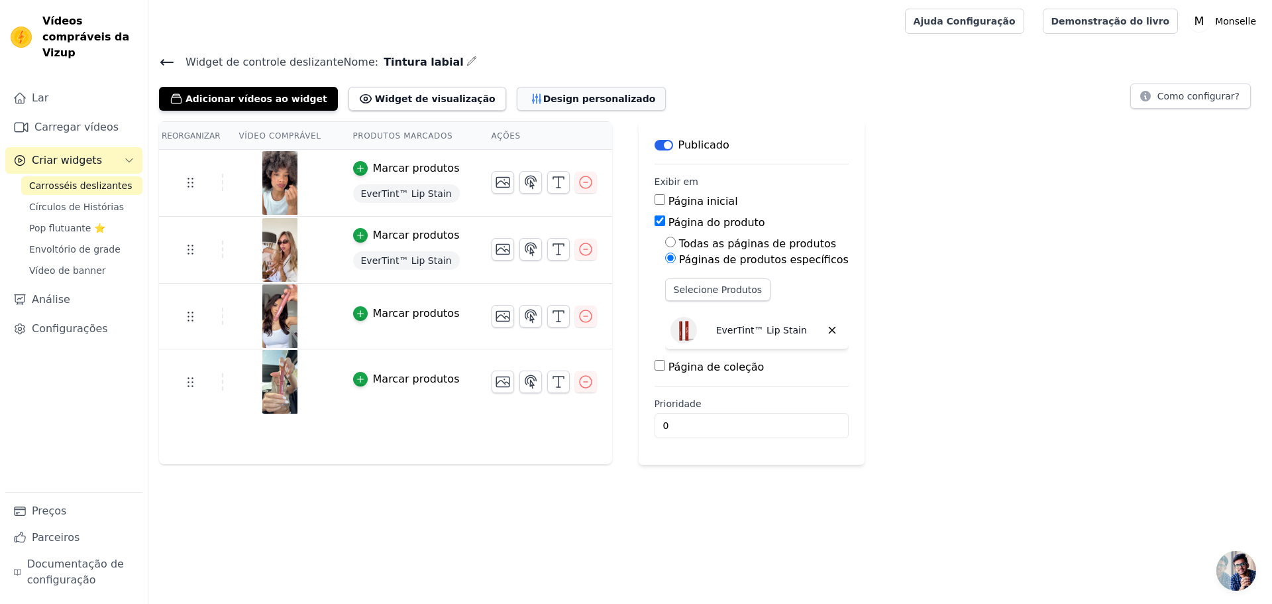
click at [517, 106] on button "Design personalizado" at bounding box center [592, 99] width 150 height 24
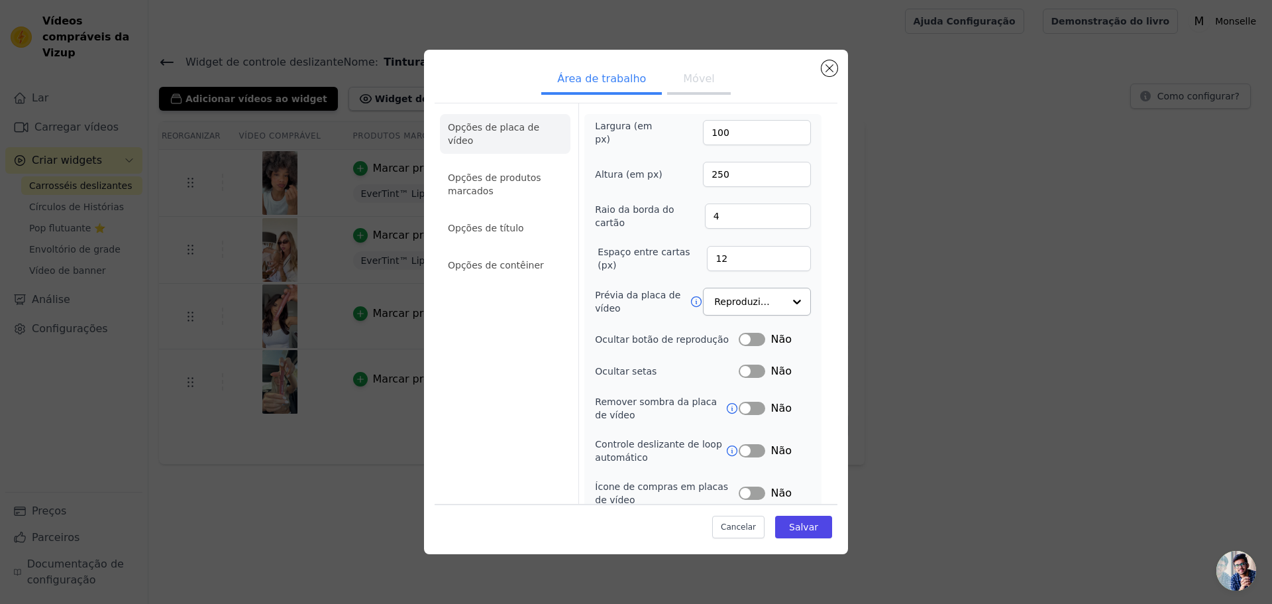
scroll to position [52, 0]
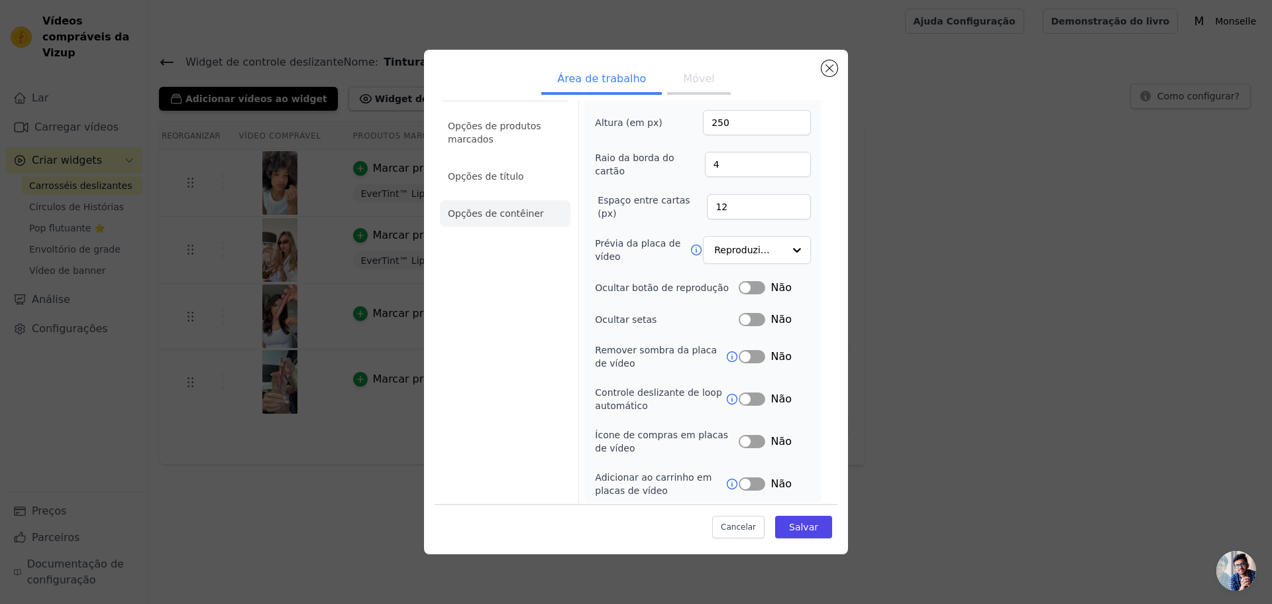
click at [481, 200] on li "Opções de contêiner" at bounding box center [505, 213] width 131 height 27
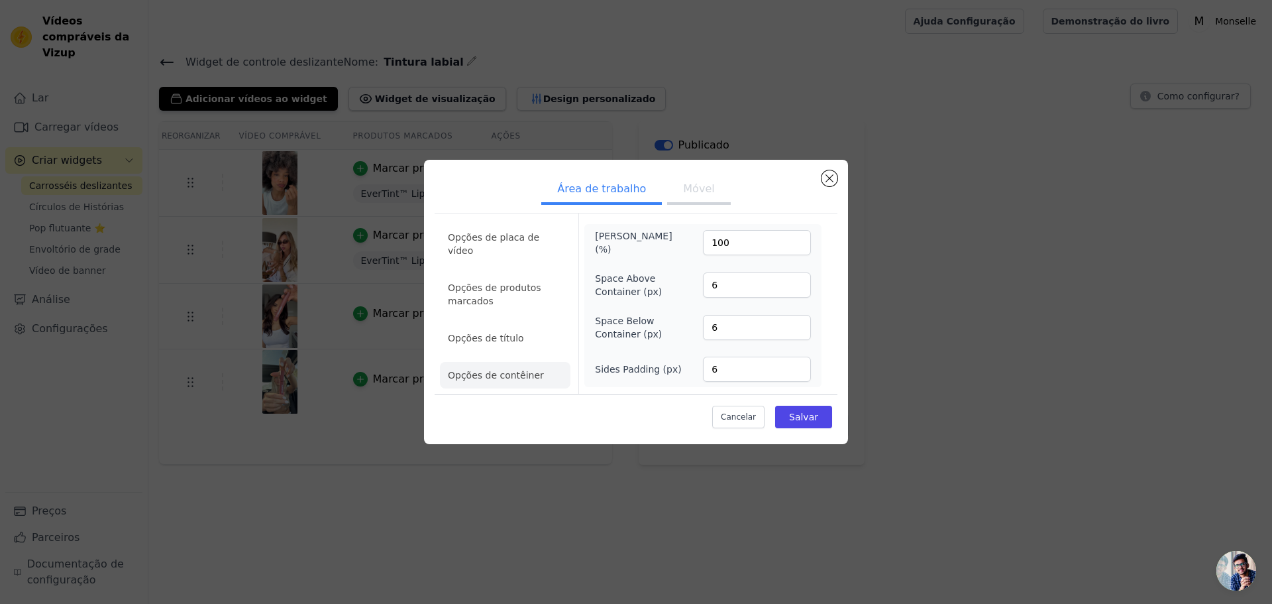
scroll to position [0, 0]
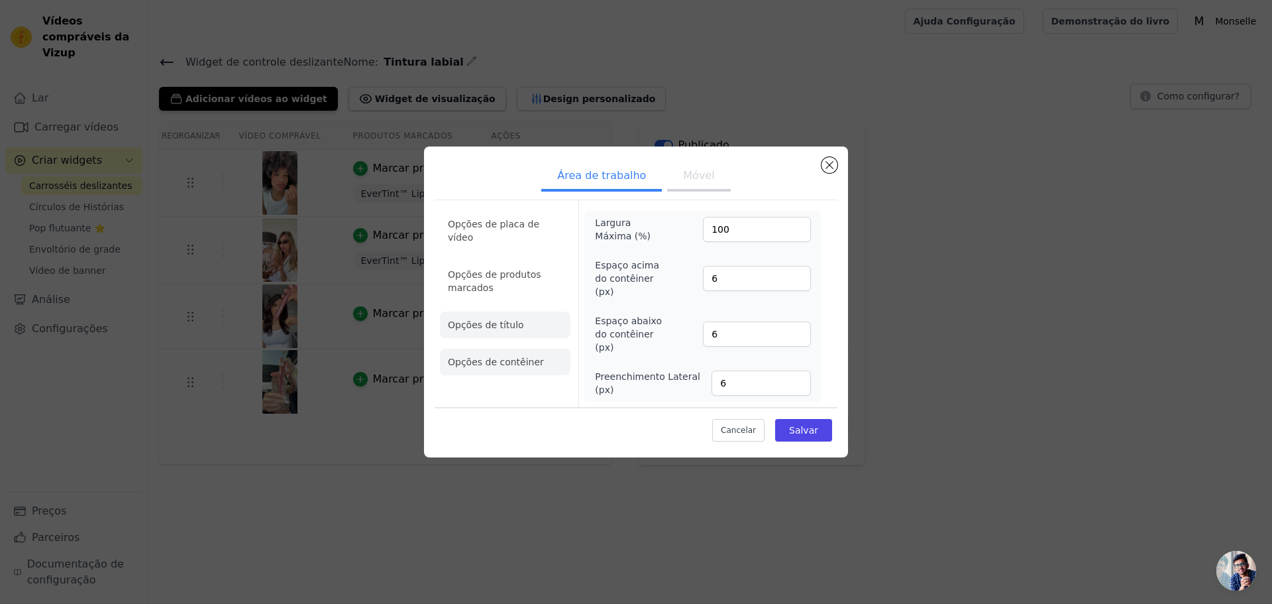
click at [541, 311] on li "Opções de título" at bounding box center [505, 324] width 131 height 27
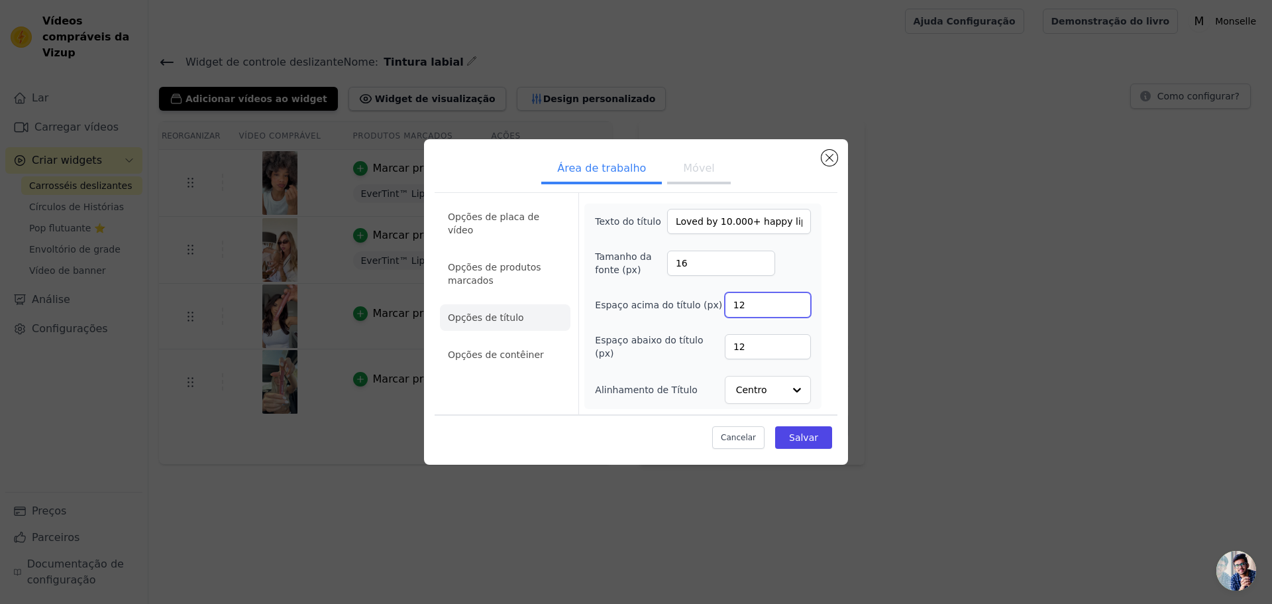
click at [759, 306] on input "12" at bounding box center [768, 304] width 86 height 25
type input "1"
type input "6"
click at [810, 274] on div "Tamanho da fonte (px) 16" at bounding box center [703, 263] width 216 height 27
click at [814, 441] on font "Salvar" at bounding box center [803, 437] width 29 height 11
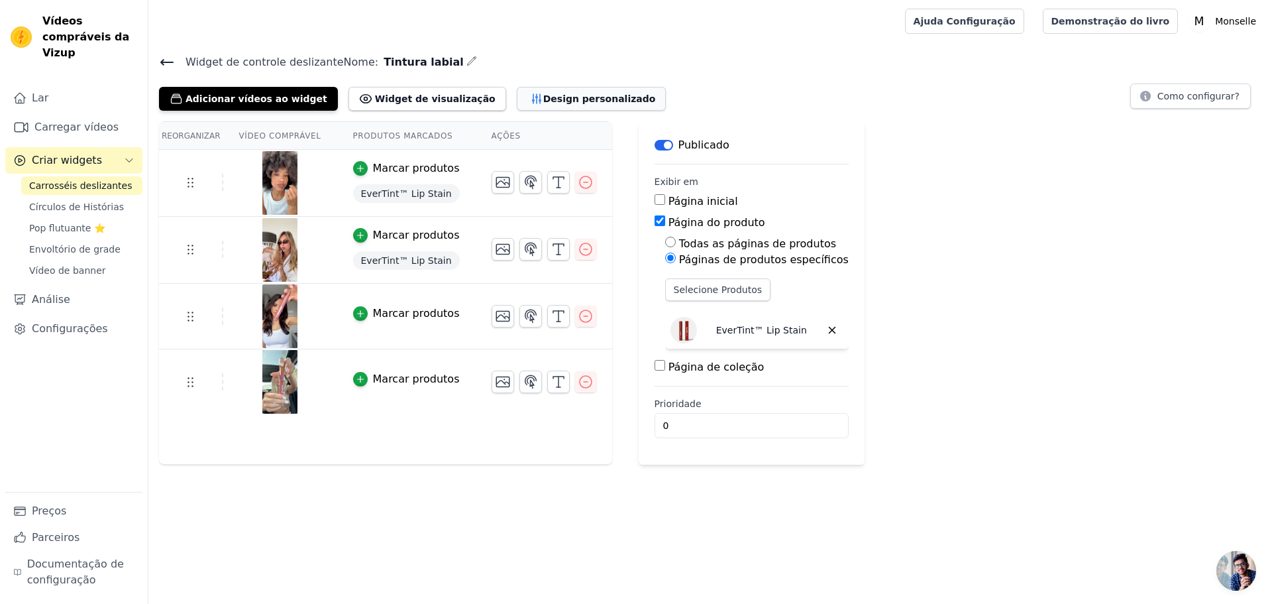
click at [575, 99] on font "Design personalizado" at bounding box center [599, 98] width 113 height 11
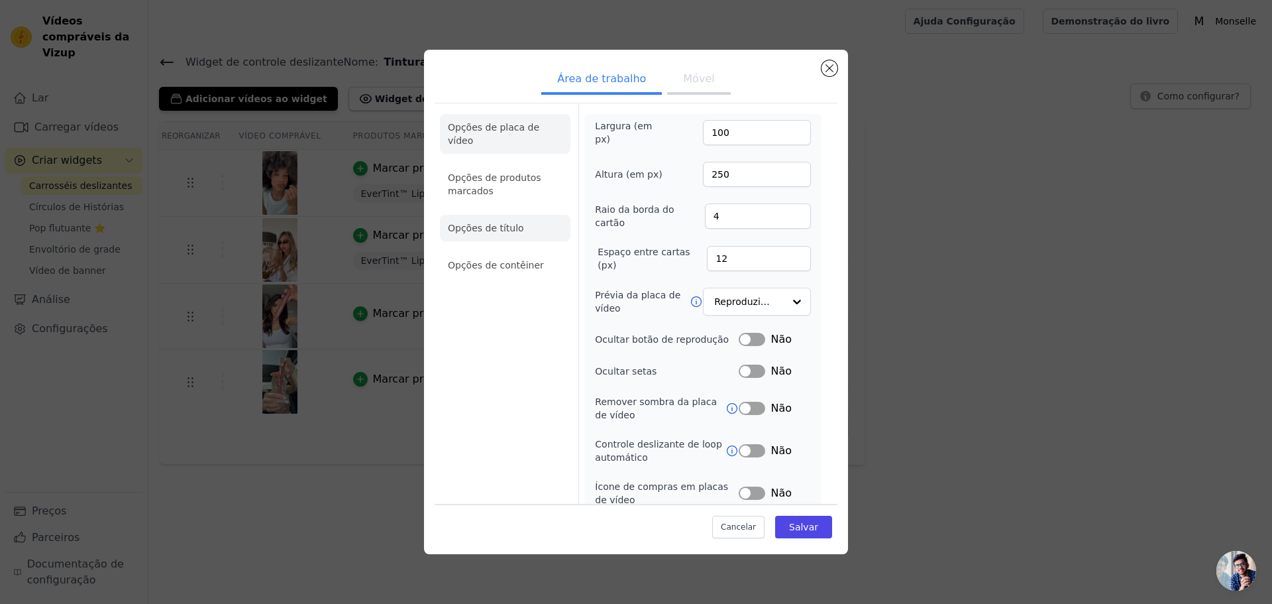
click at [501, 223] on font "Opções de título" at bounding box center [486, 228] width 76 height 11
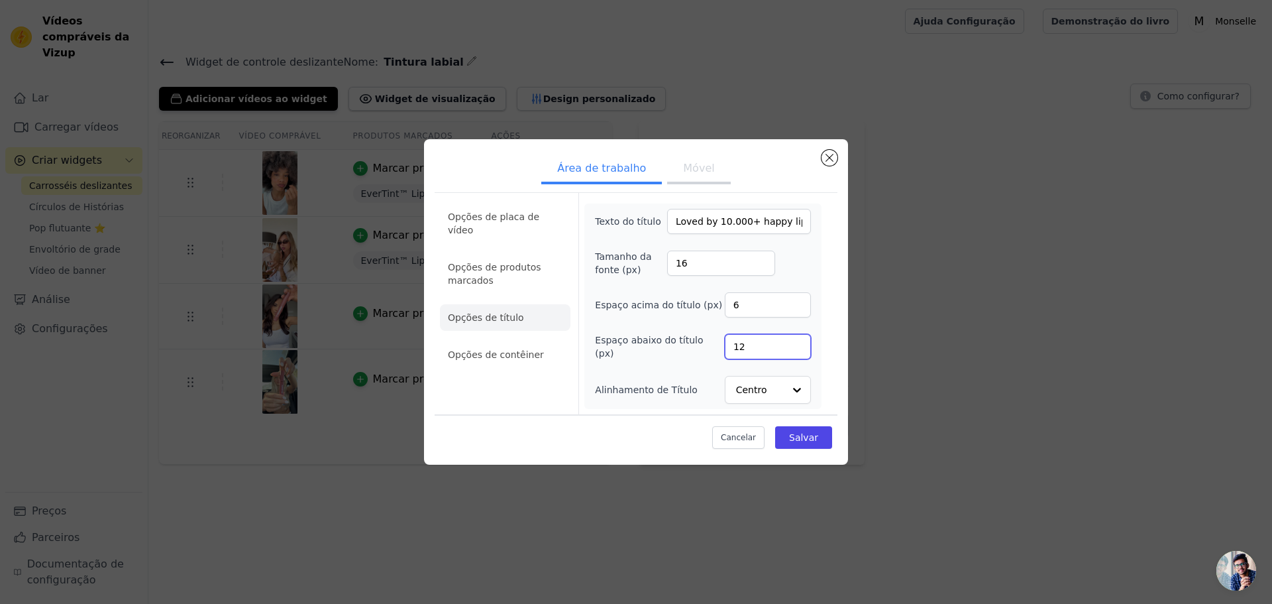
click at [750, 349] on input "12" at bounding box center [768, 346] width 86 height 25
type input "1"
click at [765, 352] on input "20" at bounding box center [768, 346] width 86 height 25
type input "20"
click at [825, 439] on button "Salvar" at bounding box center [803, 437] width 57 height 23
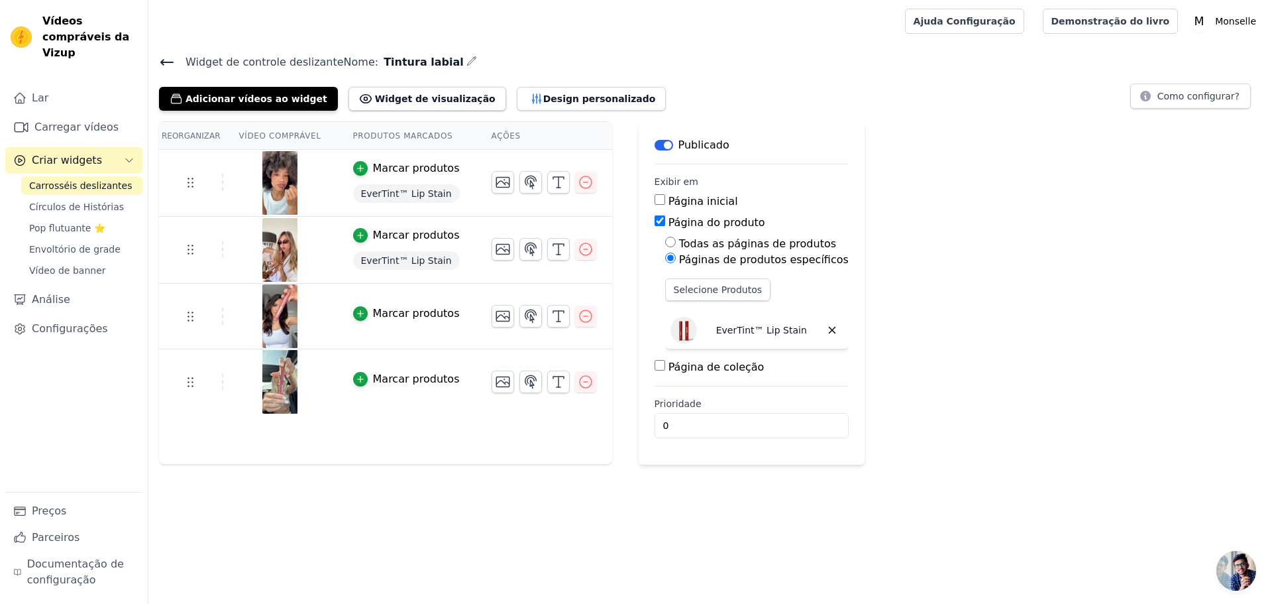
click at [961, 241] on div "Reorganizar Vídeo comprável Produtos marcados Ações Marcar produtos EverTint™ L…" at bounding box center [710, 292] width 1124 height 343
click at [914, 287] on div "Reorganizar Vídeo comprável Produtos marcados Ações Marcar produtos EverTint™ L…" at bounding box center [710, 292] width 1124 height 343
click at [543, 93] on font "Design personalizado" at bounding box center [599, 98] width 113 height 11
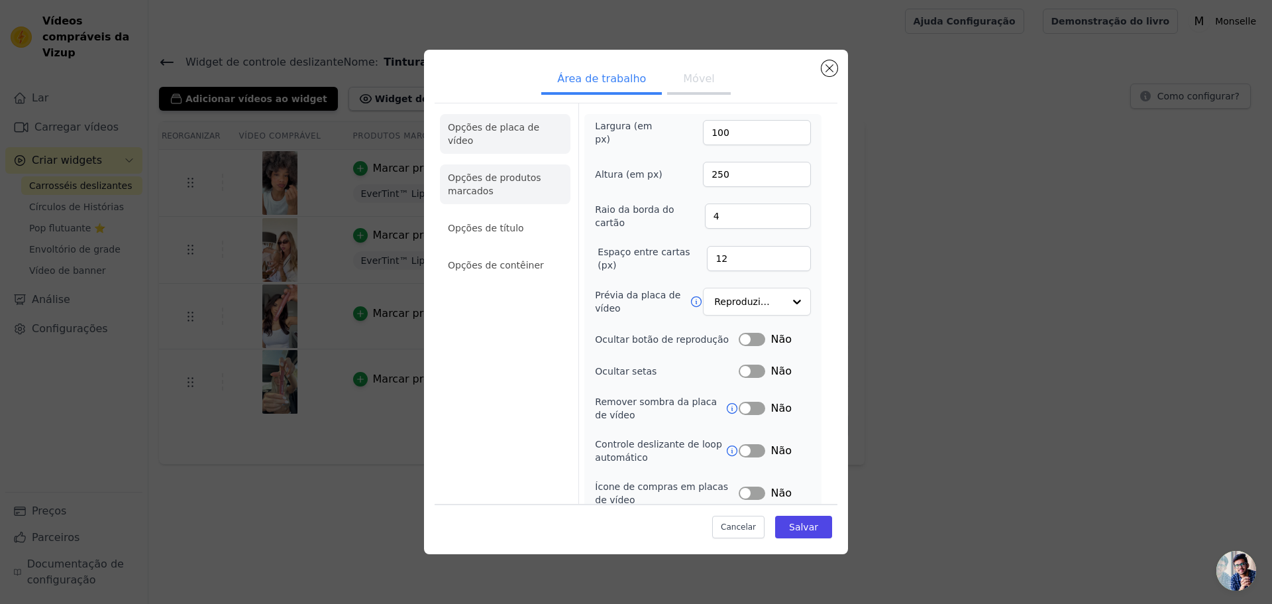
click at [482, 172] on font "Opções de produtos marcados" at bounding box center [494, 184] width 93 height 24
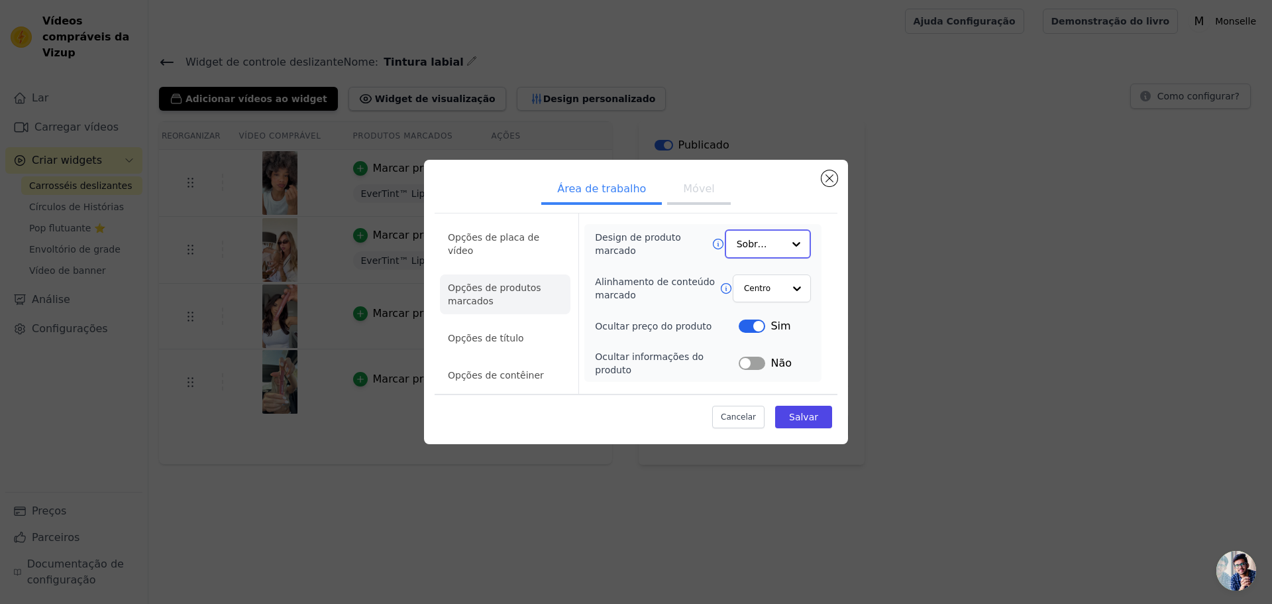
click at [793, 254] on div at bounding box center [796, 244] width 27 height 27
click at [794, 250] on div at bounding box center [796, 244] width 27 height 27
click at [669, 231] on div "Design de produto marcado Sobreposição Alinhamento de conteúdo marcado Centro O…" at bounding box center [702, 302] width 237 height 156
click at [539, 325] on li "Opções de título" at bounding box center [505, 338] width 131 height 27
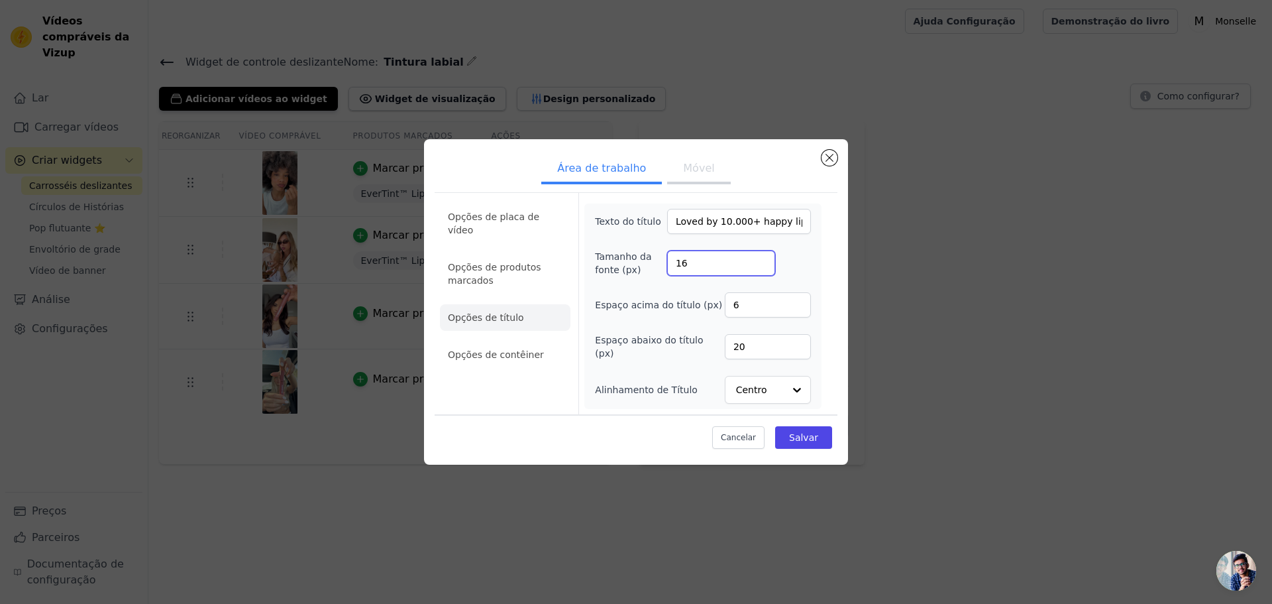
click at [718, 266] on input "16" at bounding box center [721, 262] width 108 height 25
click at [517, 349] on font "Opções de contêiner" at bounding box center [496, 354] width 96 height 11
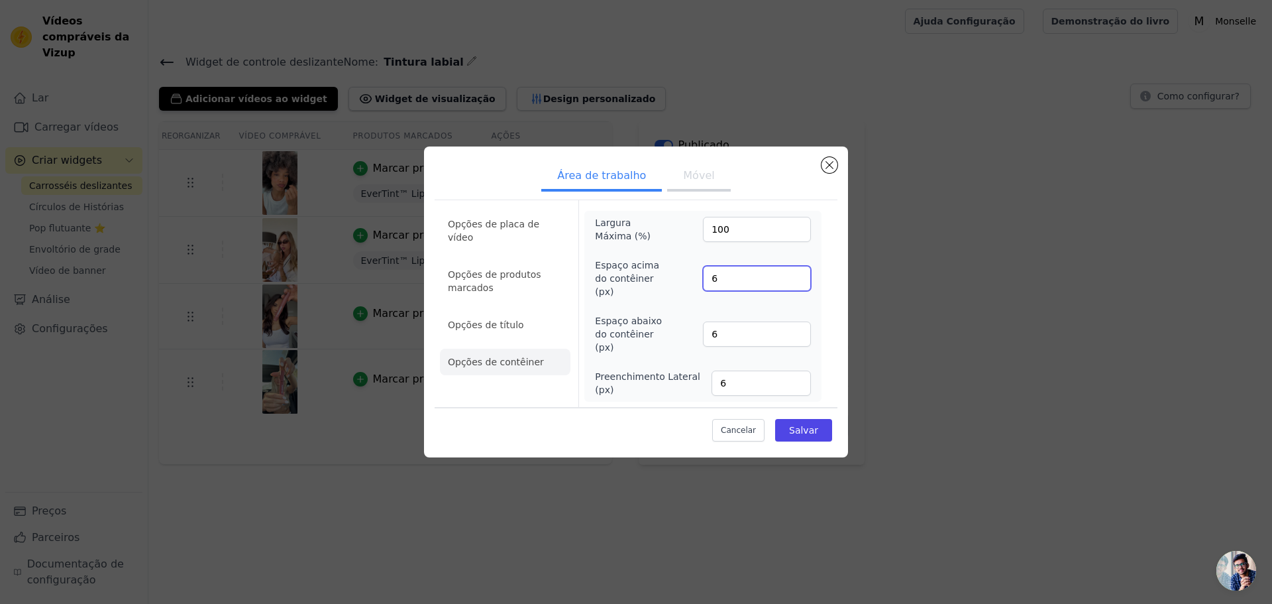
click at [737, 278] on input "6" at bounding box center [757, 278] width 108 height 25
type input "4"
click at [844, 239] on div "Área de trabalho Móvel Opções de placa de vídeo Opções de produtos marcados Opç…" at bounding box center [636, 301] width 424 height 311
click at [691, 181] on font "Móvel" at bounding box center [698, 175] width 31 height 13
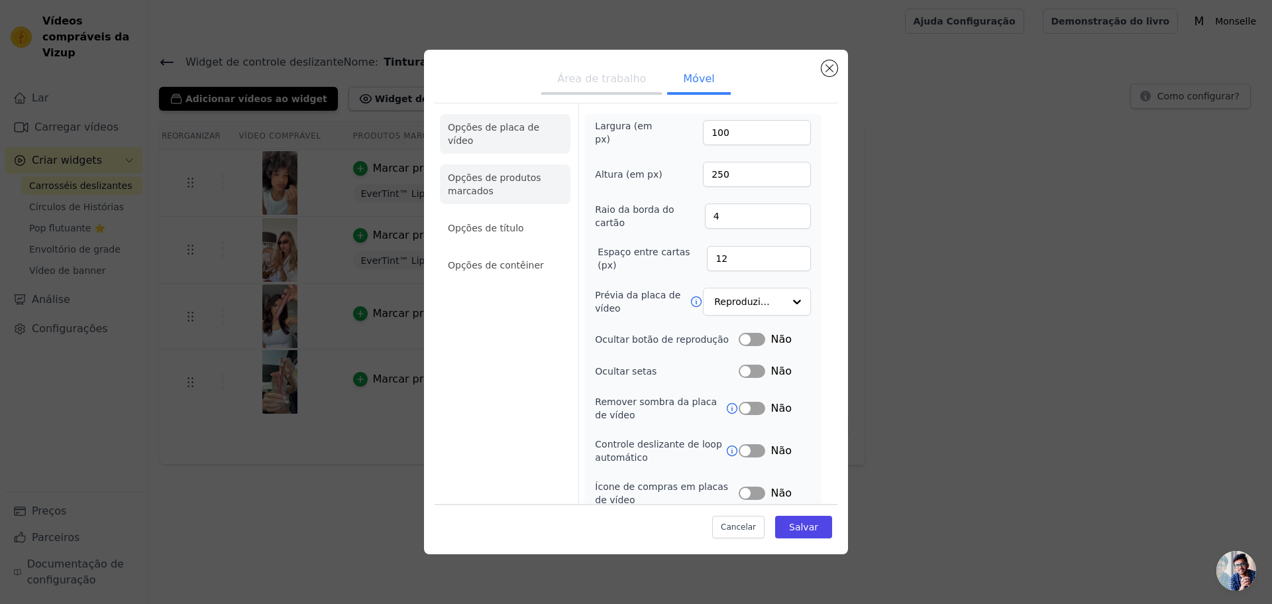
click at [502, 172] on font "Opções de produtos marcados" at bounding box center [494, 184] width 93 height 24
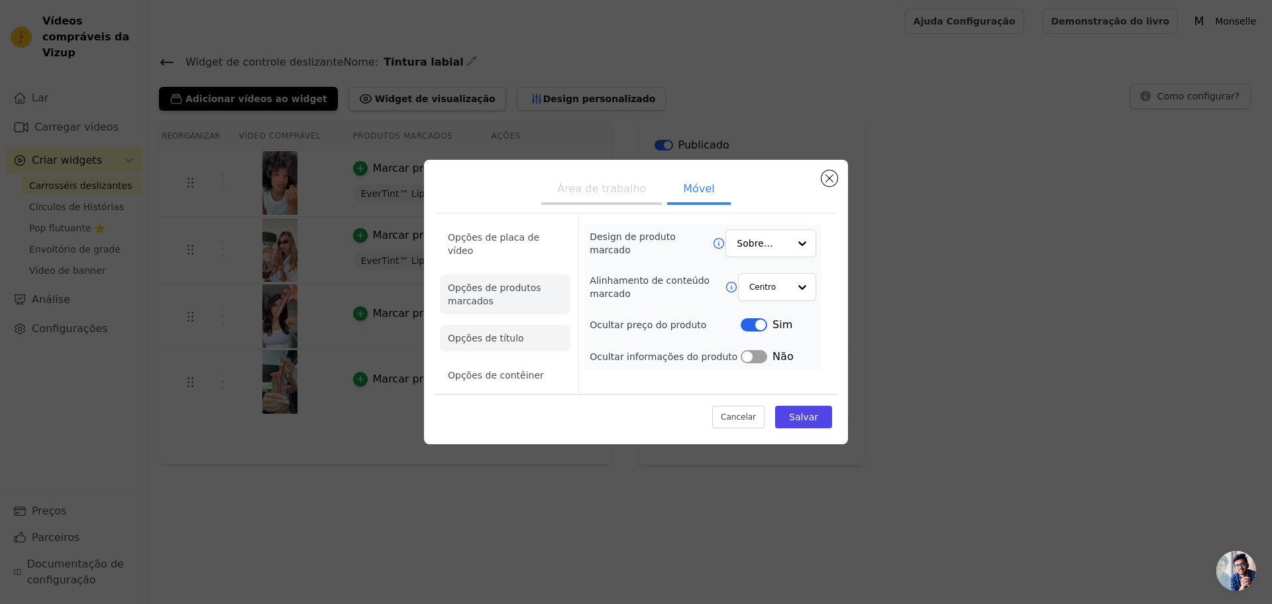
click at [530, 325] on li "Opções de título" at bounding box center [505, 338] width 131 height 27
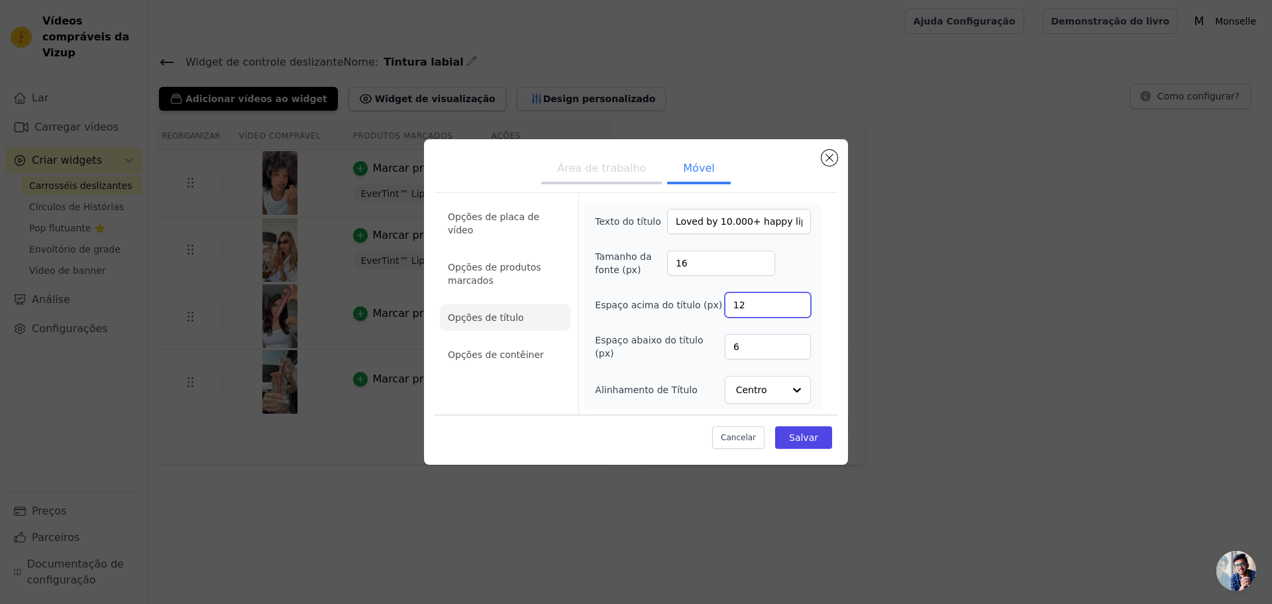
click at [761, 300] on input "12" at bounding box center [768, 304] width 86 height 25
type input "1"
type input "6"
click at [748, 351] on input "6" at bounding box center [768, 346] width 86 height 25
type input "12"
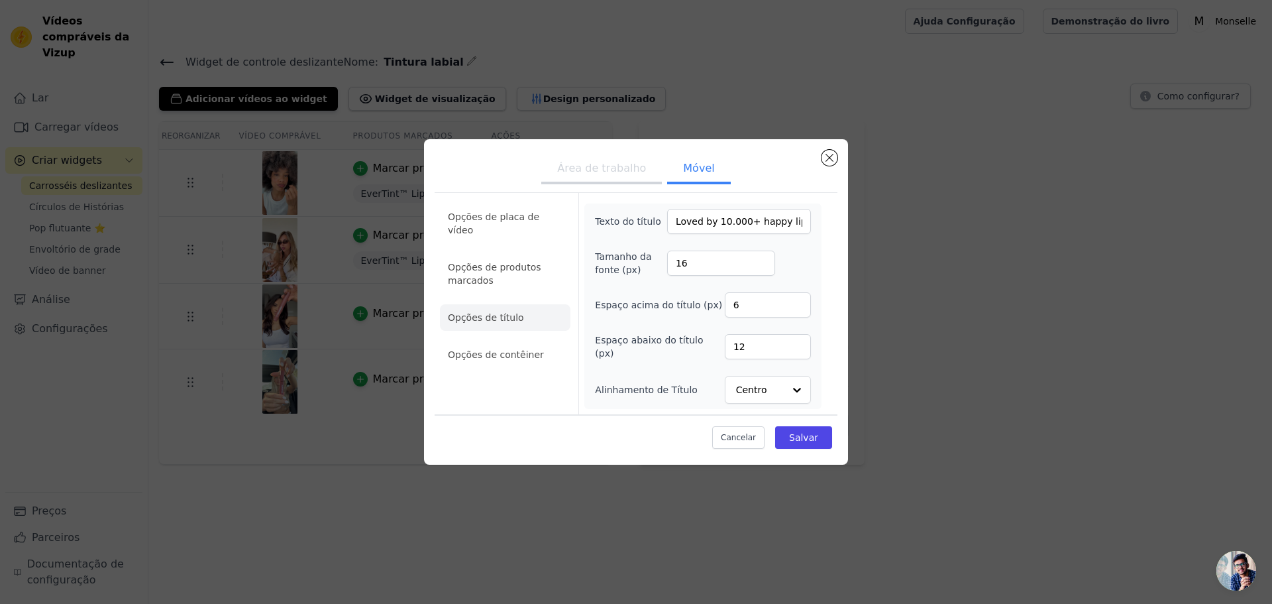
click at [824, 337] on form "Texto do título Loved by 10.000+ happy lips Tamanho da fonte (px) 16 Espaço aci…" at bounding box center [702, 303] width 248 height 221
click at [535, 341] on li "Opções de contêiner" at bounding box center [505, 354] width 131 height 27
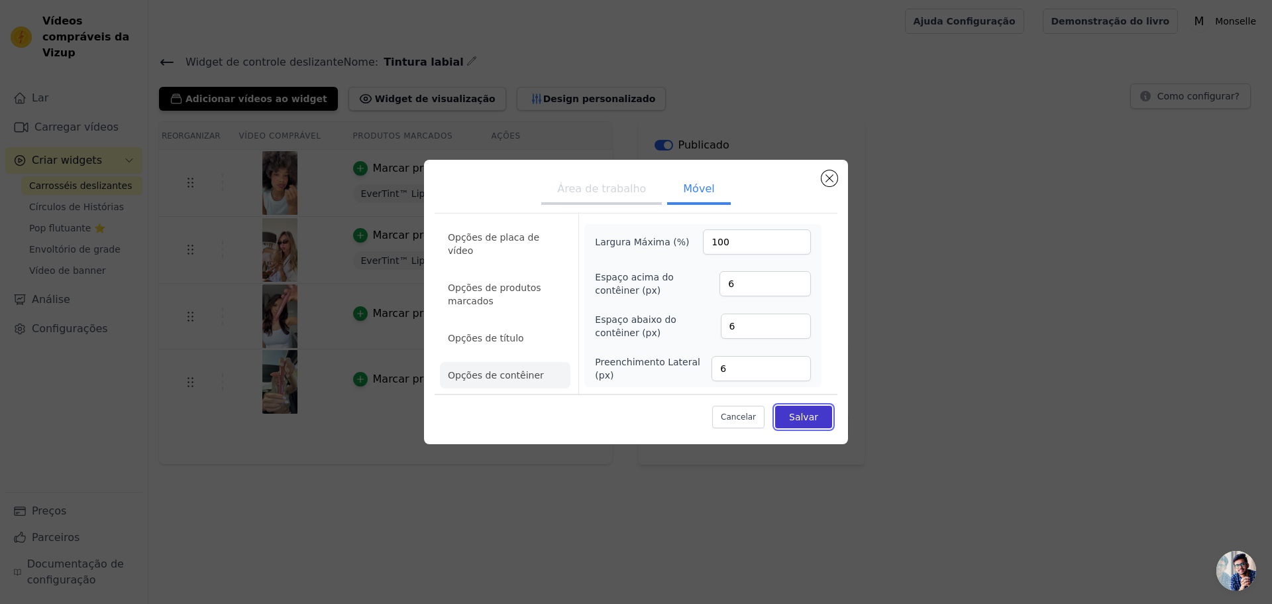
click at [815, 419] on font "Salvar" at bounding box center [803, 416] width 29 height 11
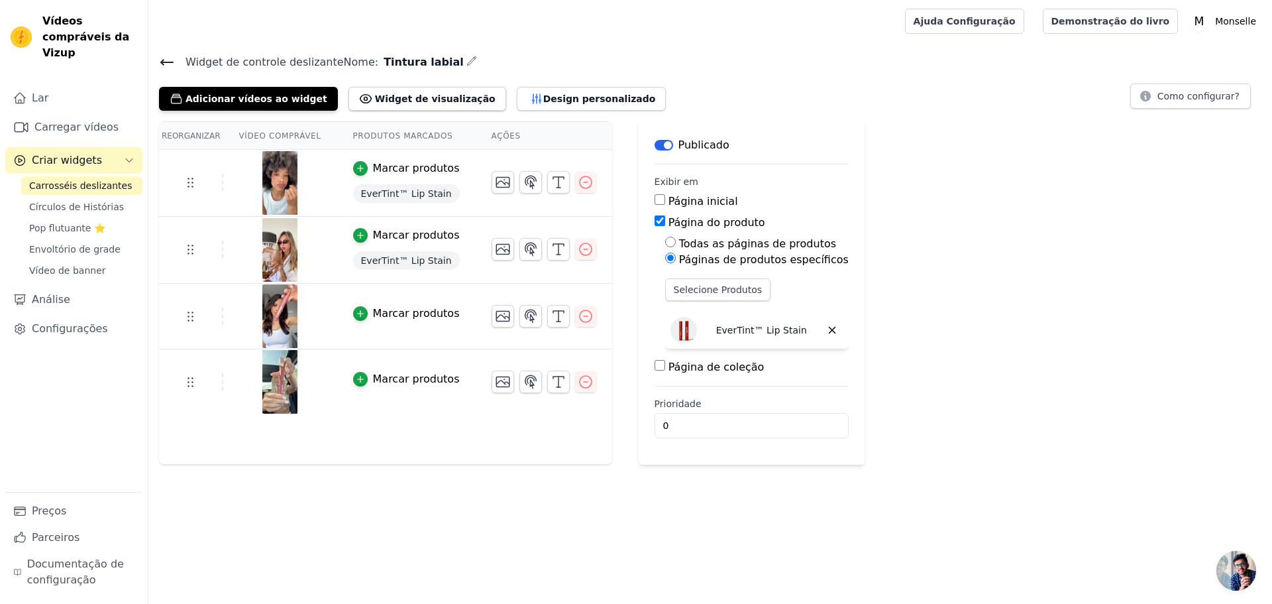
click at [387, 311] on font "Marcar produtos" at bounding box center [416, 313] width 87 height 13
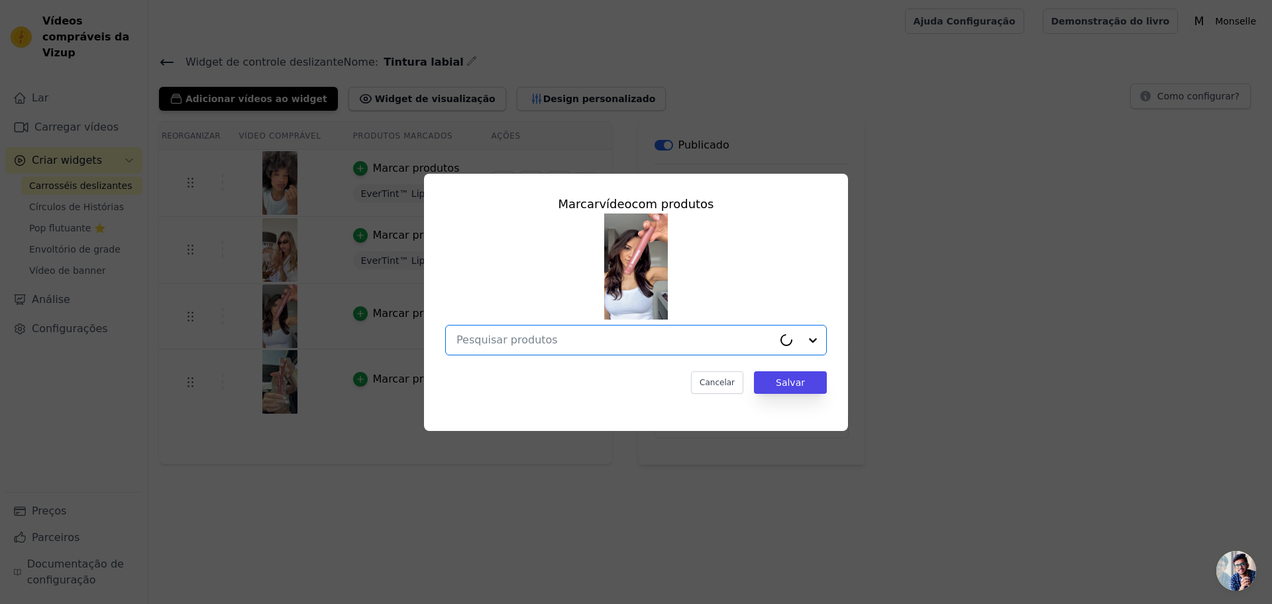
click at [587, 341] on input "text" at bounding box center [615, 340] width 317 height 16
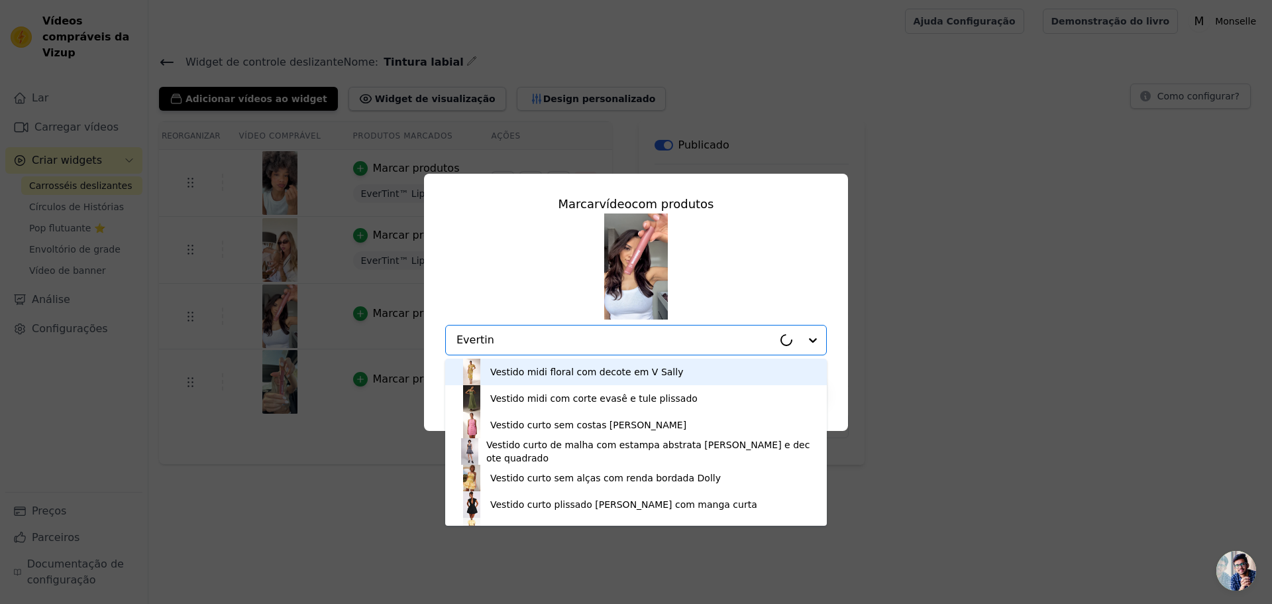
type input "Evertint"
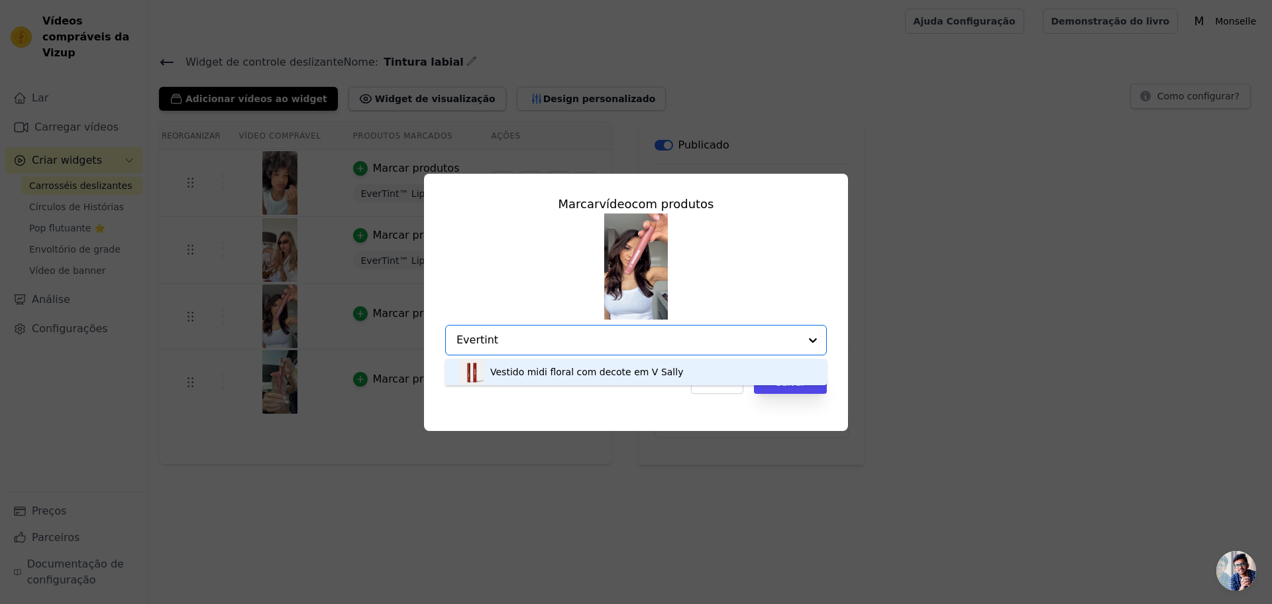
click at [574, 370] on font "Vestido midi floral com decote em V Sally" at bounding box center [586, 371] width 193 height 11
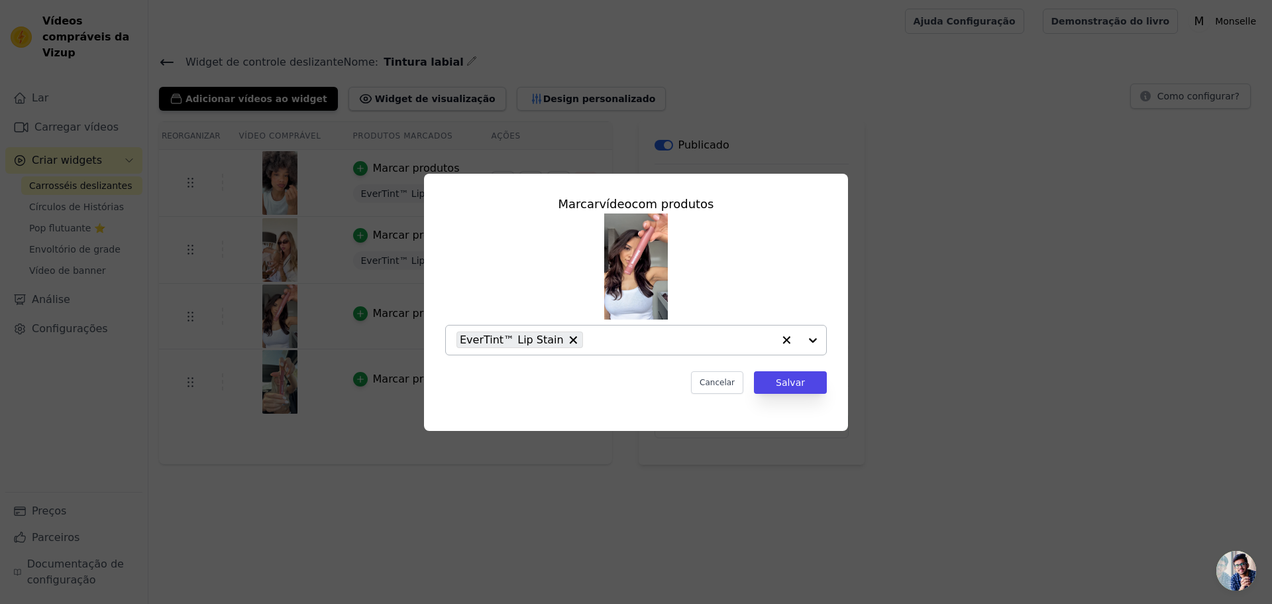
click at [574, 370] on div "Marcar vídeo com produtos EverTint™ Lip Stain Cancelar Salvar" at bounding box center [636, 294] width 403 height 220
click at [798, 377] on font "Salvar" at bounding box center [790, 382] width 29 height 11
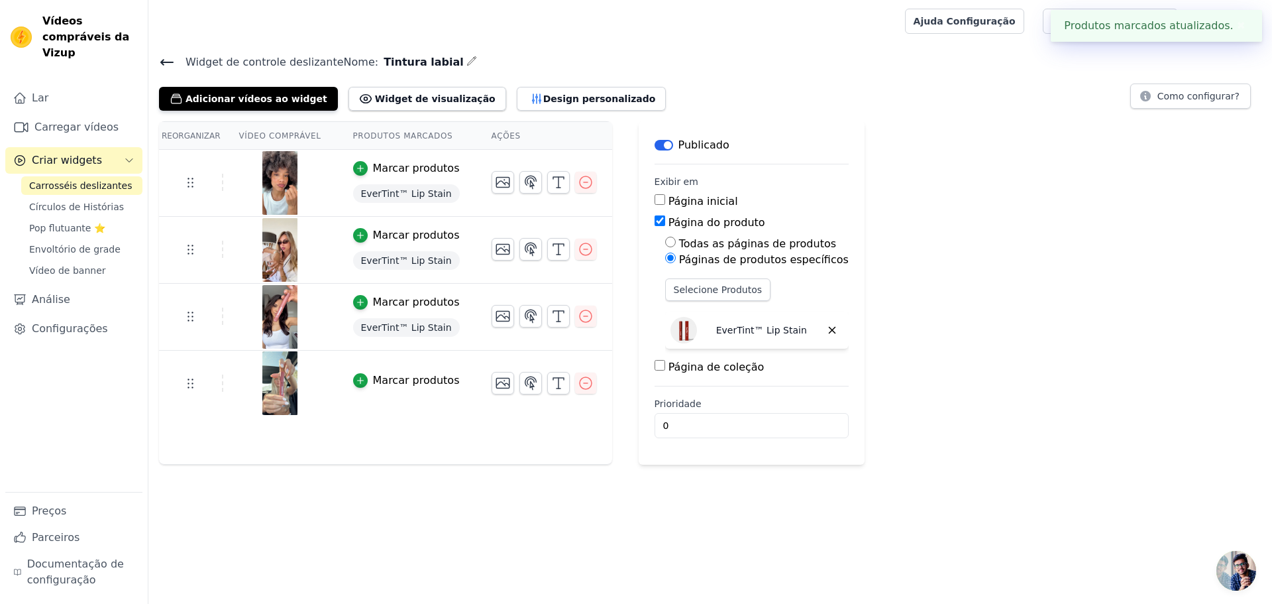
click at [374, 384] on font "Marcar produtos" at bounding box center [416, 380] width 87 height 13
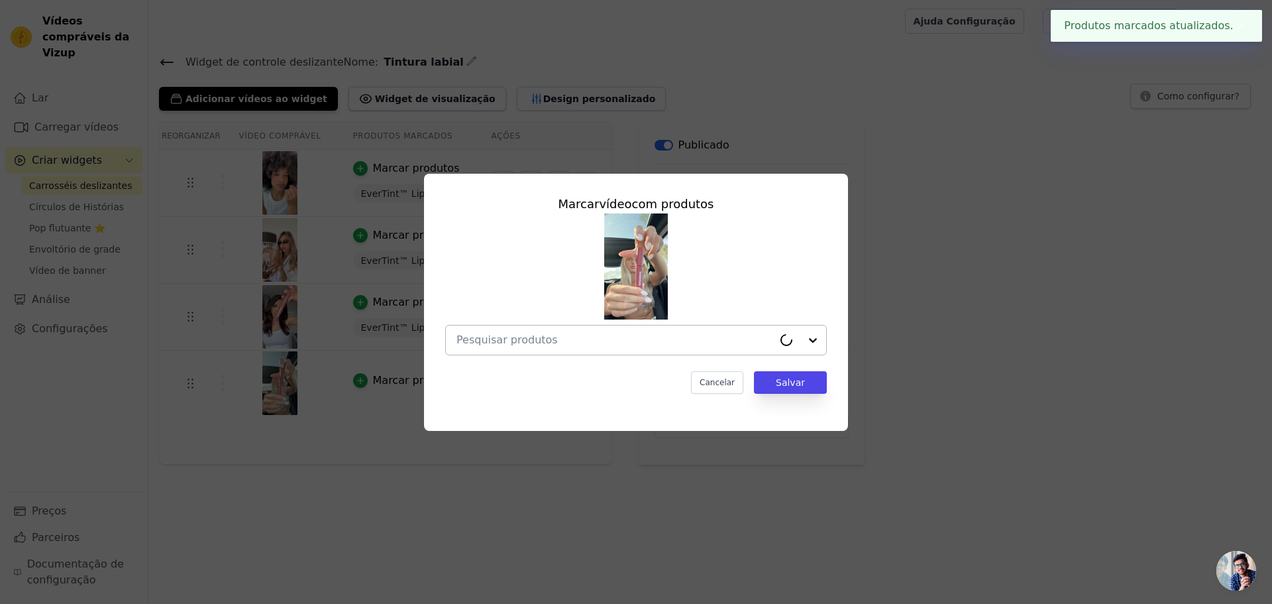
click at [576, 335] on input "text" at bounding box center [615, 340] width 317 height 16
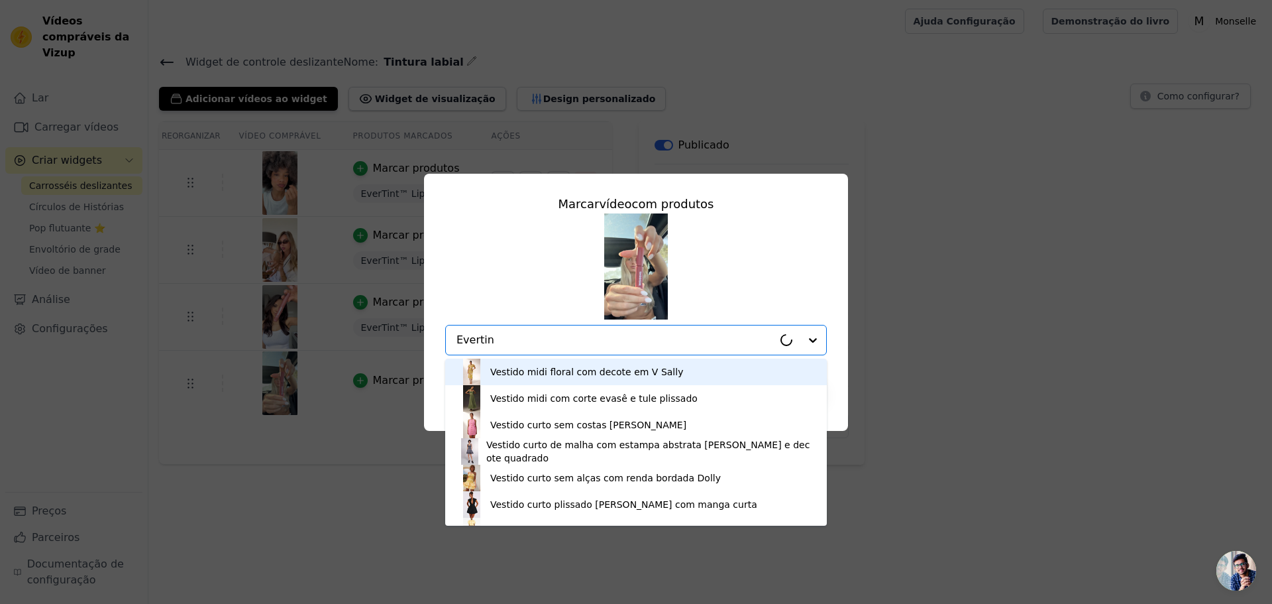
type input "Evertint"
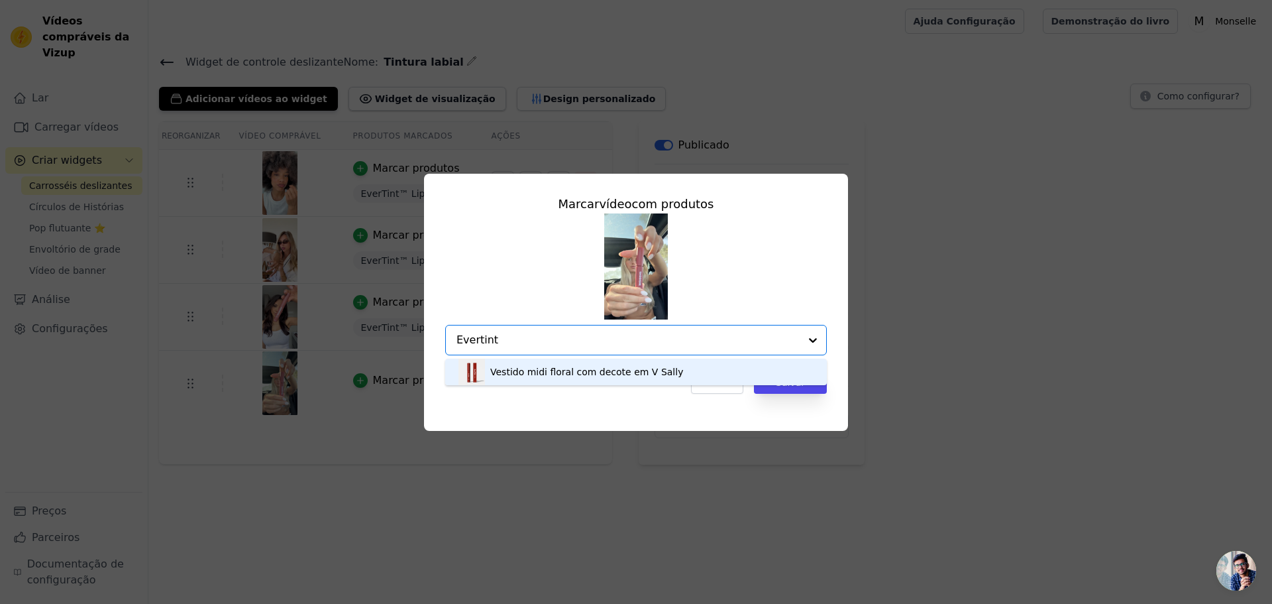
click at [516, 366] on font "Vestido midi floral com decote em V Sally" at bounding box center [586, 371] width 193 height 11
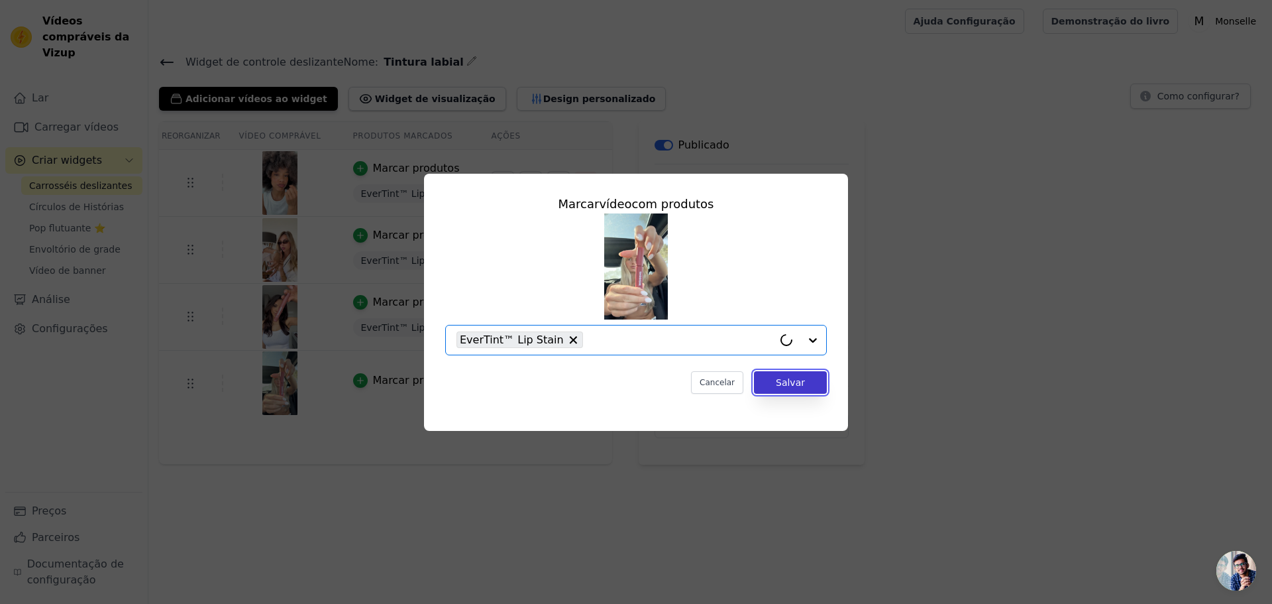
click at [803, 385] on font "Salvar" at bounding box center [790, 382] width 29 height 11
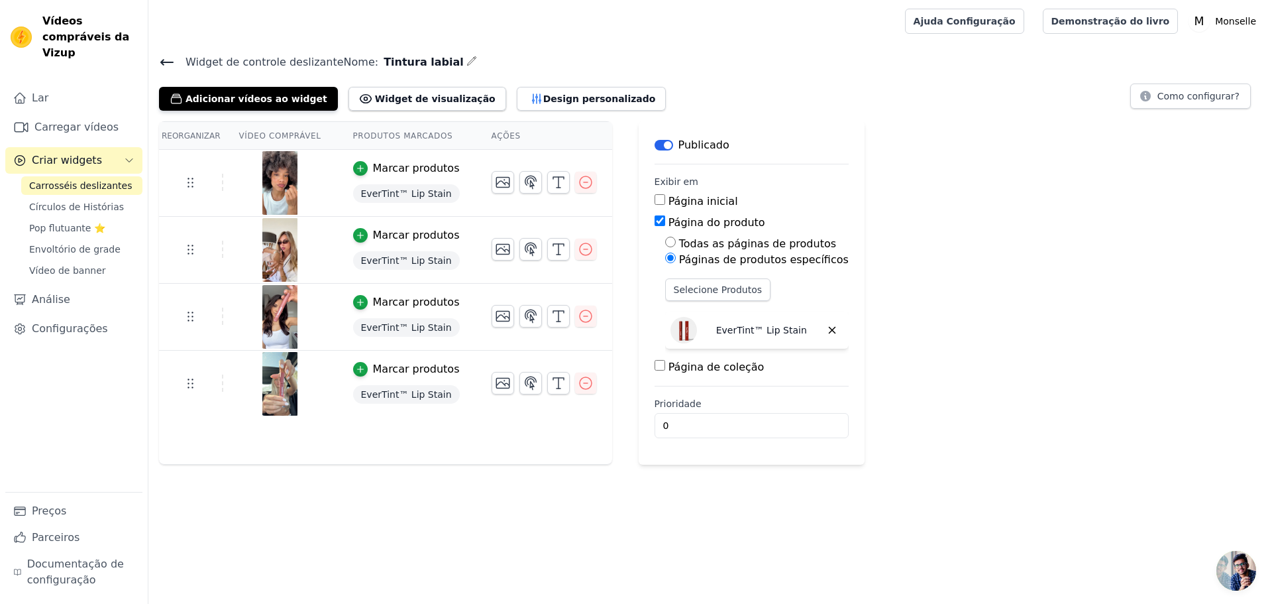
click at [547, 58] on h4 "Widget de controle deslizante Nome: Tintura labial" at bounding box center [710, 62] width 1103 height 18
click at [378, 98] on font "Widget de visualização" at bounding box center [435, 98] width 121 height 11
